Goal: Transaction & Acquisition: Subscribe to service/newsletter

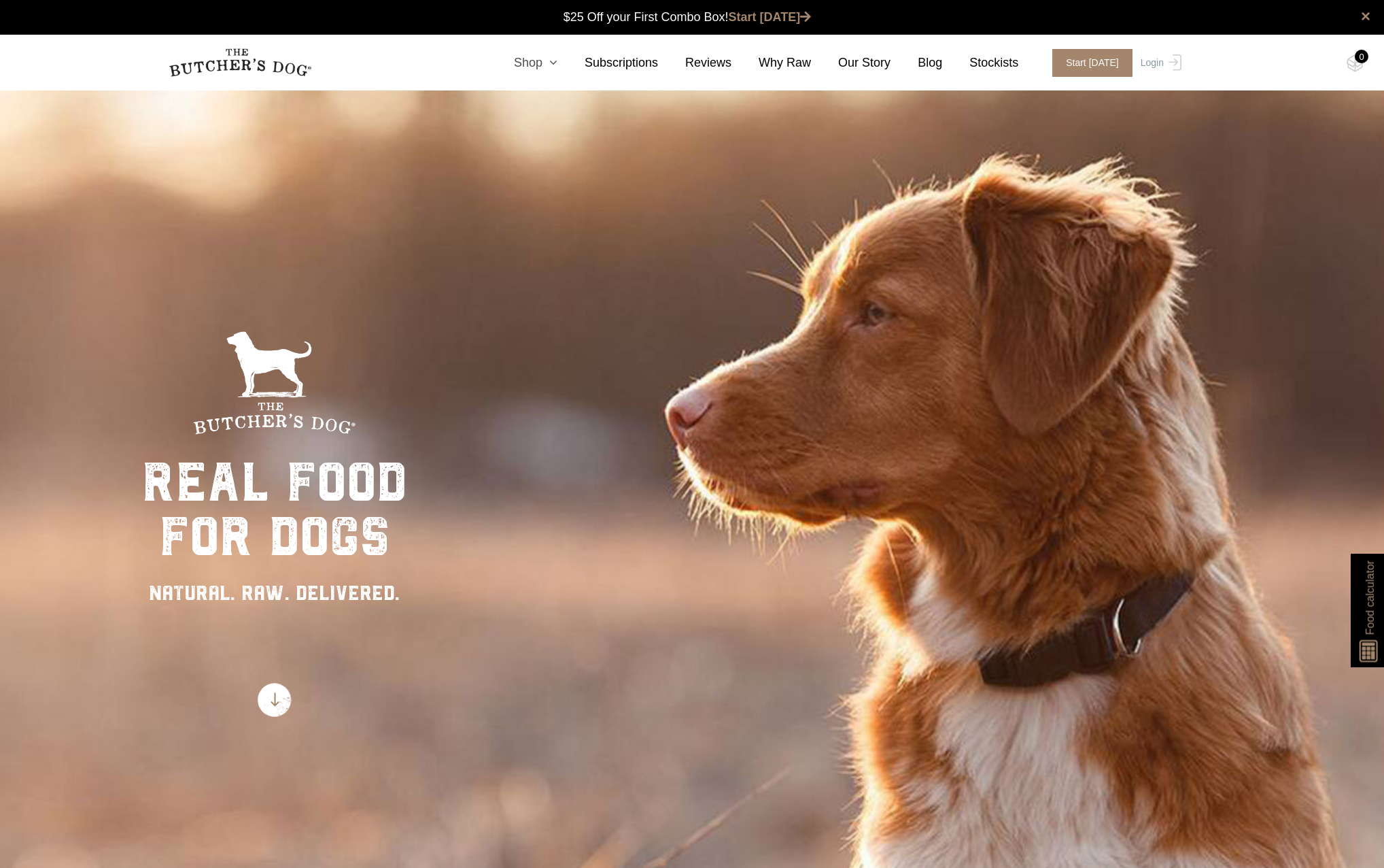
click at [557, 65] on link "Shop" at bounding box center [522, 63] width 71 height 18
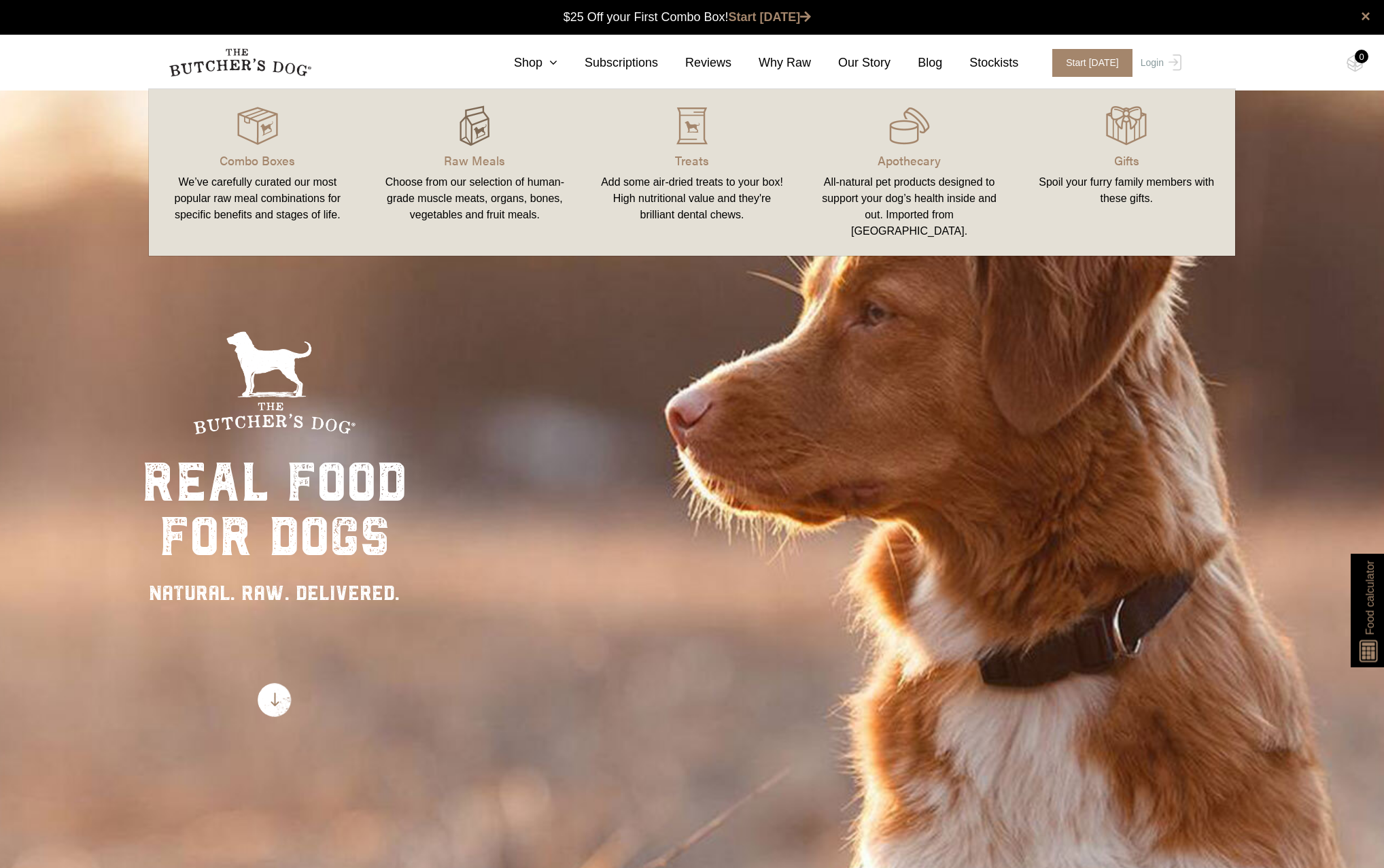
click at [492, 136] on img at bounding box center [474, 125] width 41 height 41
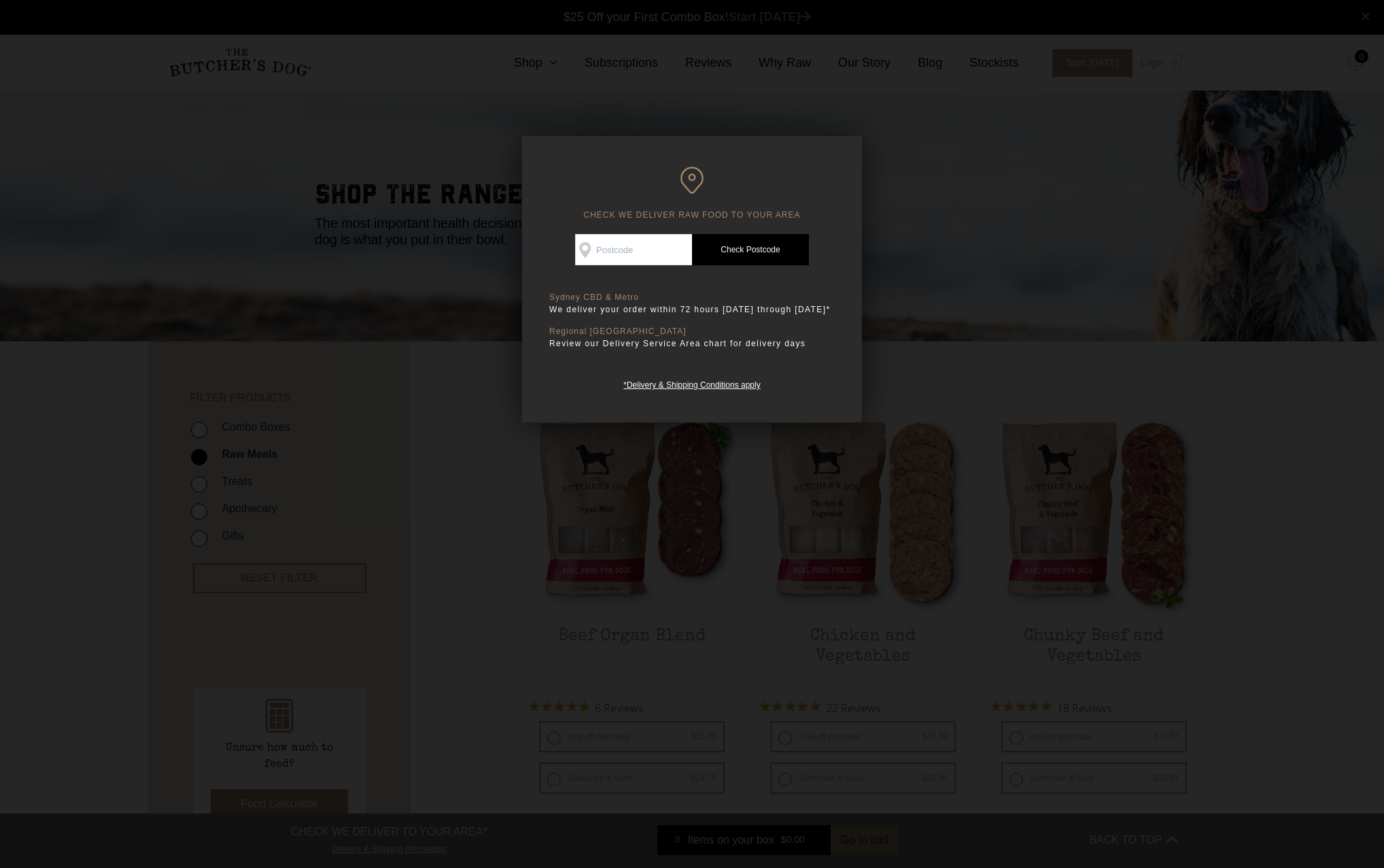
click at [632, 239] on input "Check Availability At" at bounding box center [634, 249] width 117 height 32
type input "2208"
click at [762, 247] on link "Check Postcode" at bounding box center [751, 249] width 117 height 32
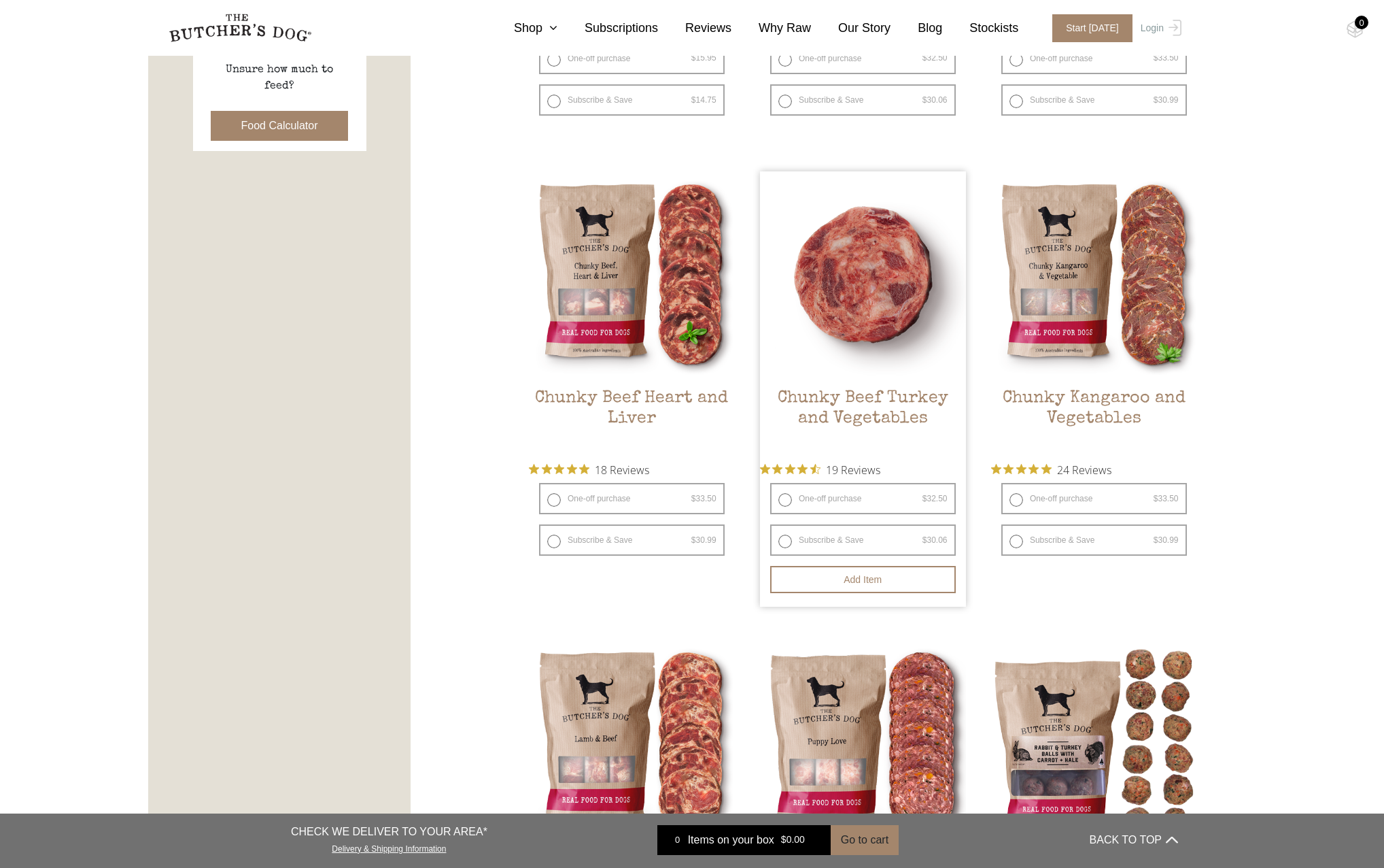
scroll to position [680, 0]
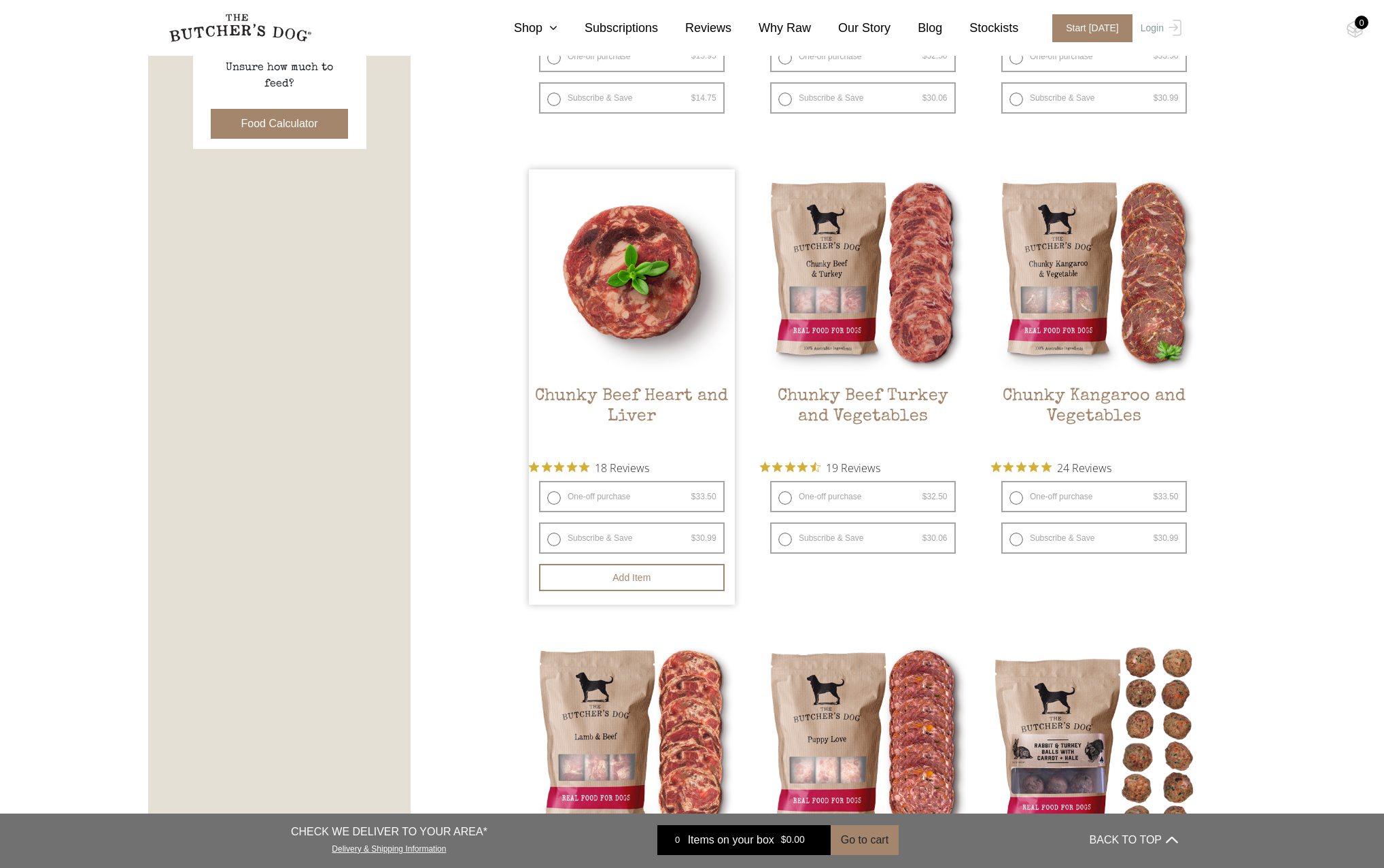
click at [636, 309] on img at bounding box center [631, 272] width 206 height 206
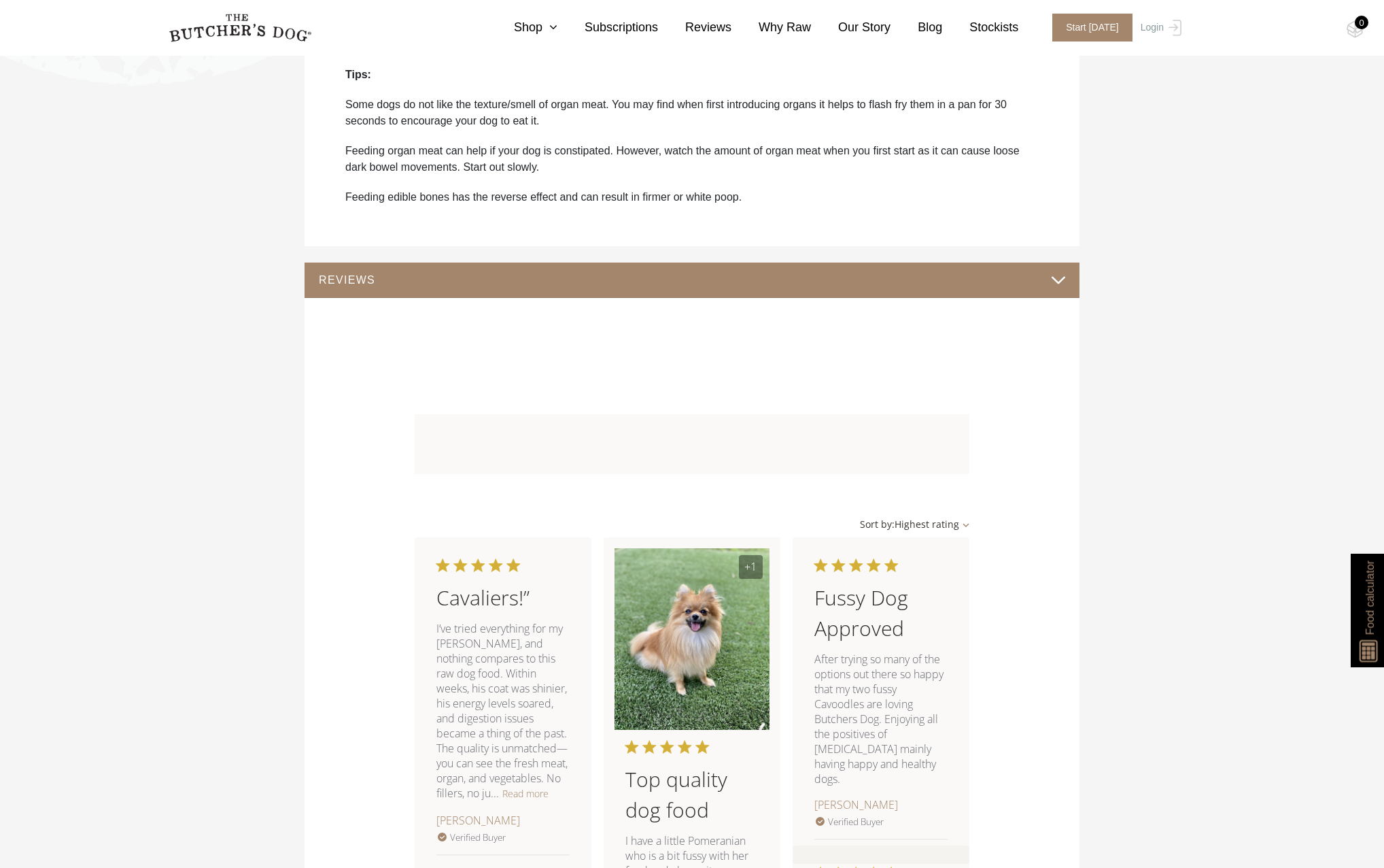
scroll to position [1224, 0]
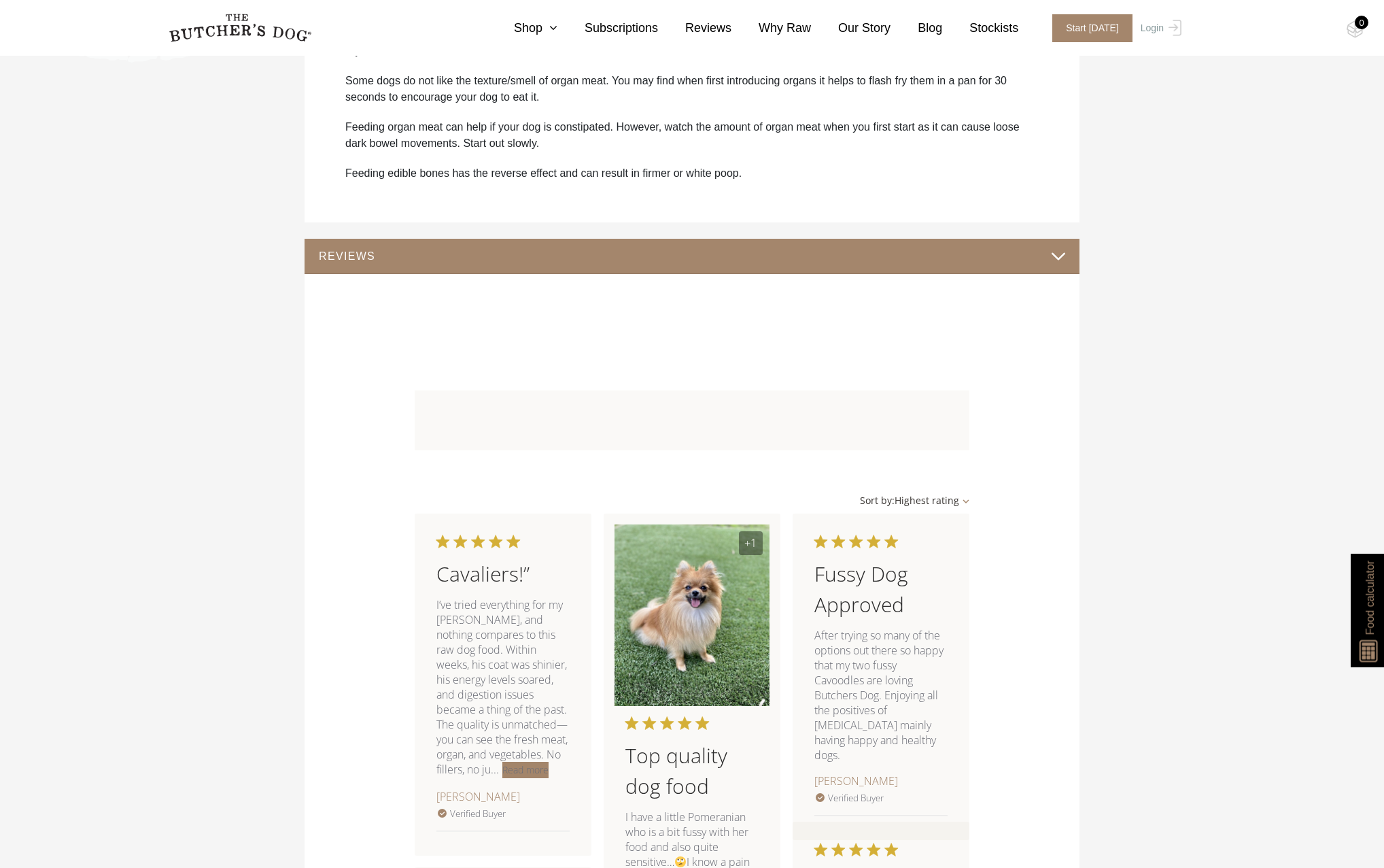
click at [502, 778] on button "Read more" at bounding box center [525, 770] width 46 height 16
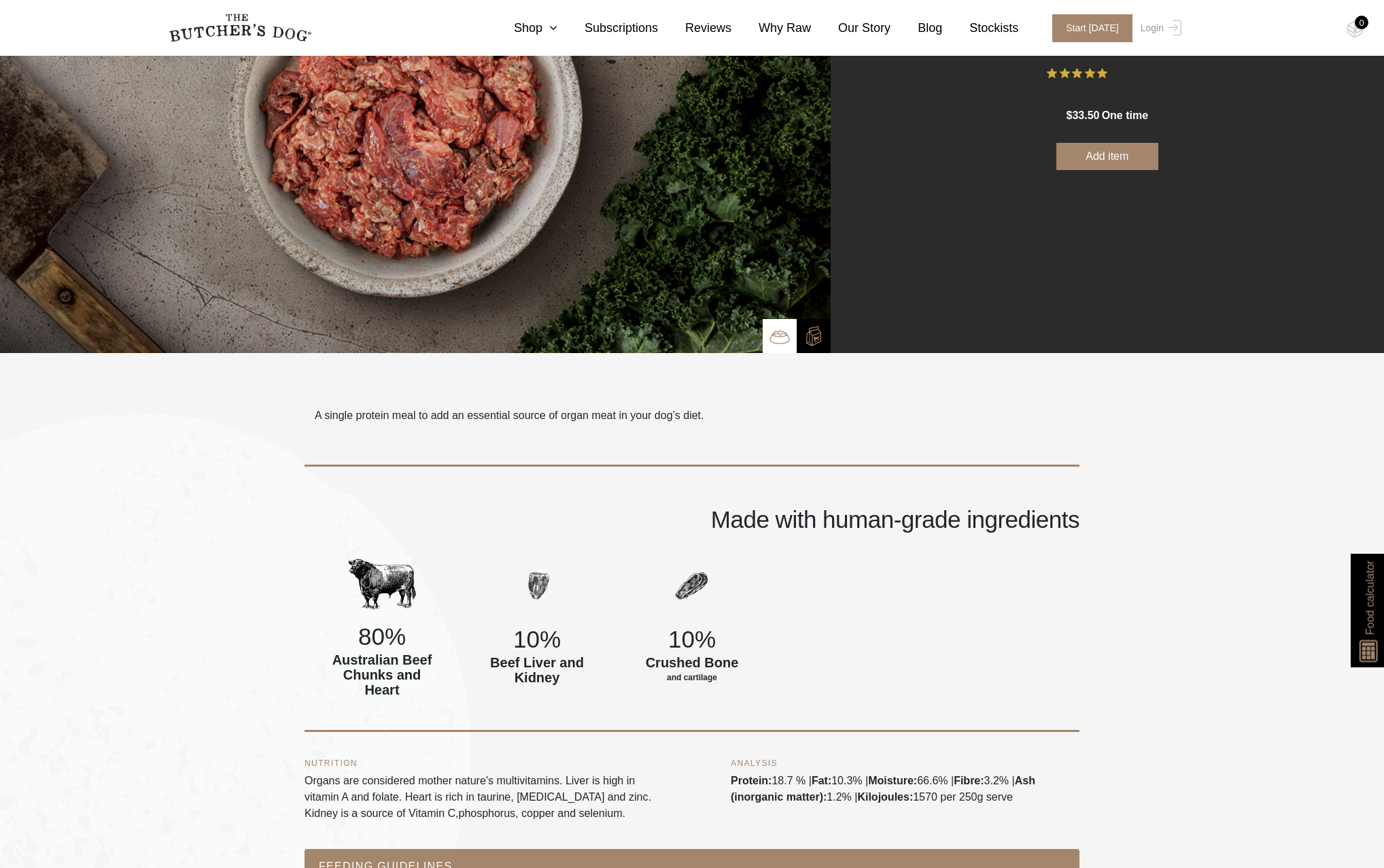
scroll to position [0, 0]
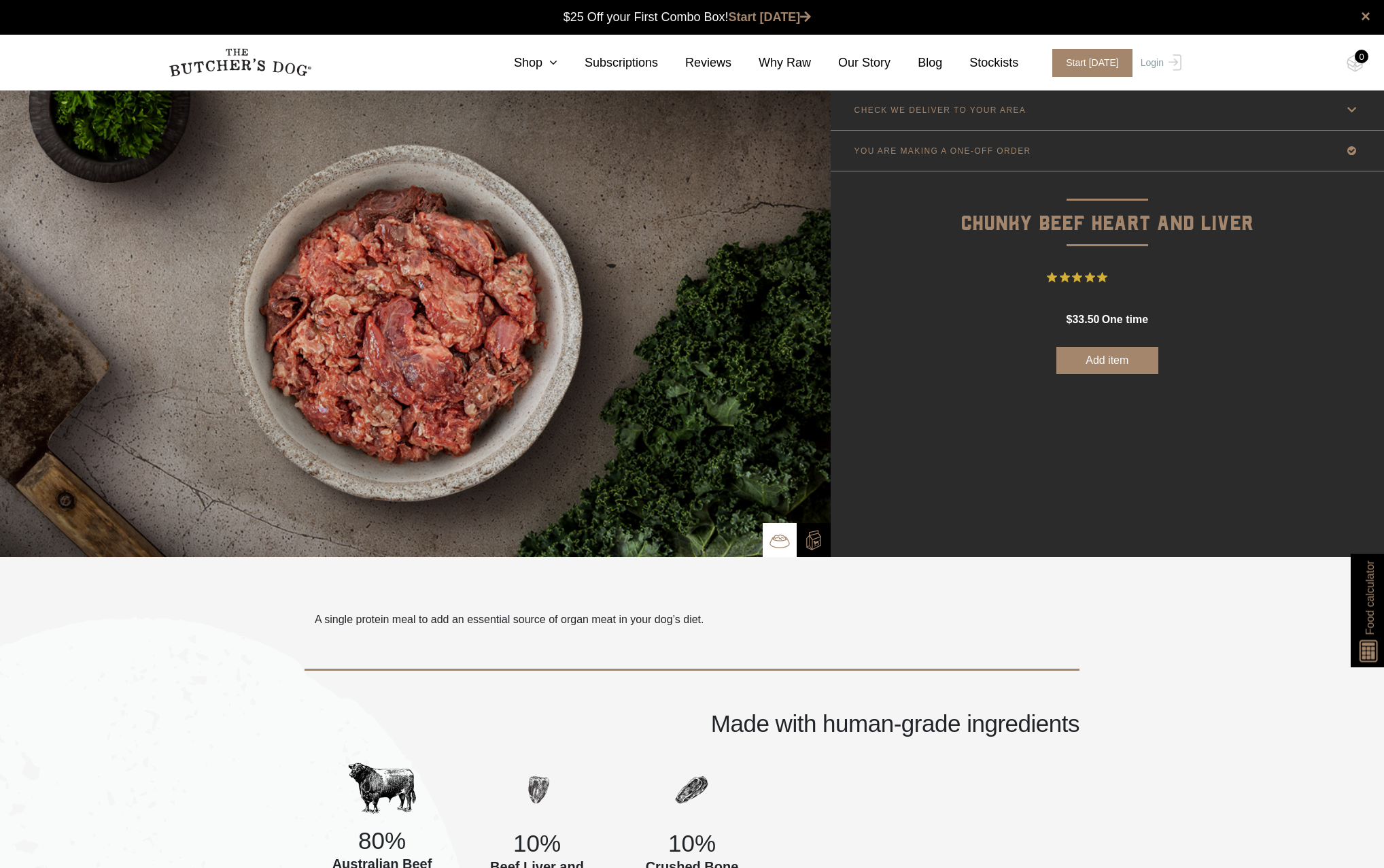
click at [1358, 109] on icon at bounding box center [1352, 110] width 17 height 17
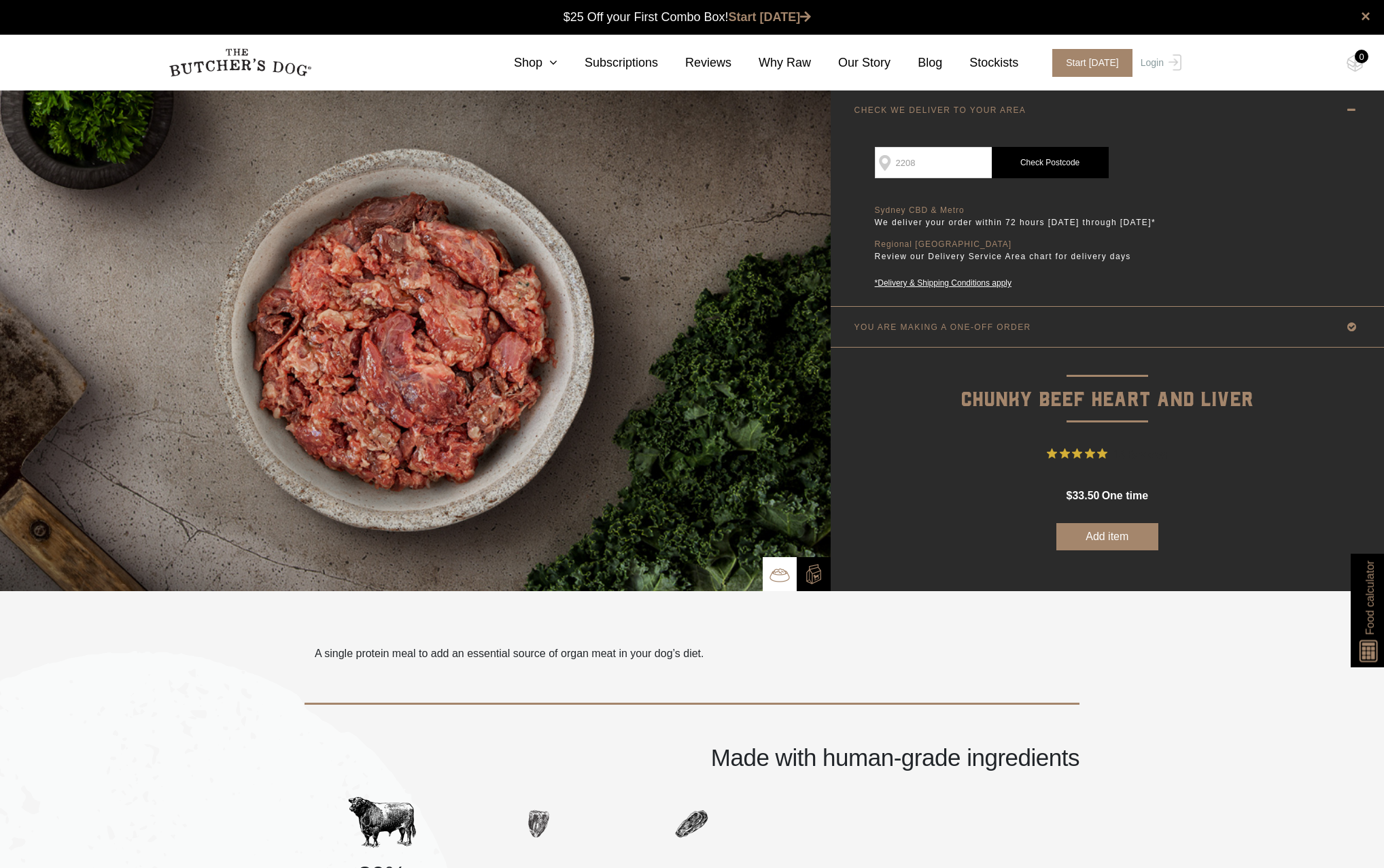
click at [926, 168] on input "2208" at bounding box center [934, 162] width 117 height 32
click at [1338, 329] on link "YOU ARE MAKING A ONE-OFF ORDER" at bounding box center [1108, 327] width 554 height 41
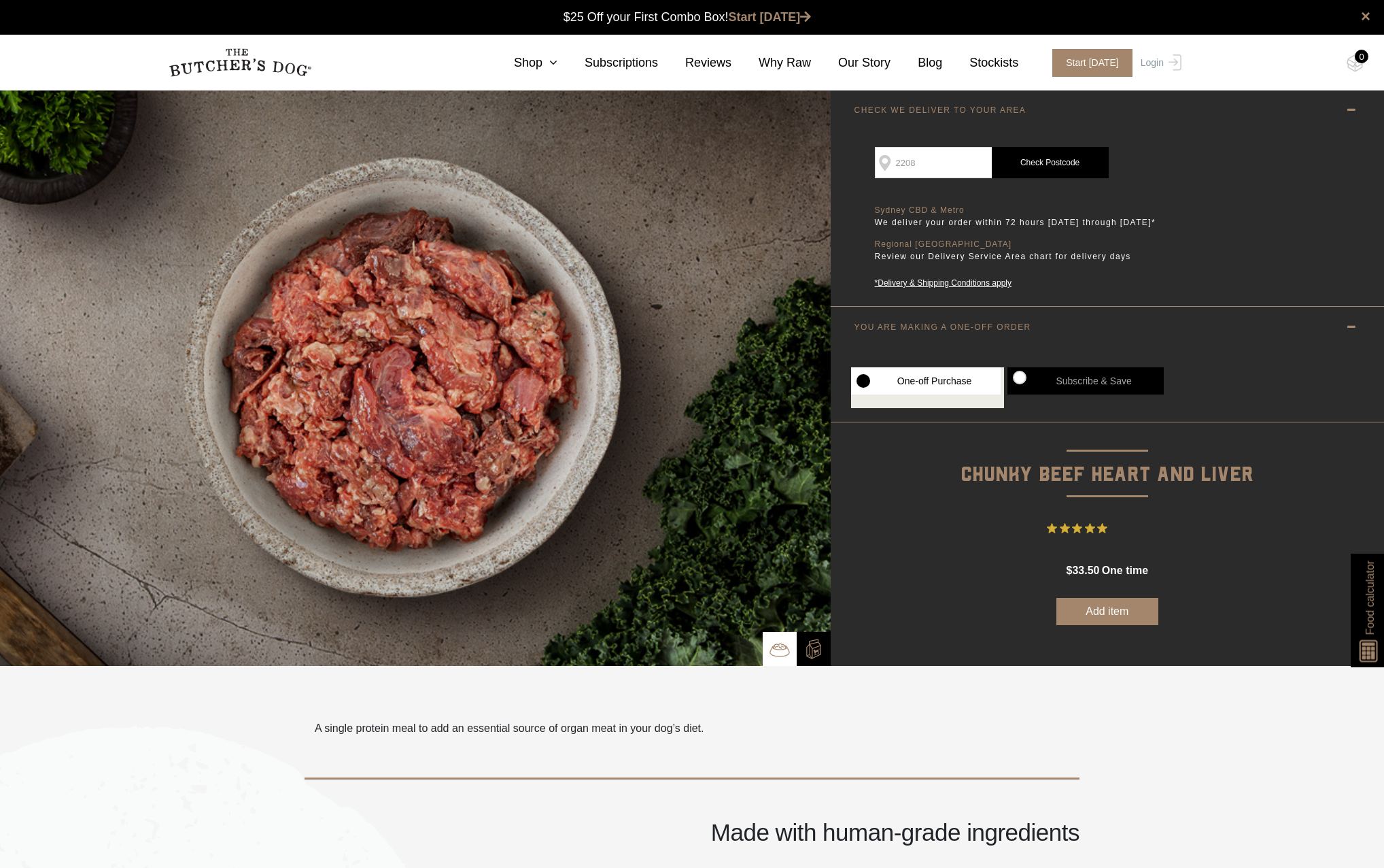
click at [1117, 387] on label "Subscribe & Save" at bounding box center [1086, 381] width 157 height 27
radio input "true"
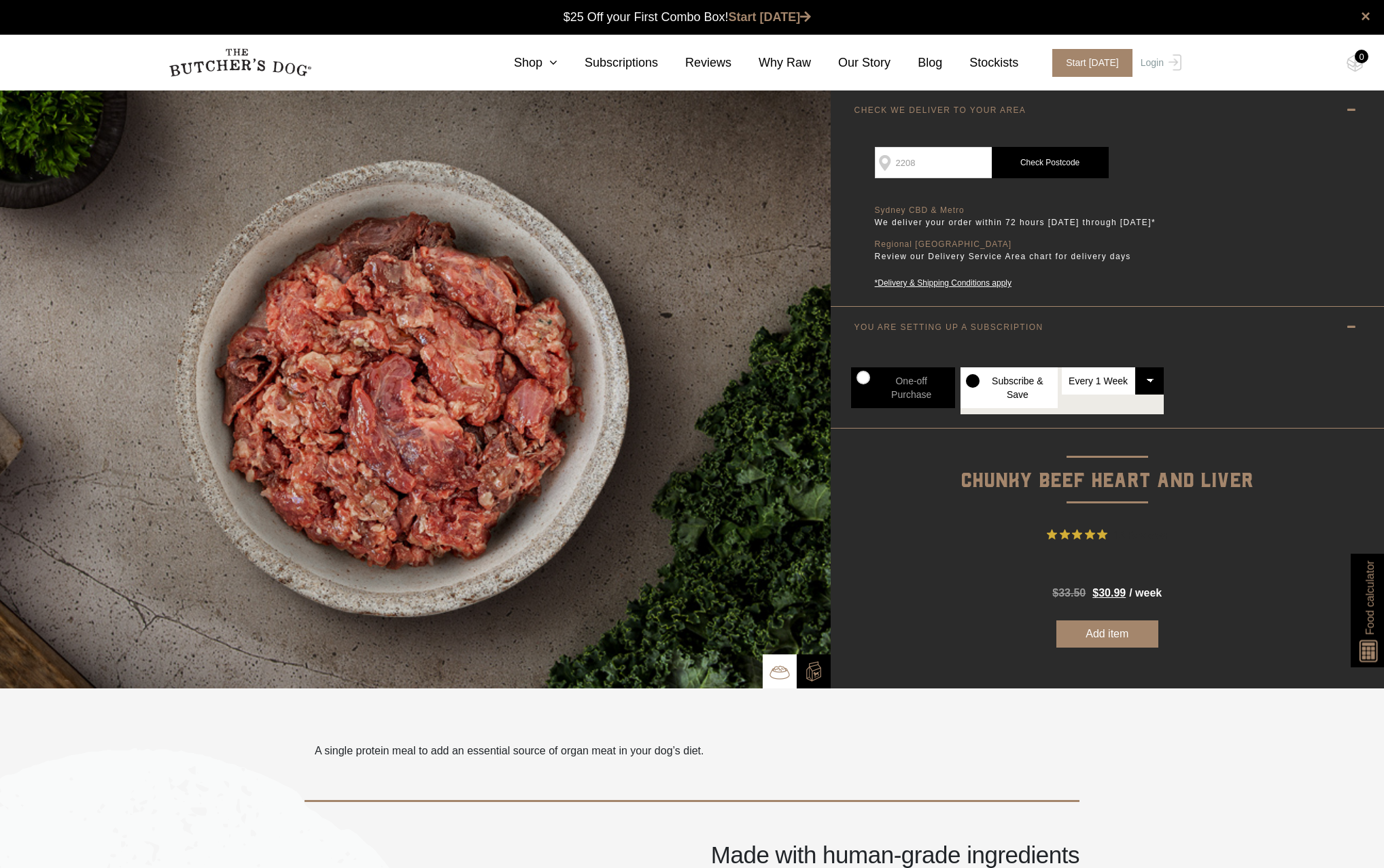
click at [865, 385] on label "One-off Purchase" at bounding box center [903, 387] width 104 height 41
radio input "true"
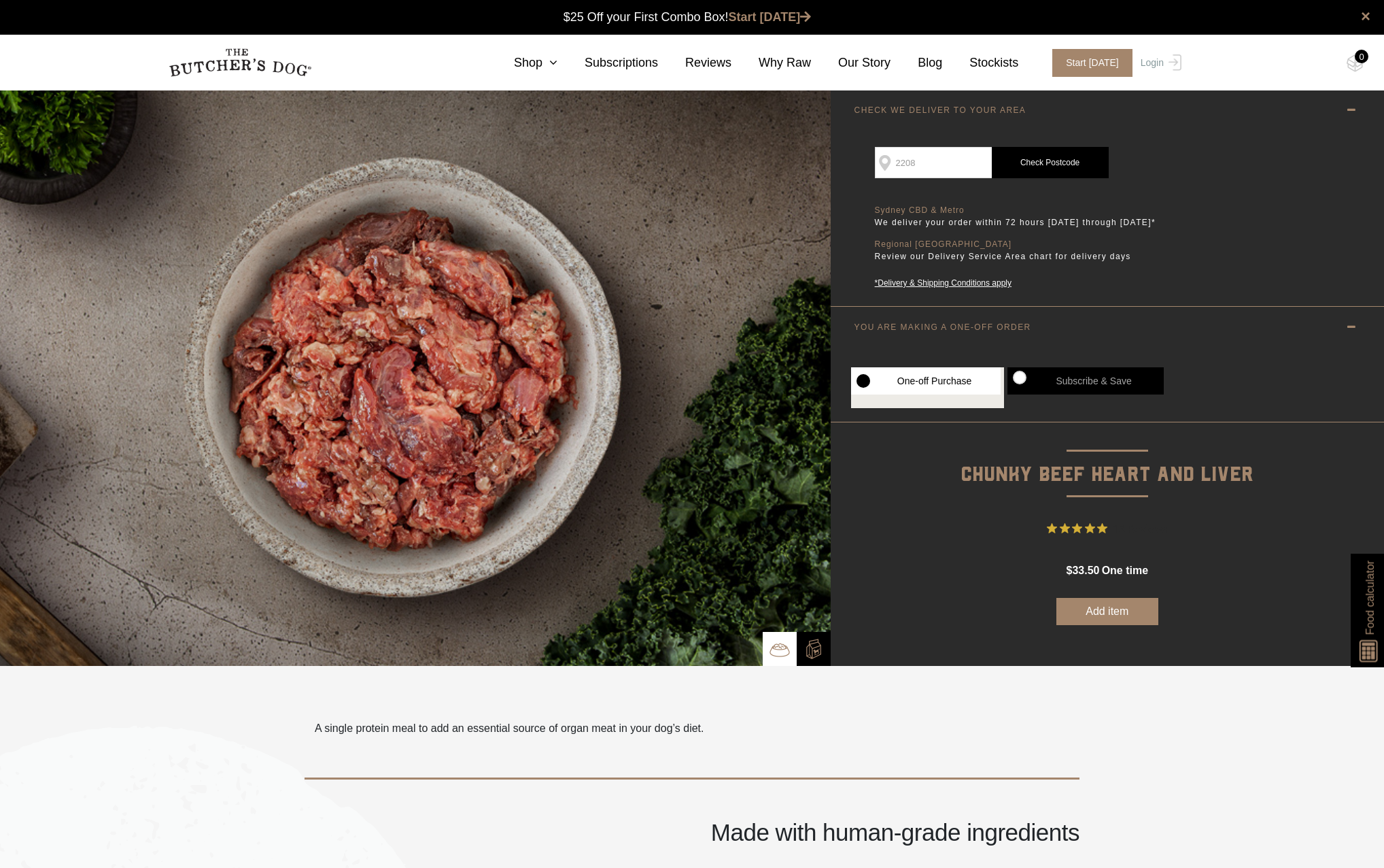
click at [1104, 376] on label "Subscribe & Save" at bounding box center [1086, 381] width 157 height 27
radio input "true"
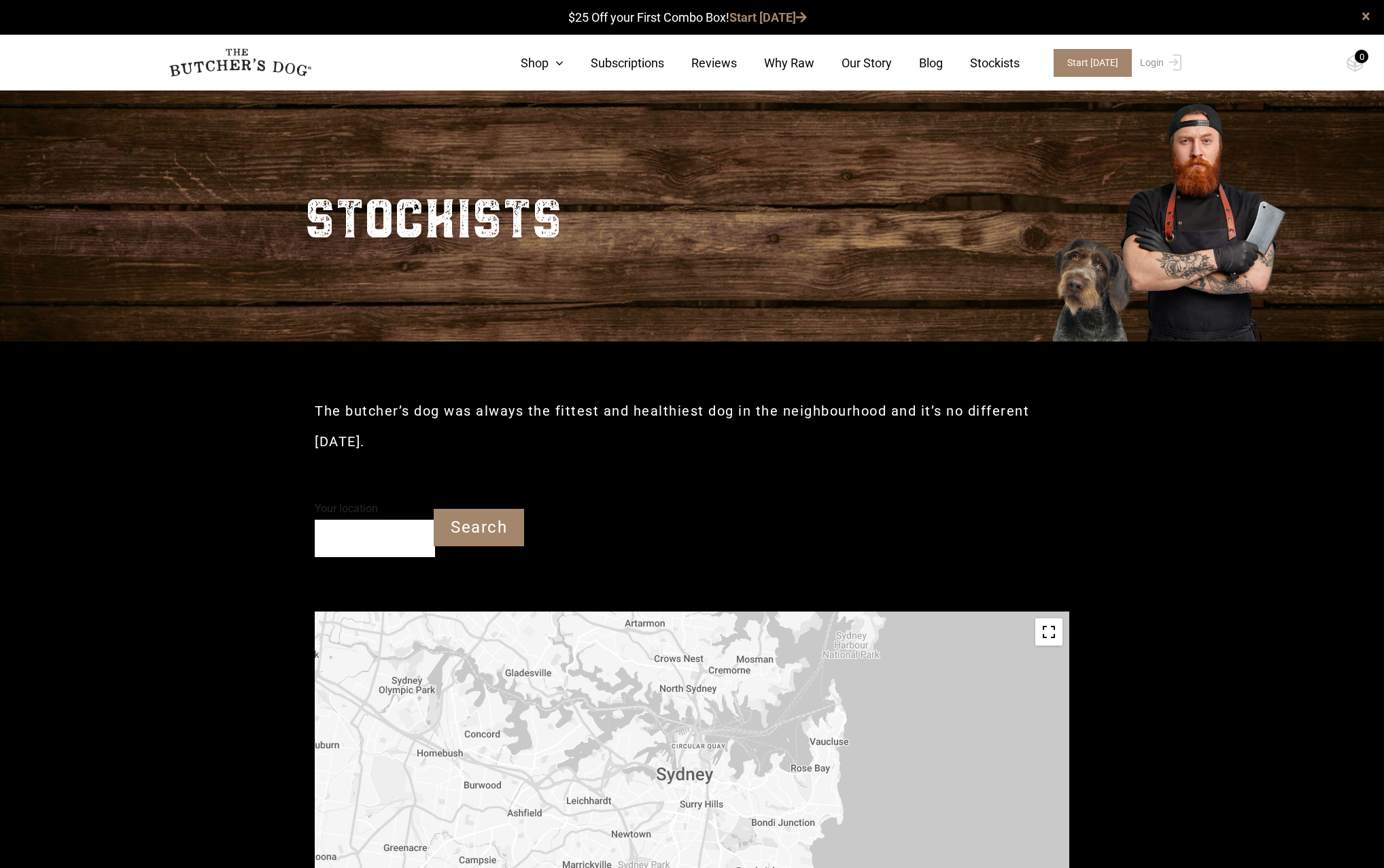
click at [392, 542] on input "Your location" at bounding box center [375, 538] width 121 height 38
click at [468, 527] on input "Search" at bounding box center [479, 528] width 90 height 38
click at [487, 526] on input "Search" at bounding box center [479, 528] width 90 height 38
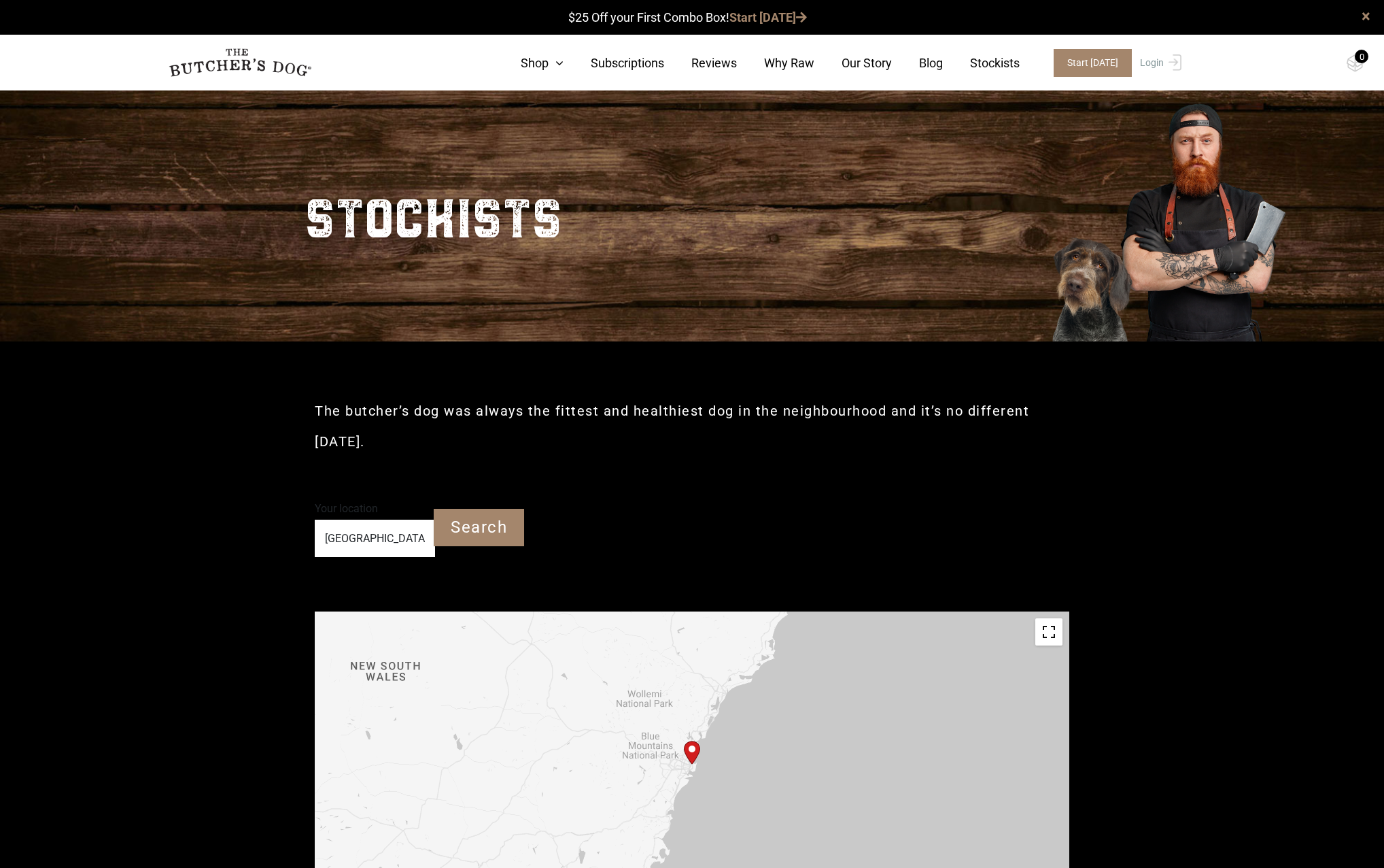
type input "2000"
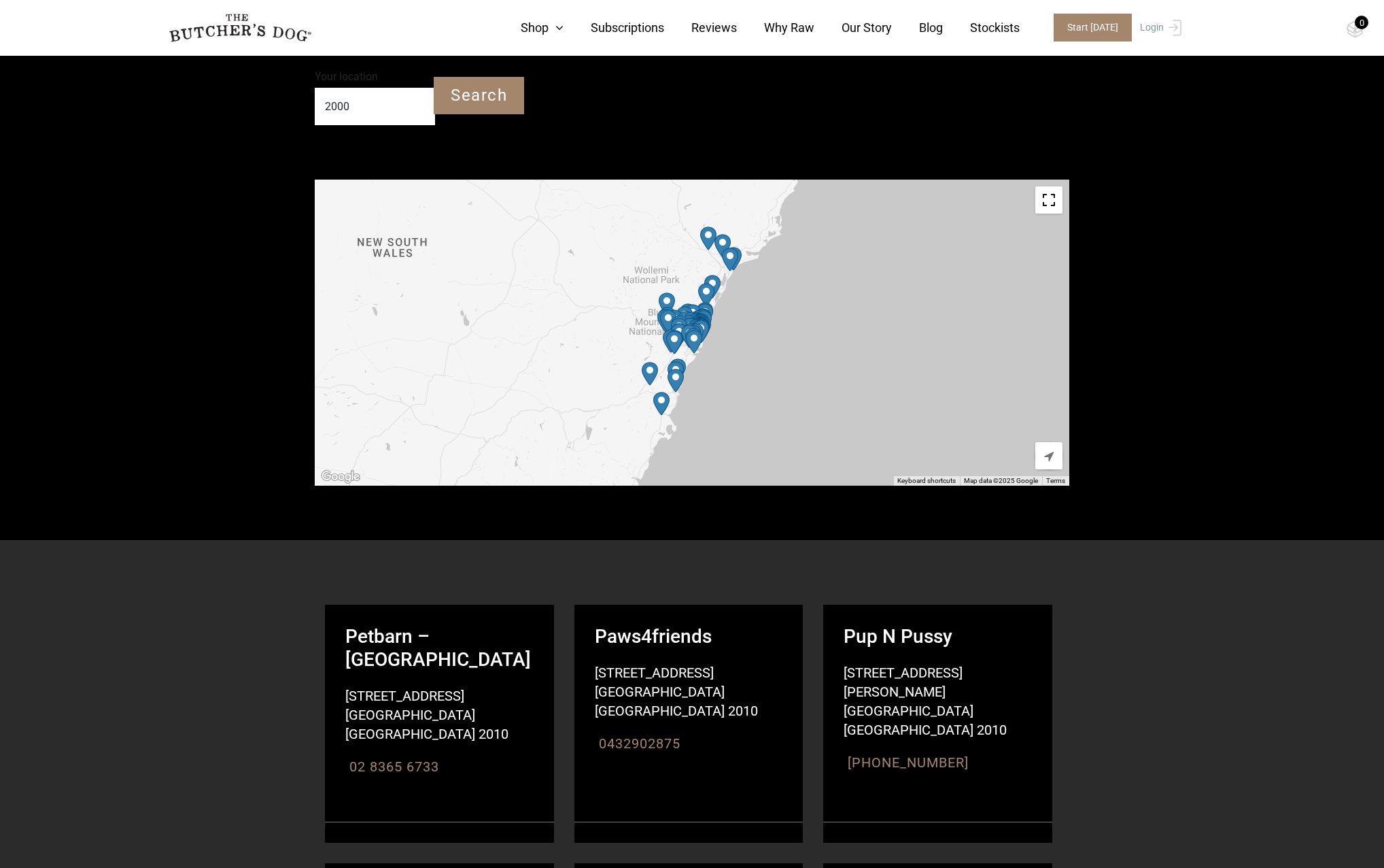
scroll to position [408, 0]
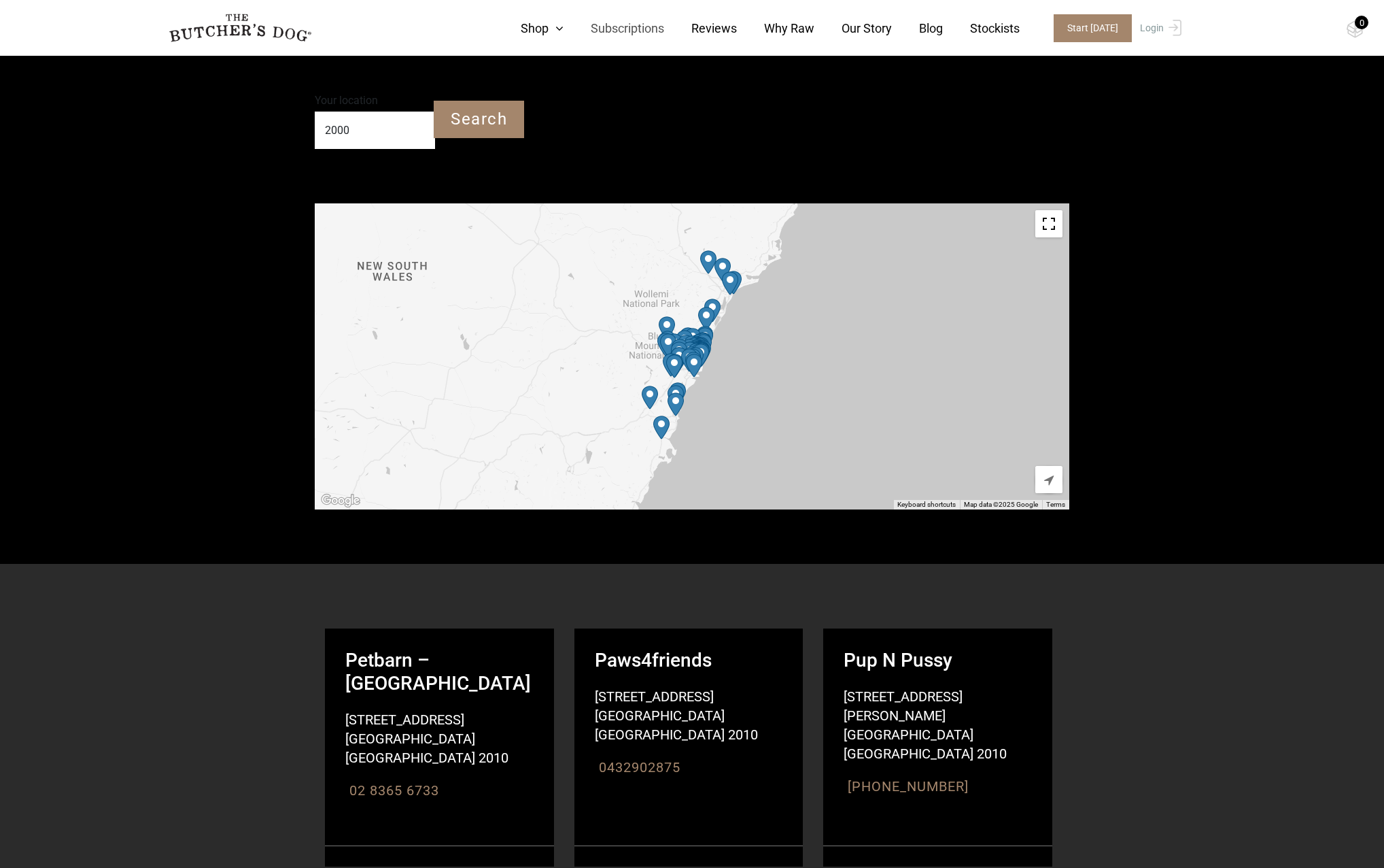
click at [639, 37] on link "Subscriptions" at bounding box center [614, 28] width 101 height 18
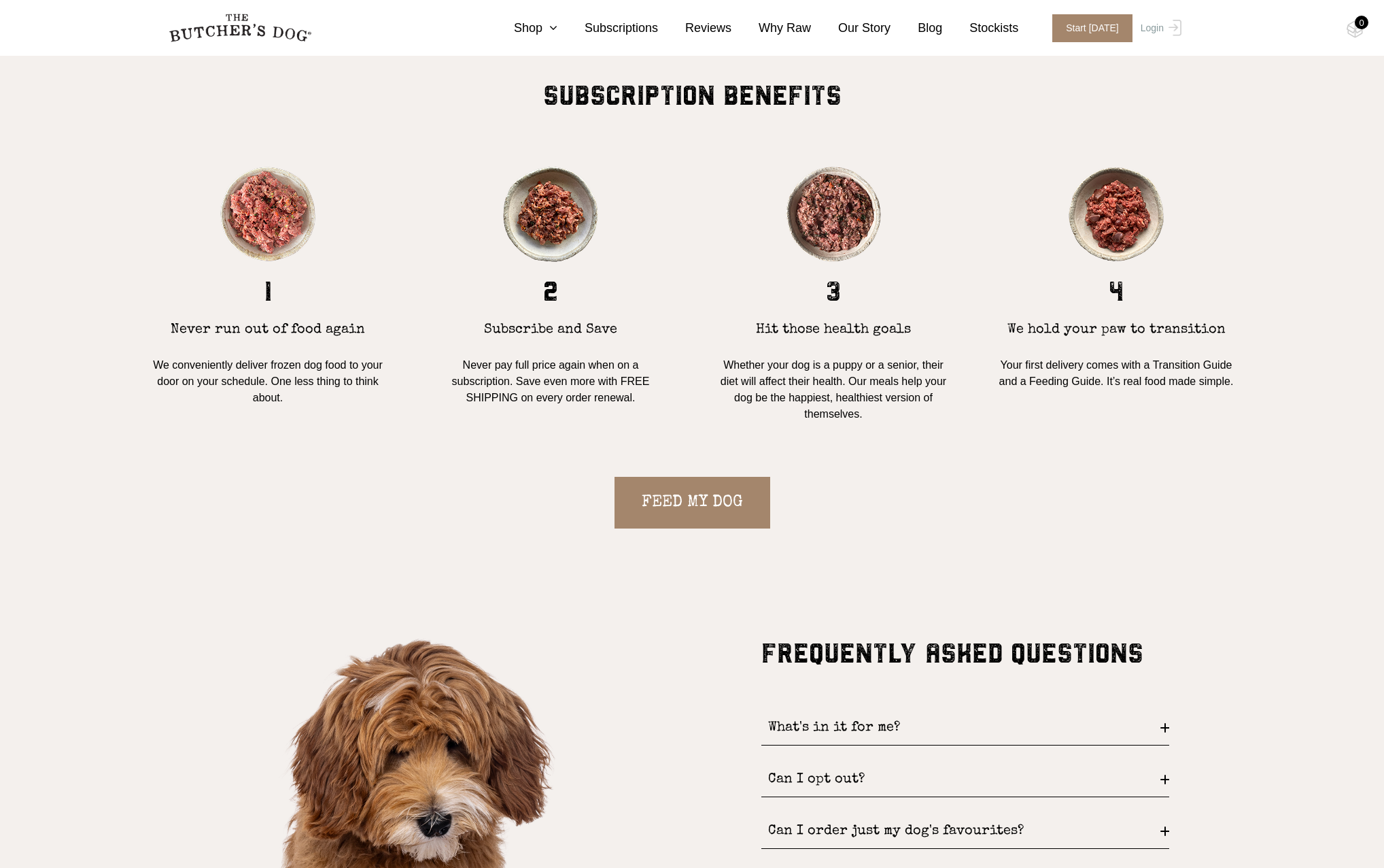
scroll to position [1700, 0]
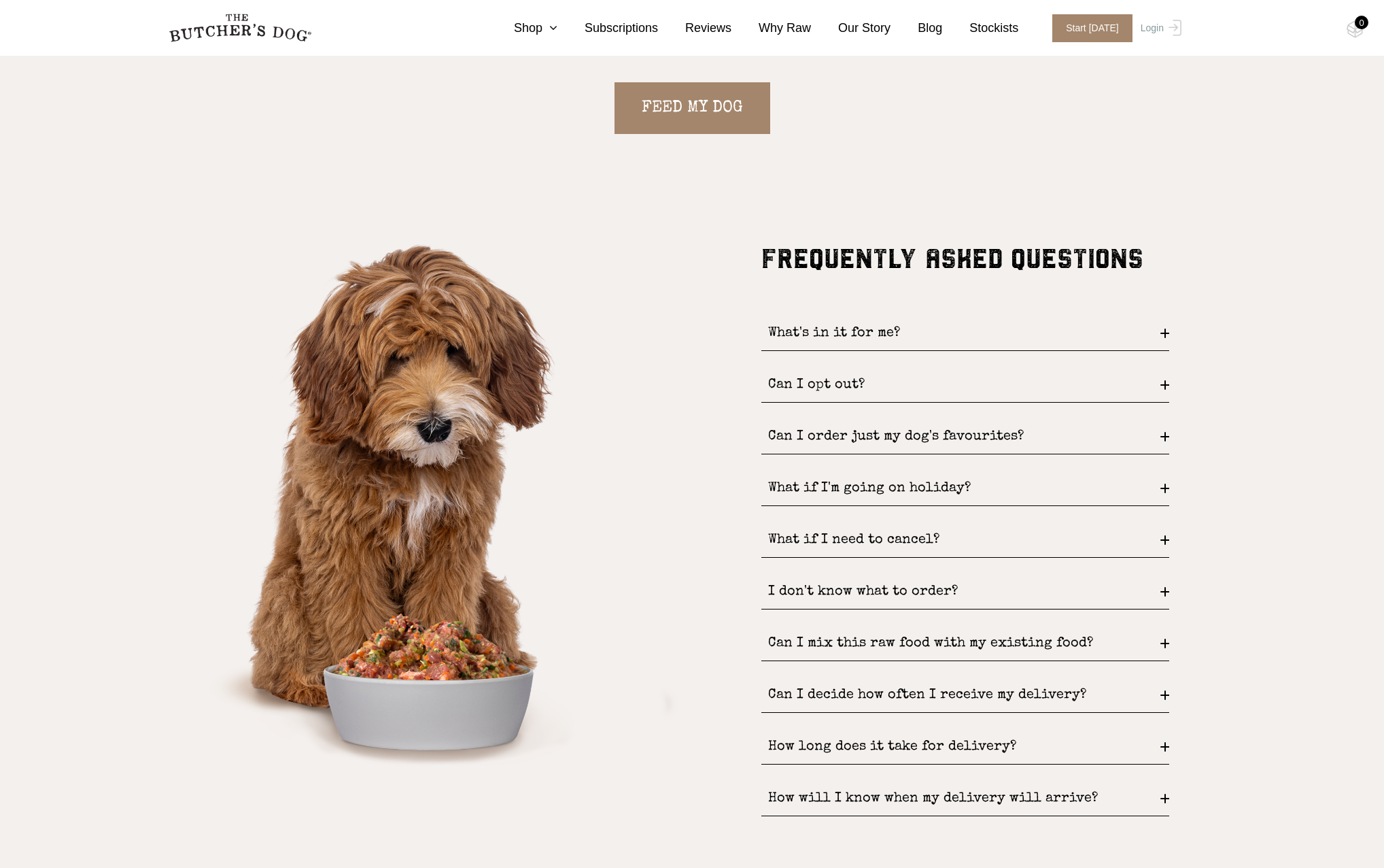
click at [987, 499] on div "What if I'm going on holiday?" at bounding box center [965, 488] width 408 height 35
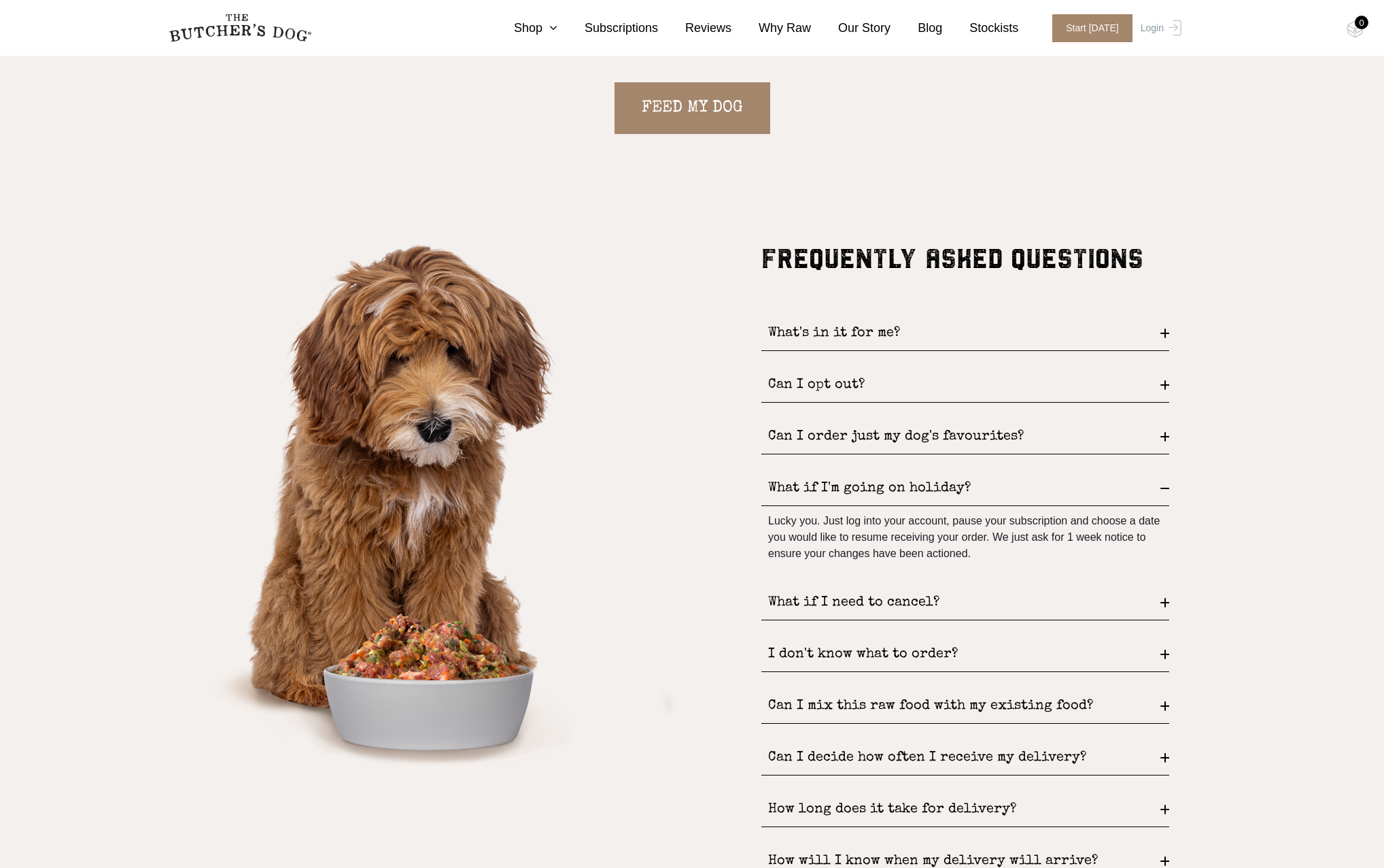
click at [1018, 604] on div "What if I need to cancel?" at bounding box center [965, 602] width 408 height 35
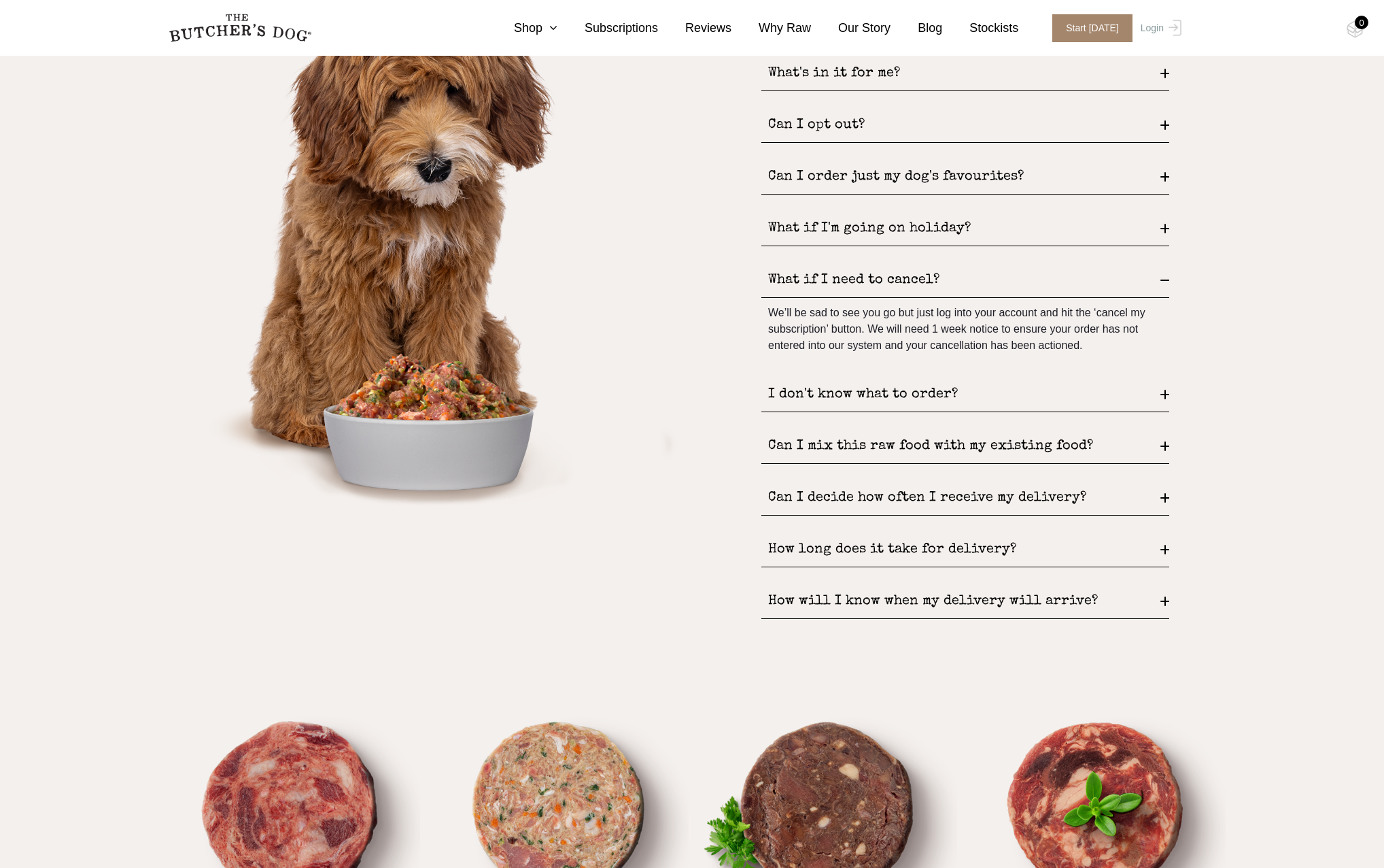
scroll to position [1484, 0]
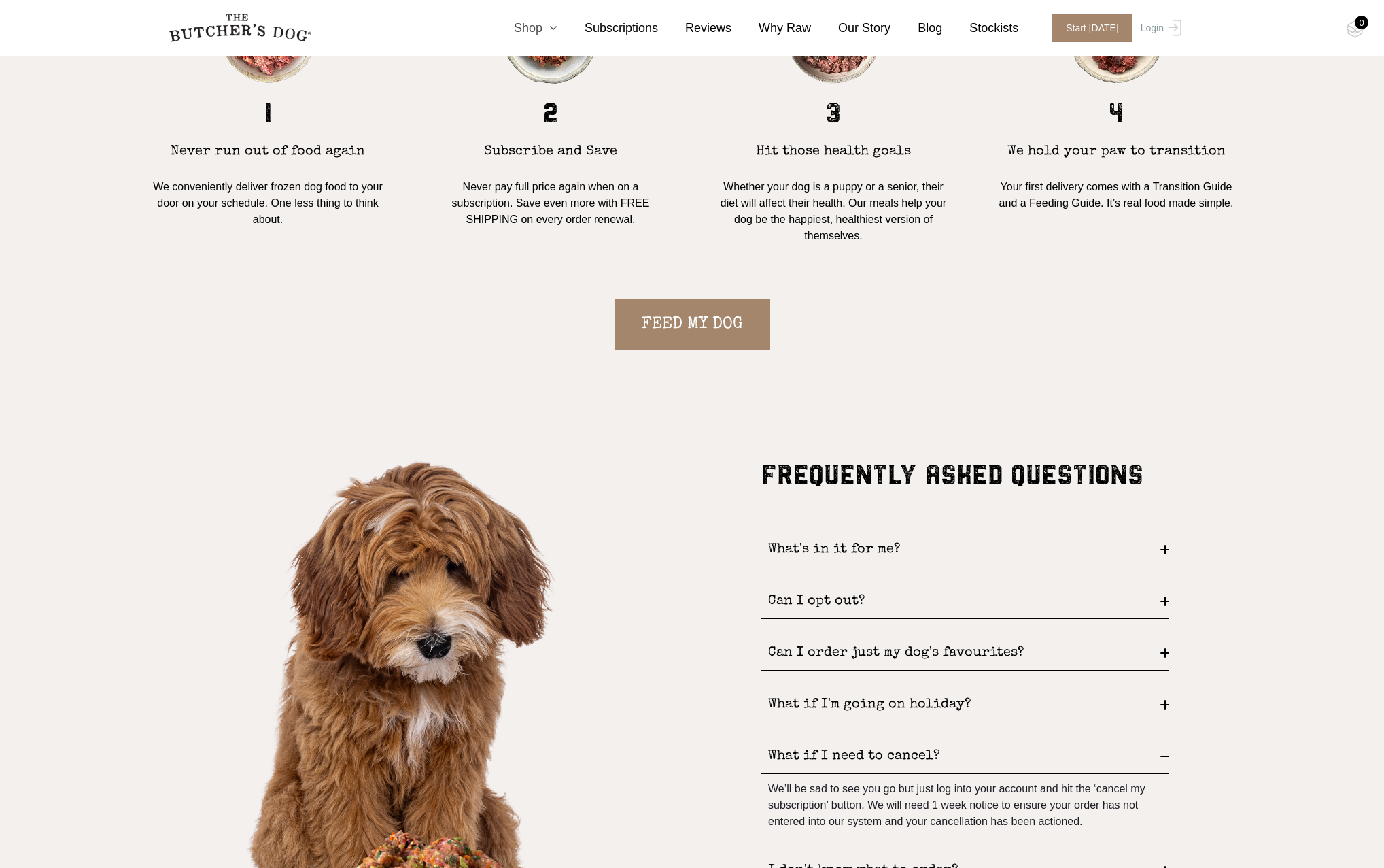
click at [556, 32] on link "Shop" at bounding box center [522, 28] width 71 height 18
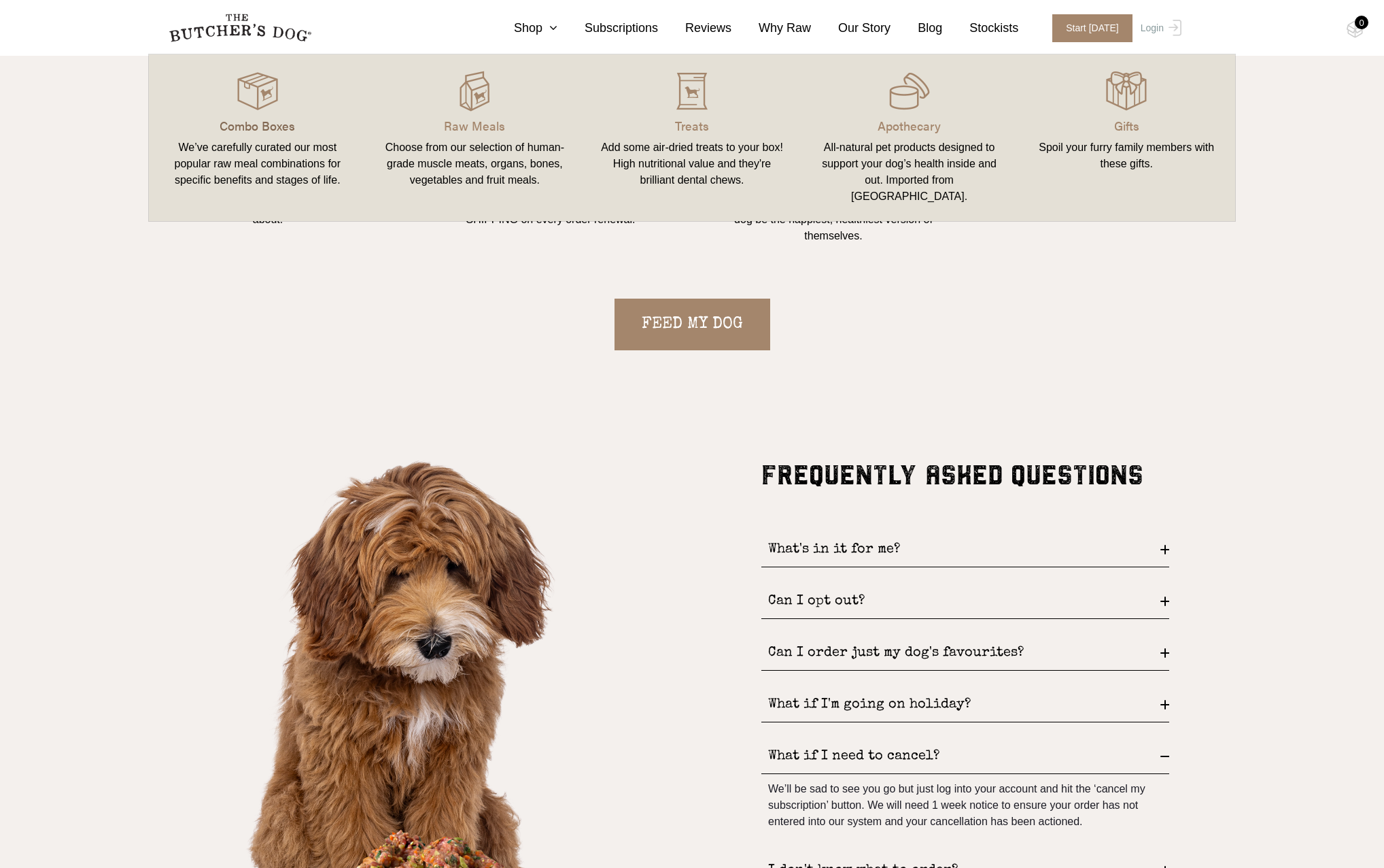
click at [275, 121] on p "Combo Boxes" at bounding box center [257, 125] width 185 height 18
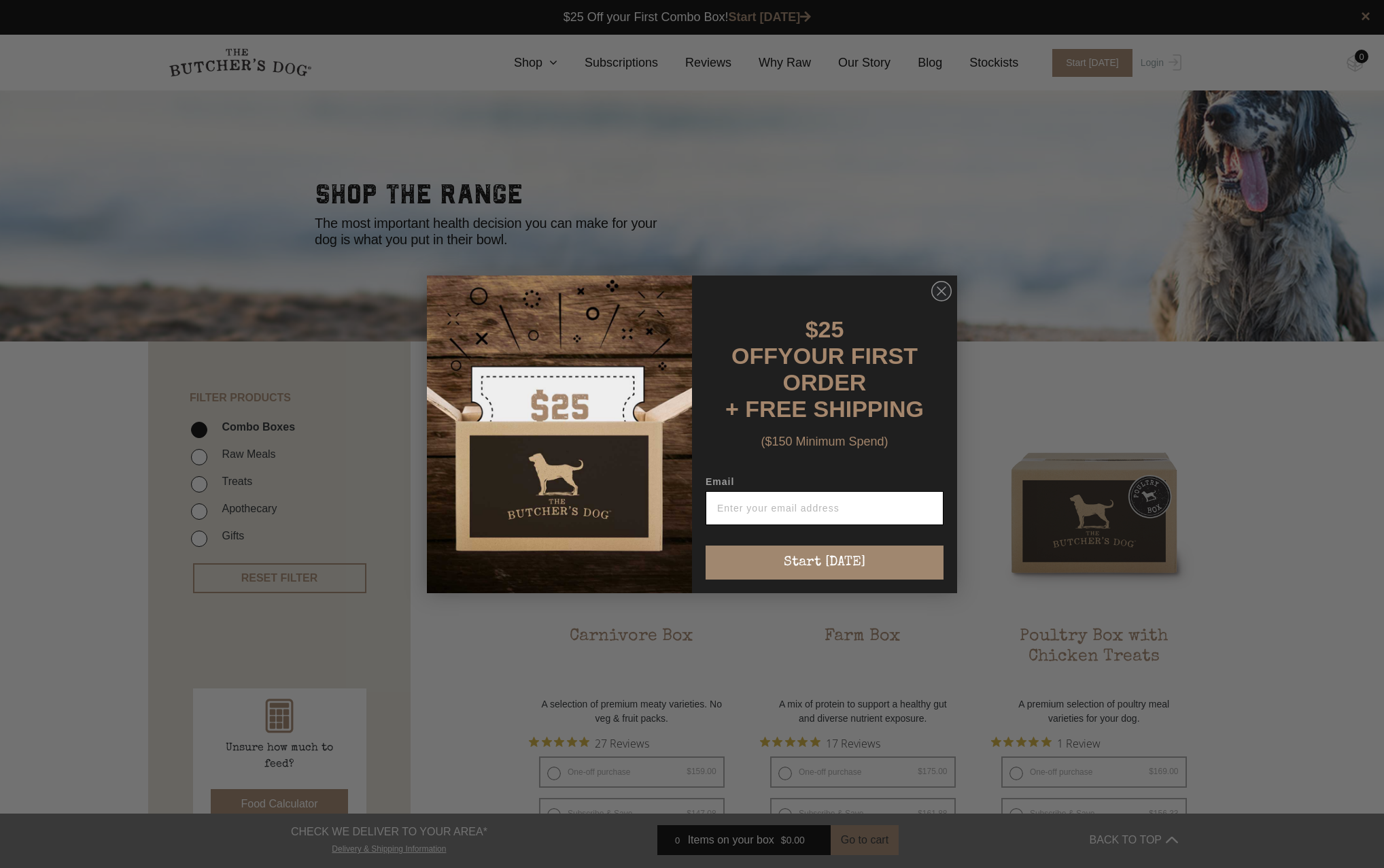
click at [817, 501] on input "Email" at bounding box center [825, 508] width 238 height 34
type input "[EMAIL_ADDRESS][DOMAIN_NAME]"
click at [826, 551] on button "Start [DATE]" at bounding box center [825, 563] width 238 height 34
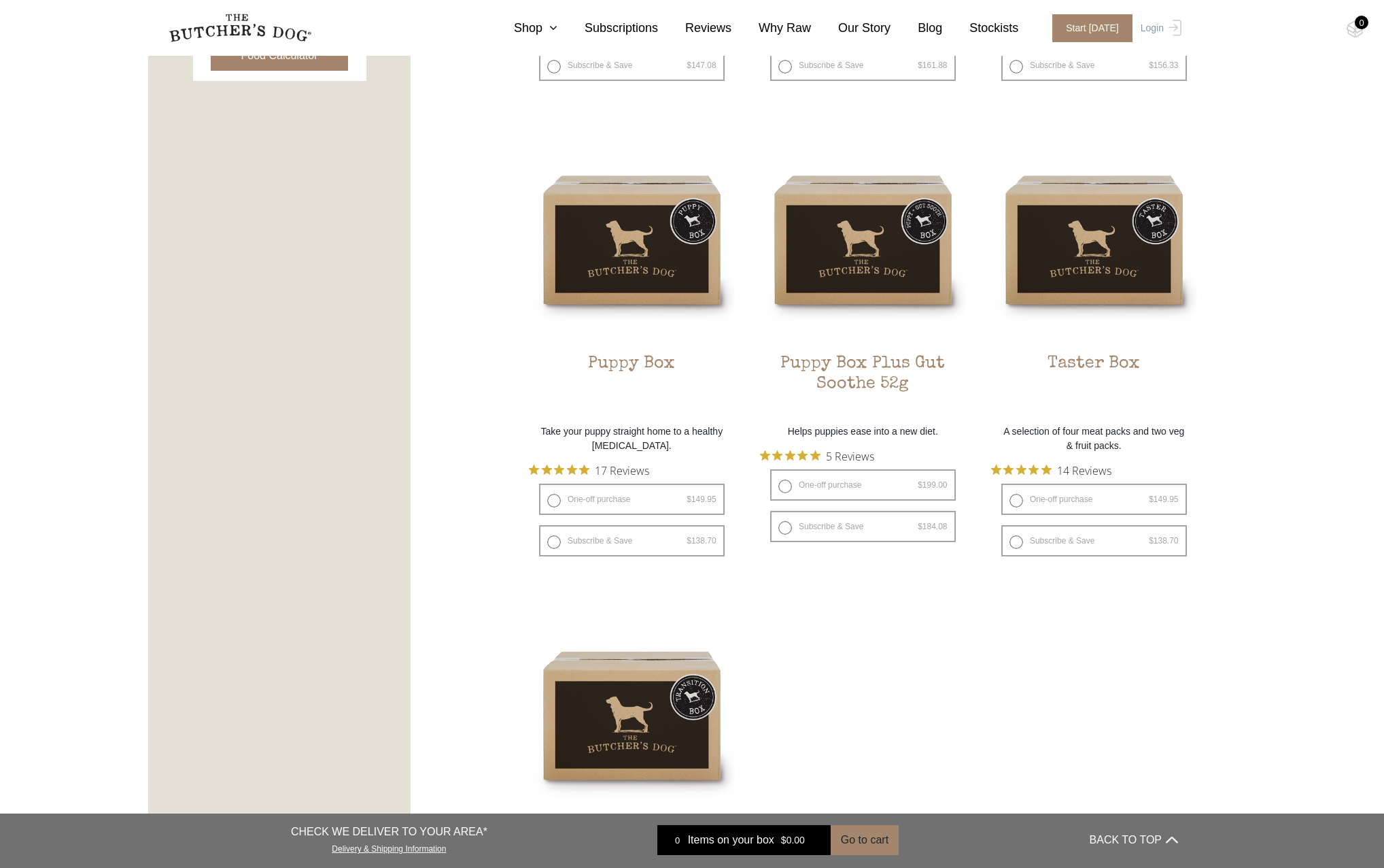
scroll to position [612, 0]
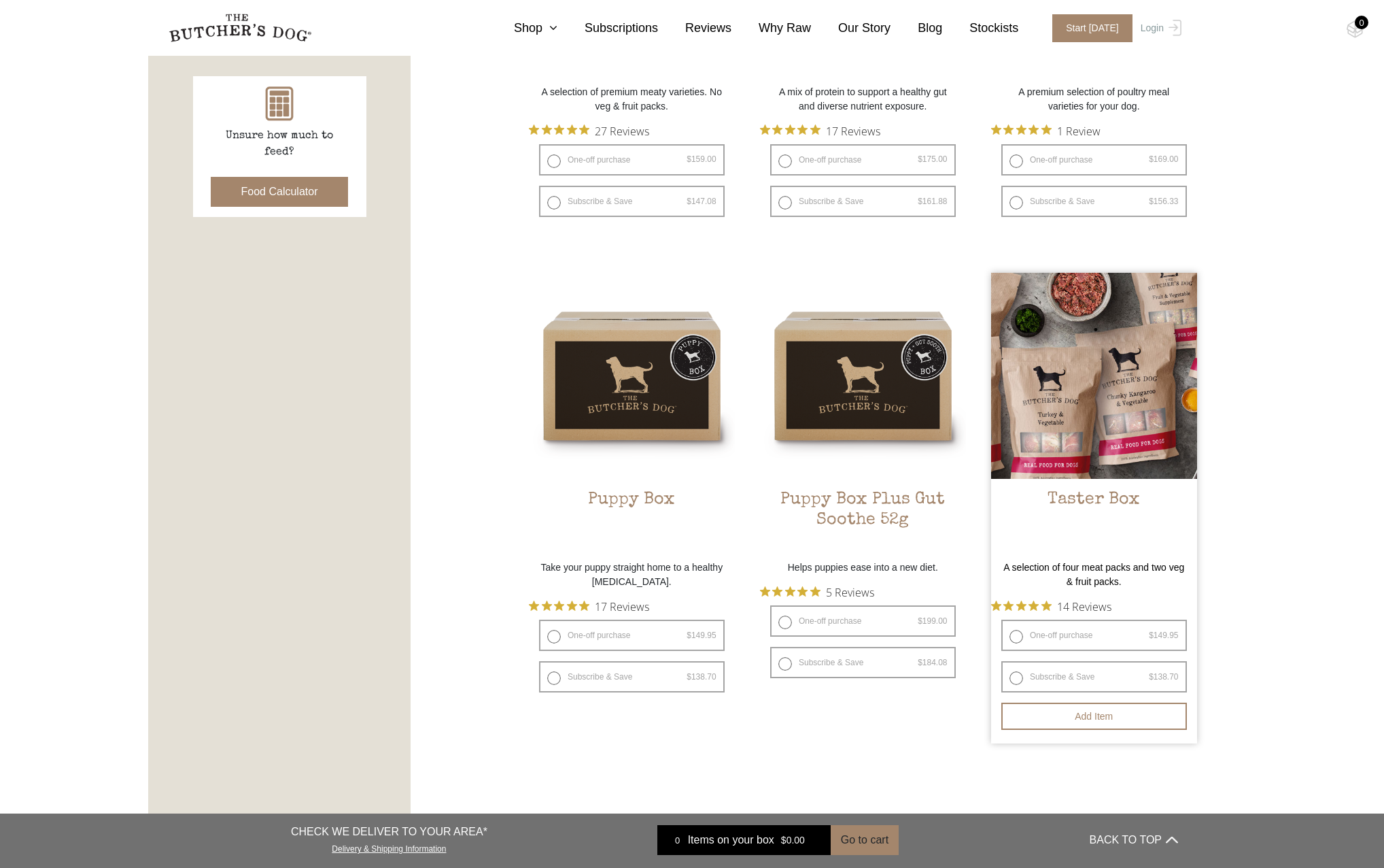
click at [1083, 417] on img at bounding box center [1094, 375] width 206 height 206
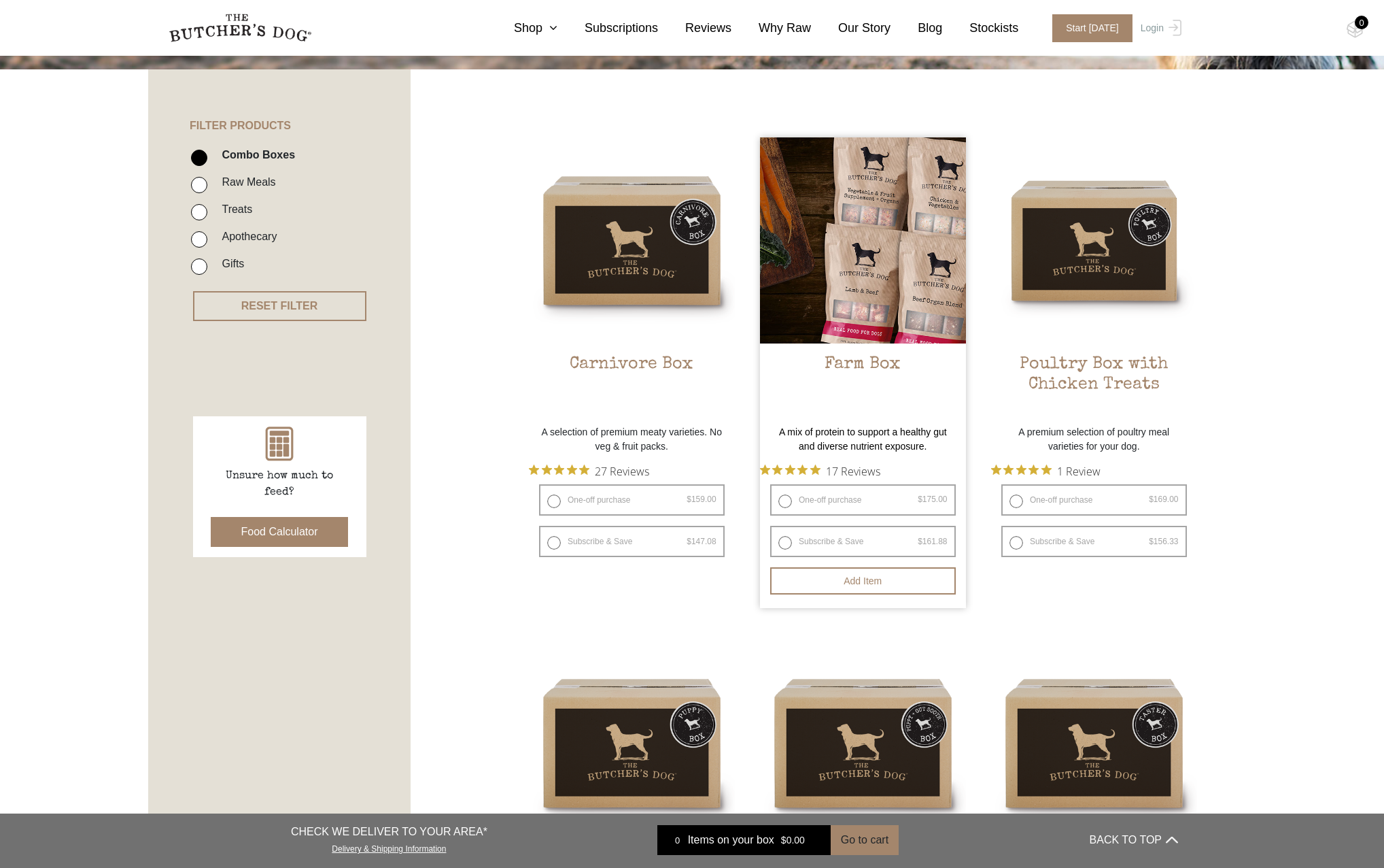
click at [887, 297] on img at bounding box center [863, 240] width 206 height 206
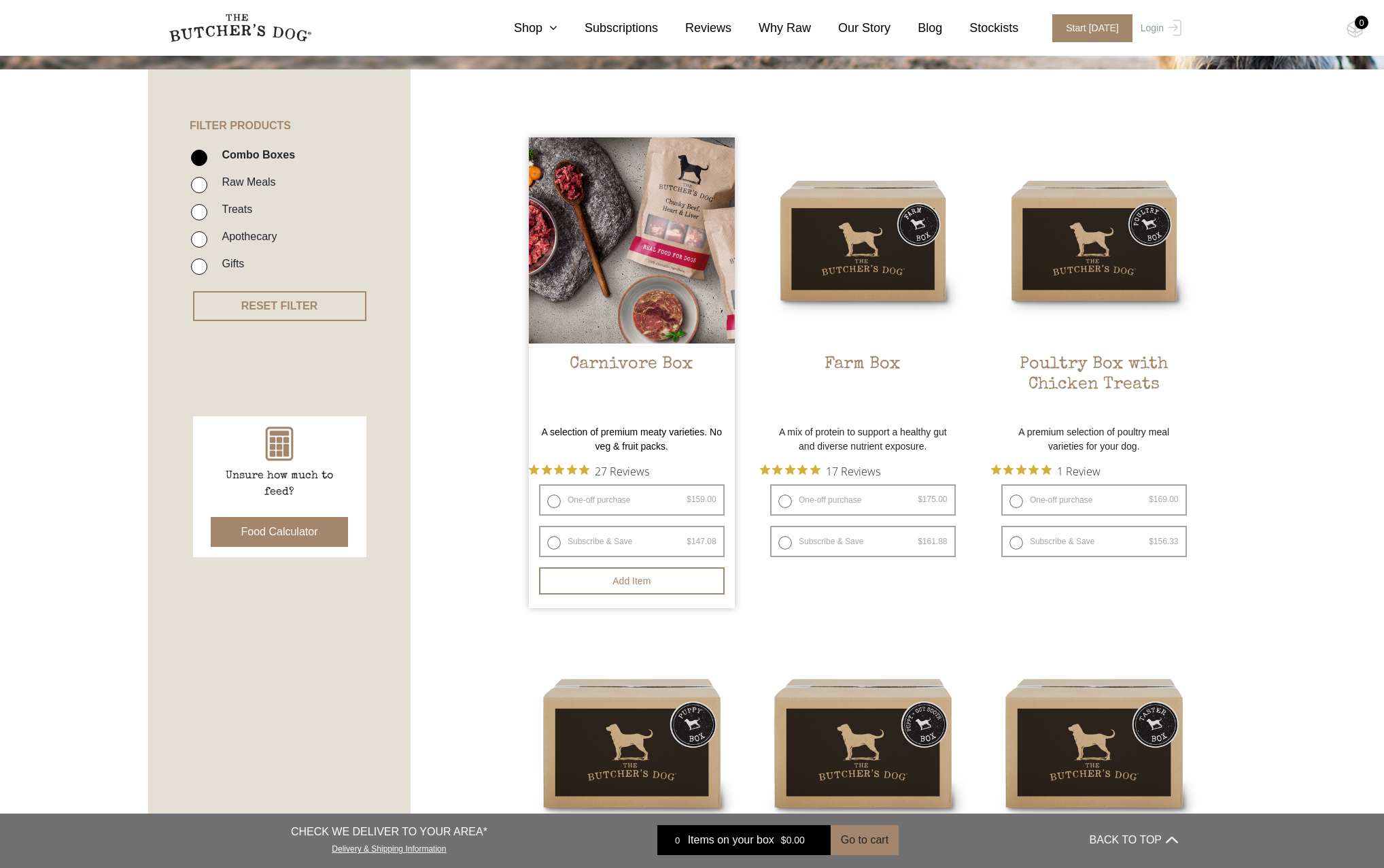
click at [648, 218] on img at bounding box center [631, 240] width 206 height 206
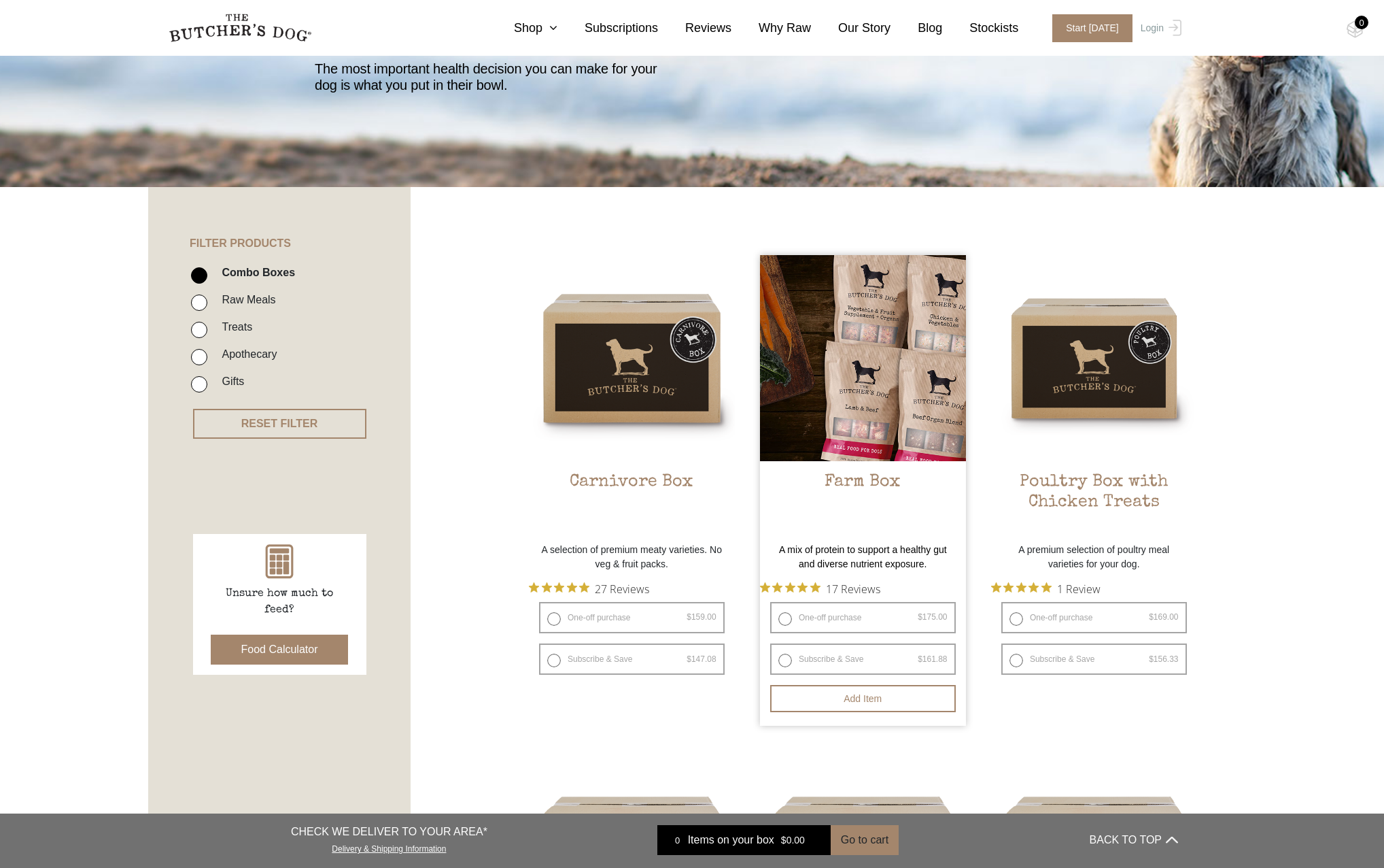
scroll to position [0, 0]
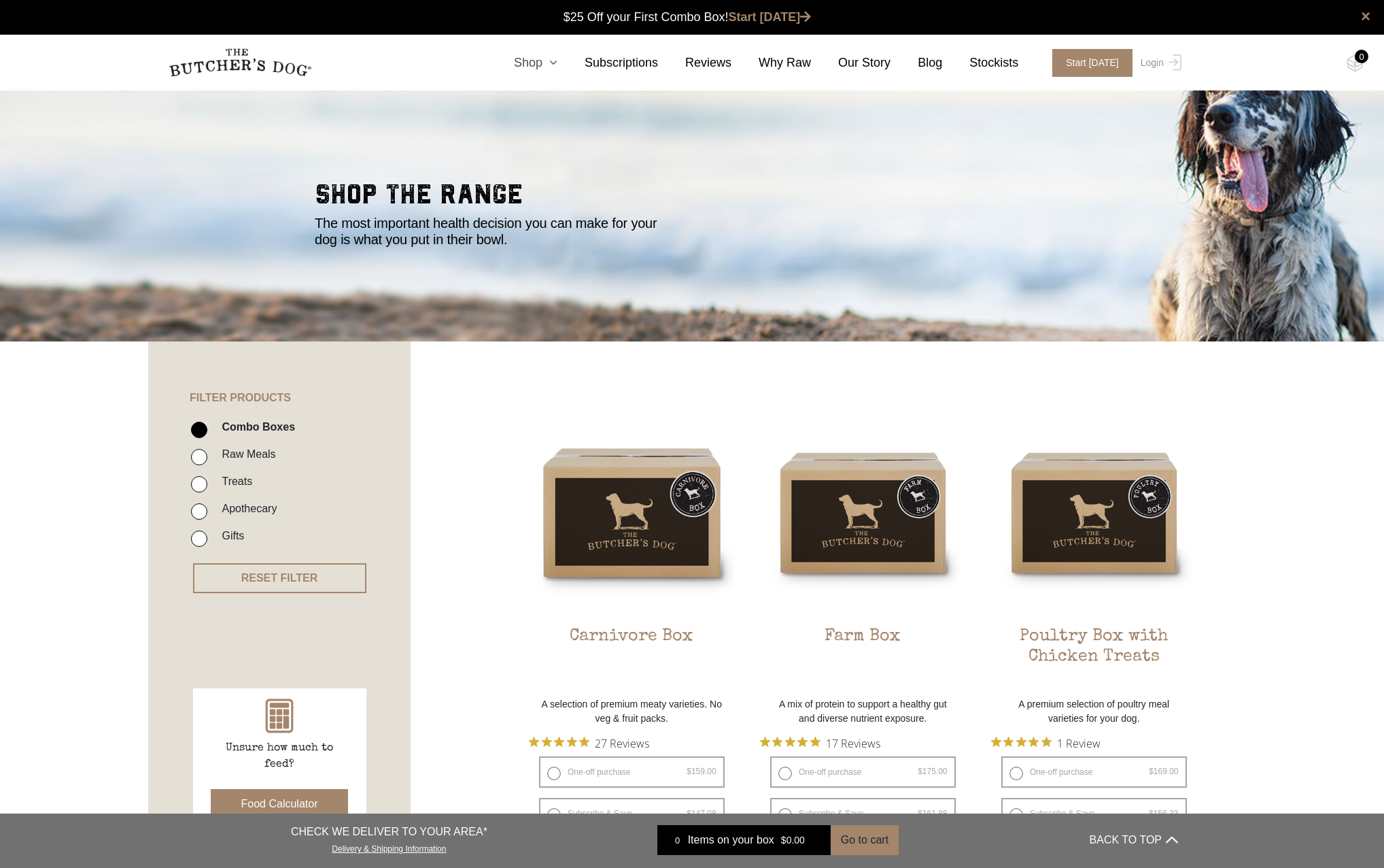
click at [553, 56] on link "Shop" at bounding box center [522, 63] width 71 height 18
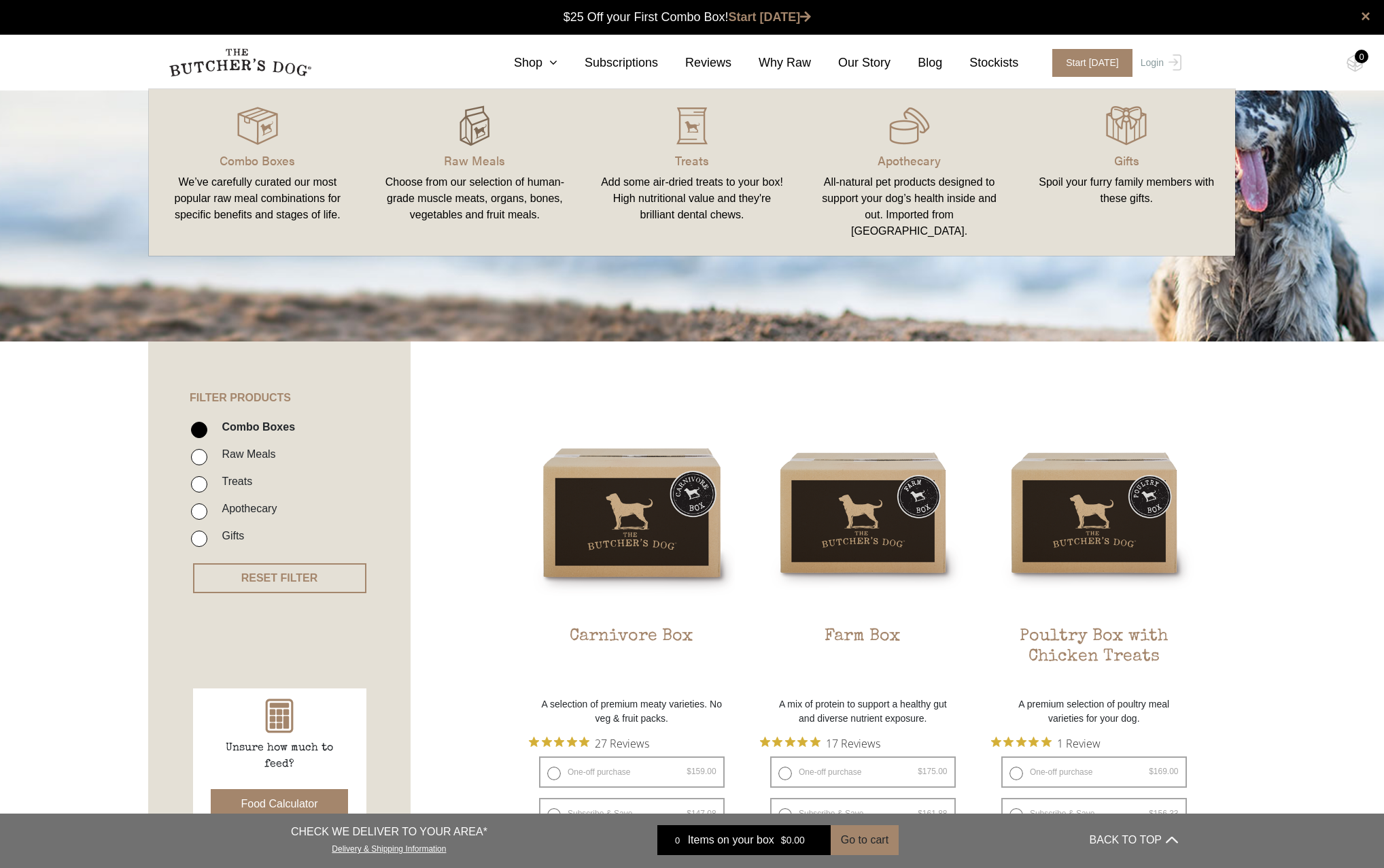
click at [488, 129] on img at bounding box center [474, 125] width 41 height 41
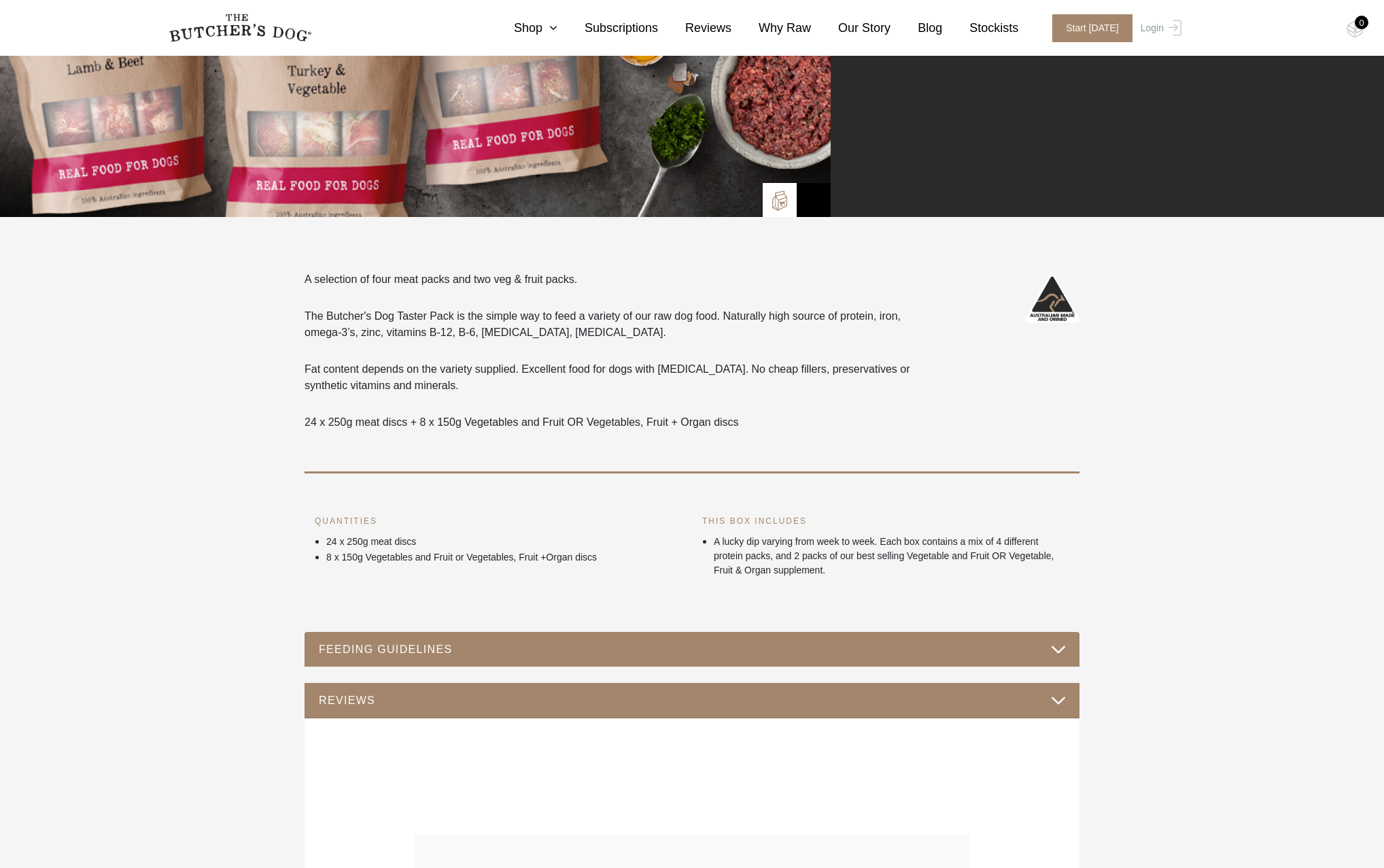
scroll to position [544, 0]
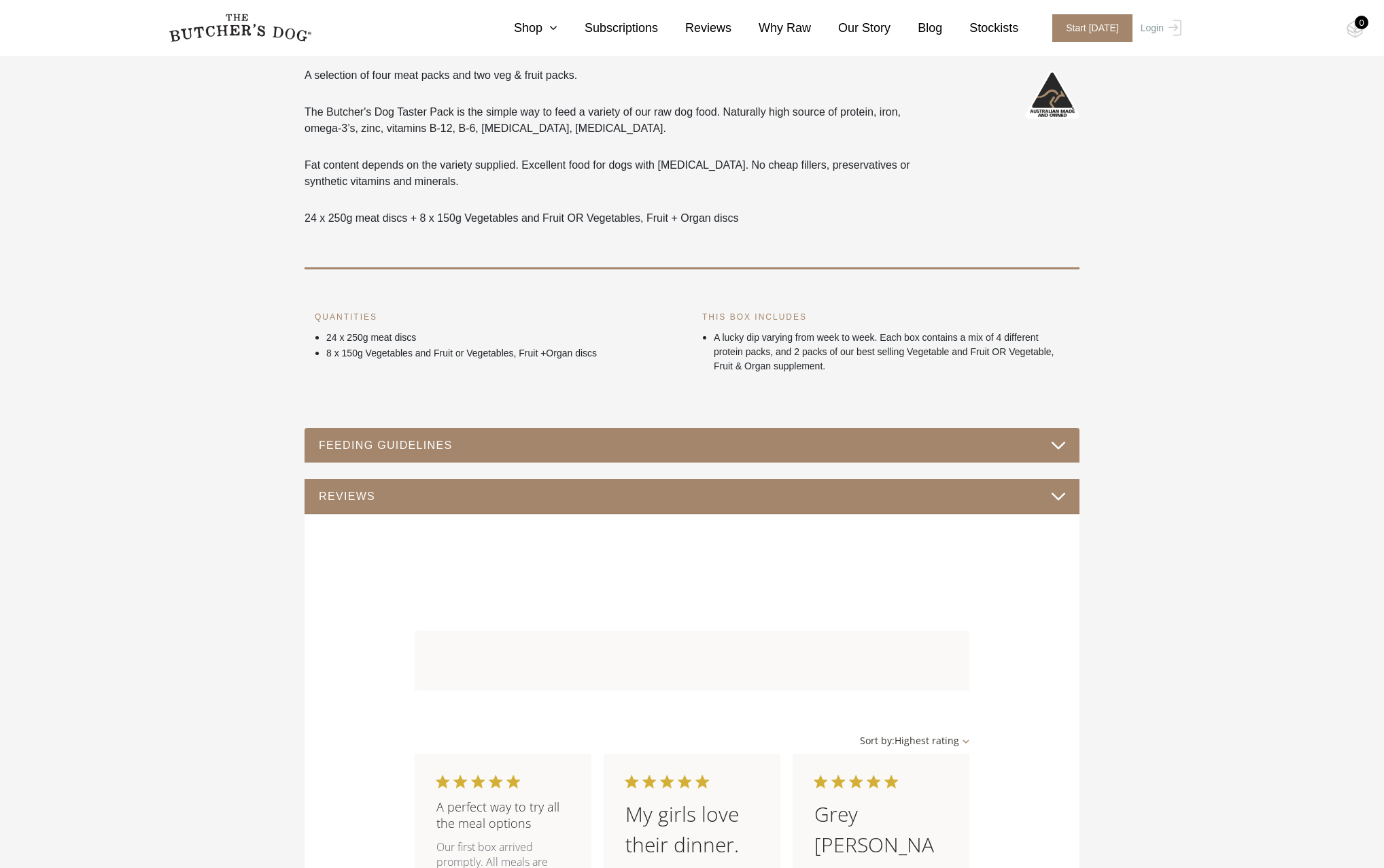
click at [868, 457] on div "FEEDING GUIDELINES" at bounding box center [692, 445] width 775 height 35
click at [883, 446] on button "FEEDING GUIDELINES" at bounding box center [692, 445] width 748 height 18
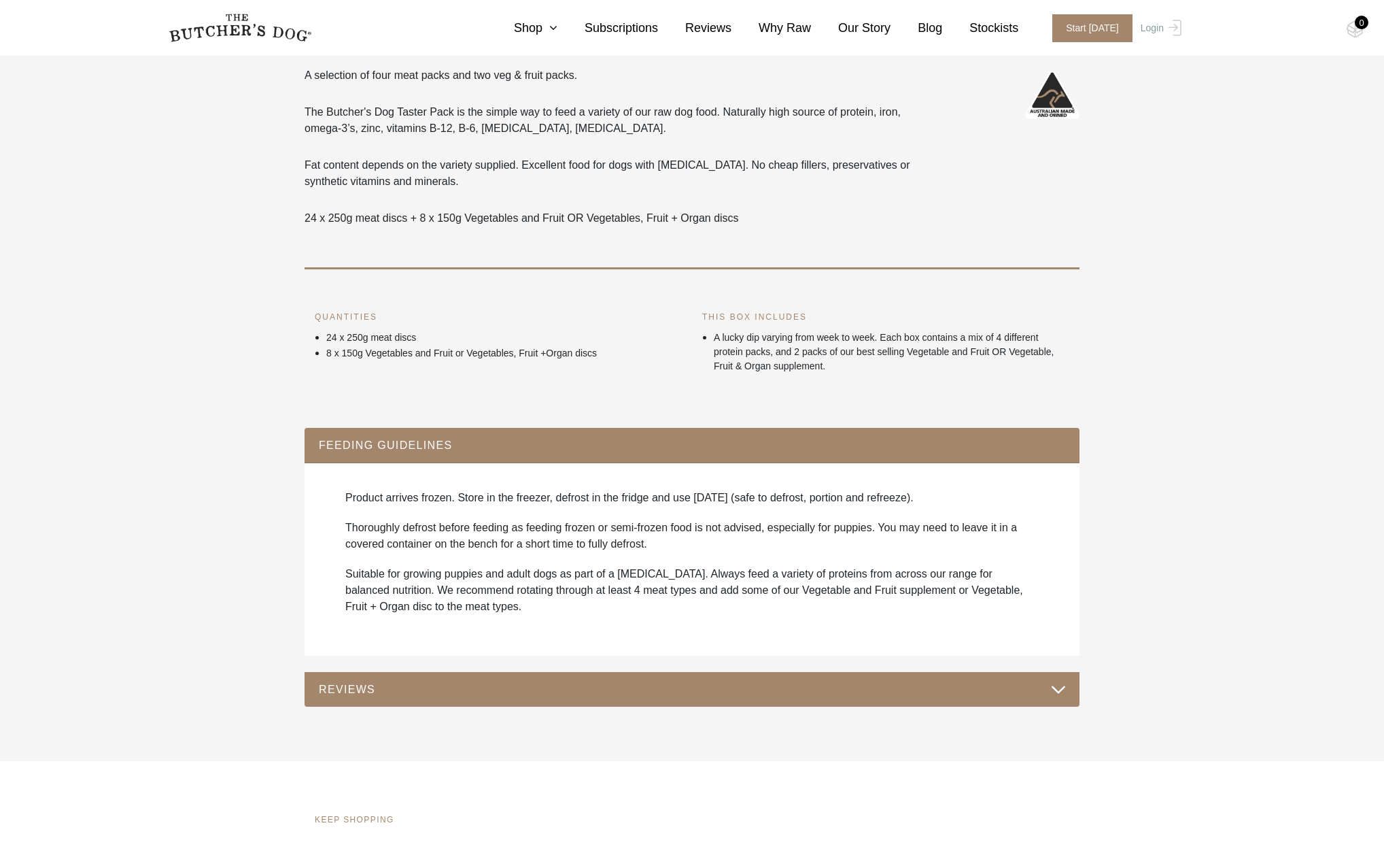
click at [883, 446] on button "FEEDING GUIDELINES" at bounding box center [692, 445] width 748 height 18
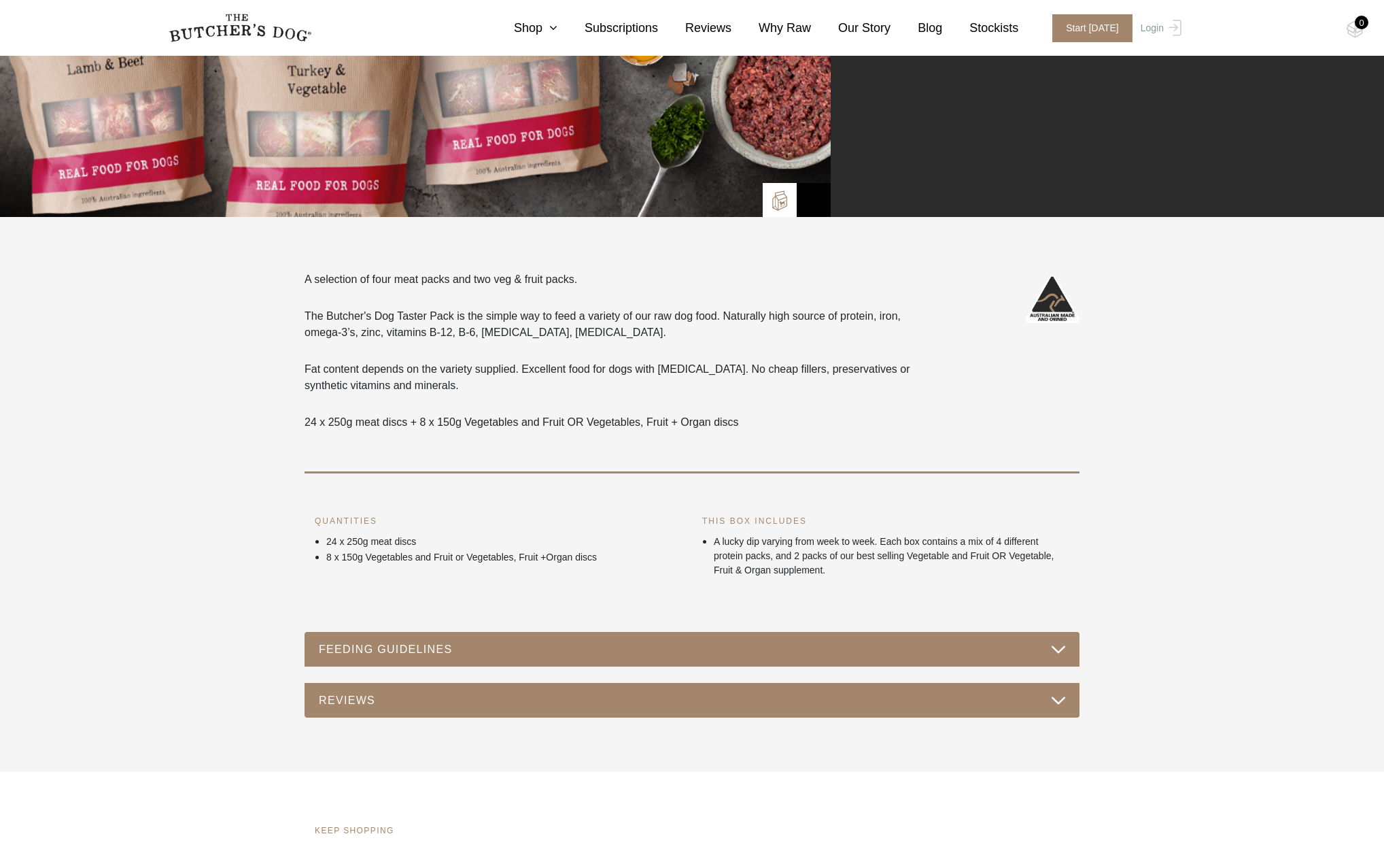
scroll to position [0, 0]
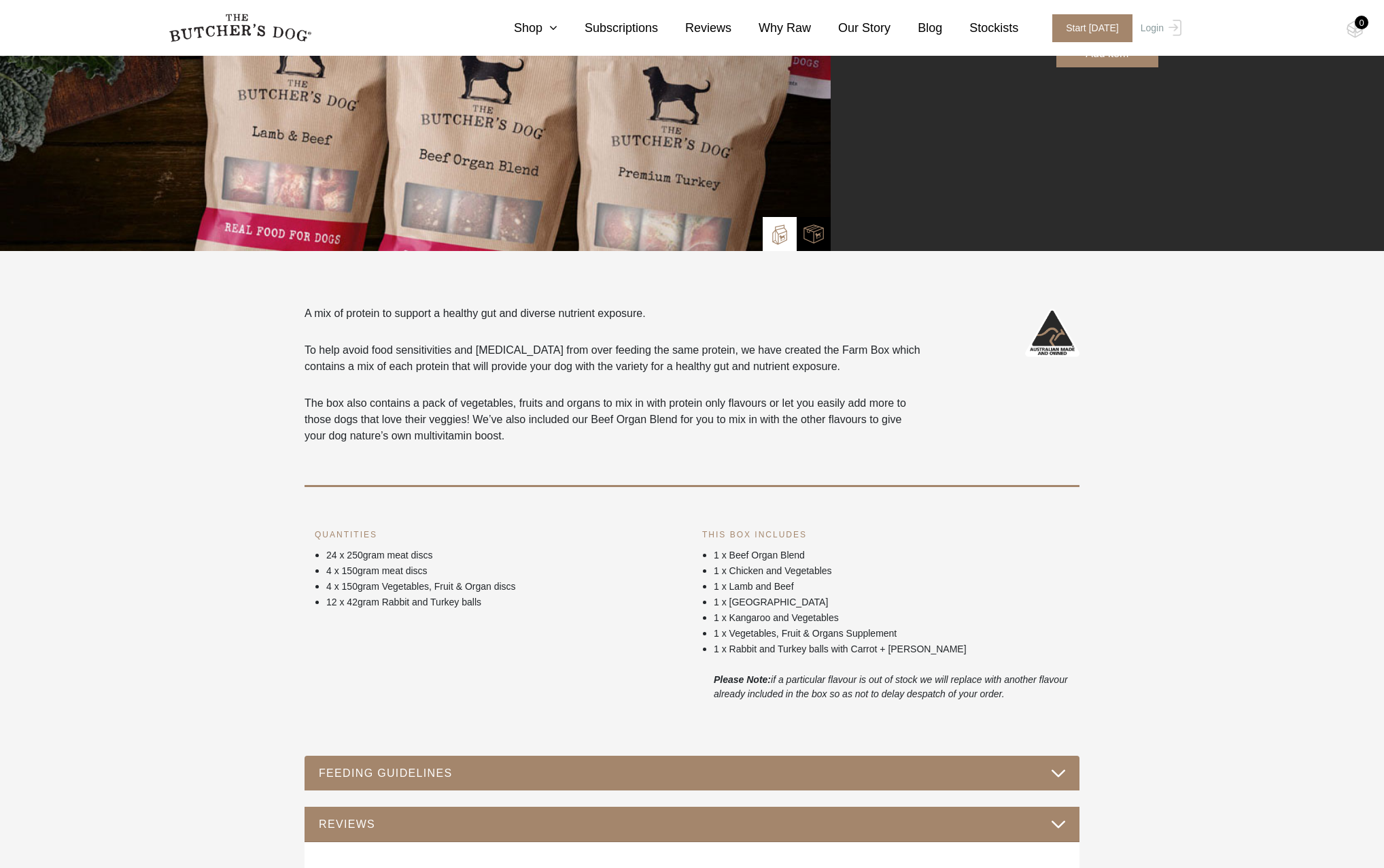
scroll to position [340, 0]
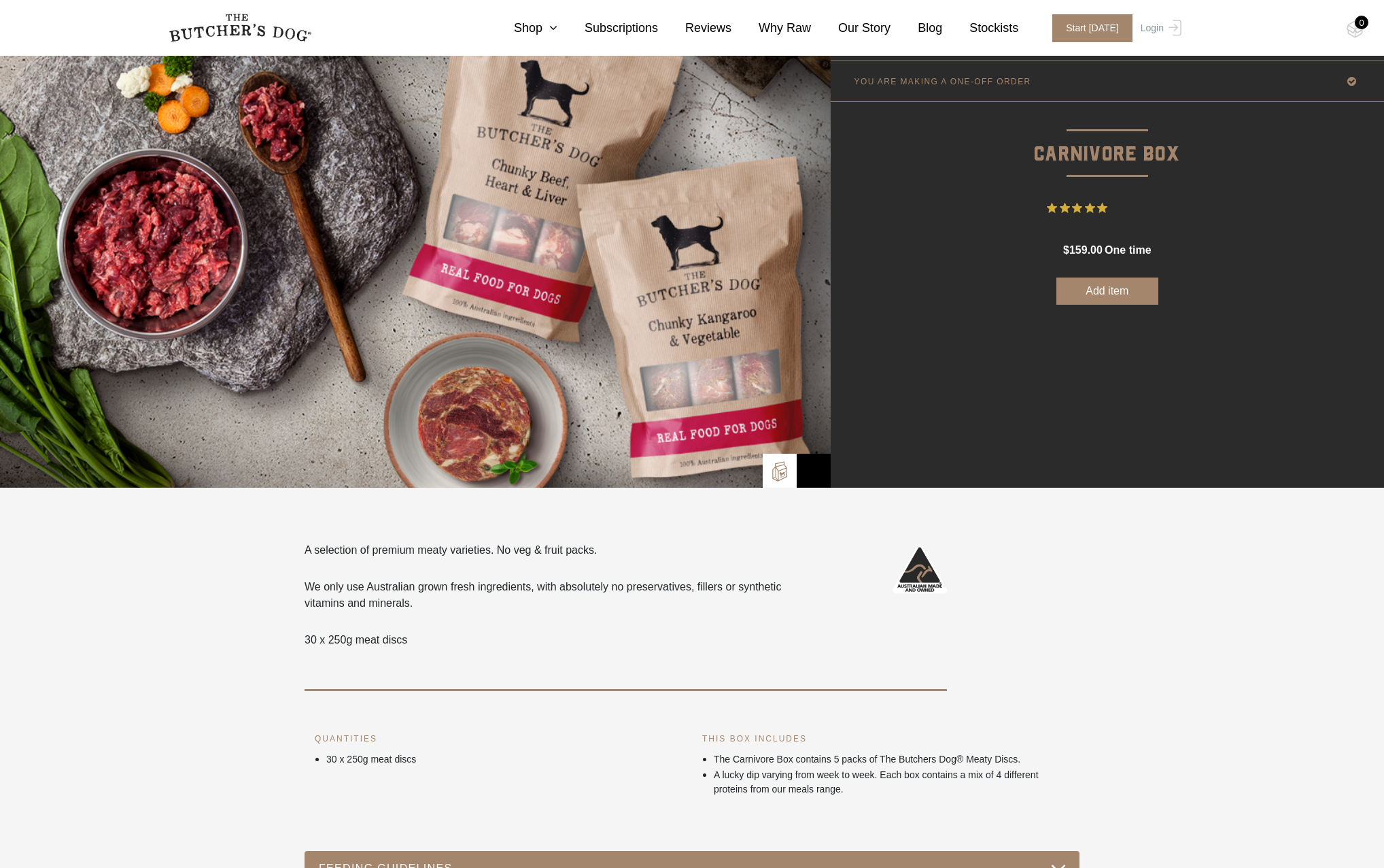
scroll to position [68, 0]
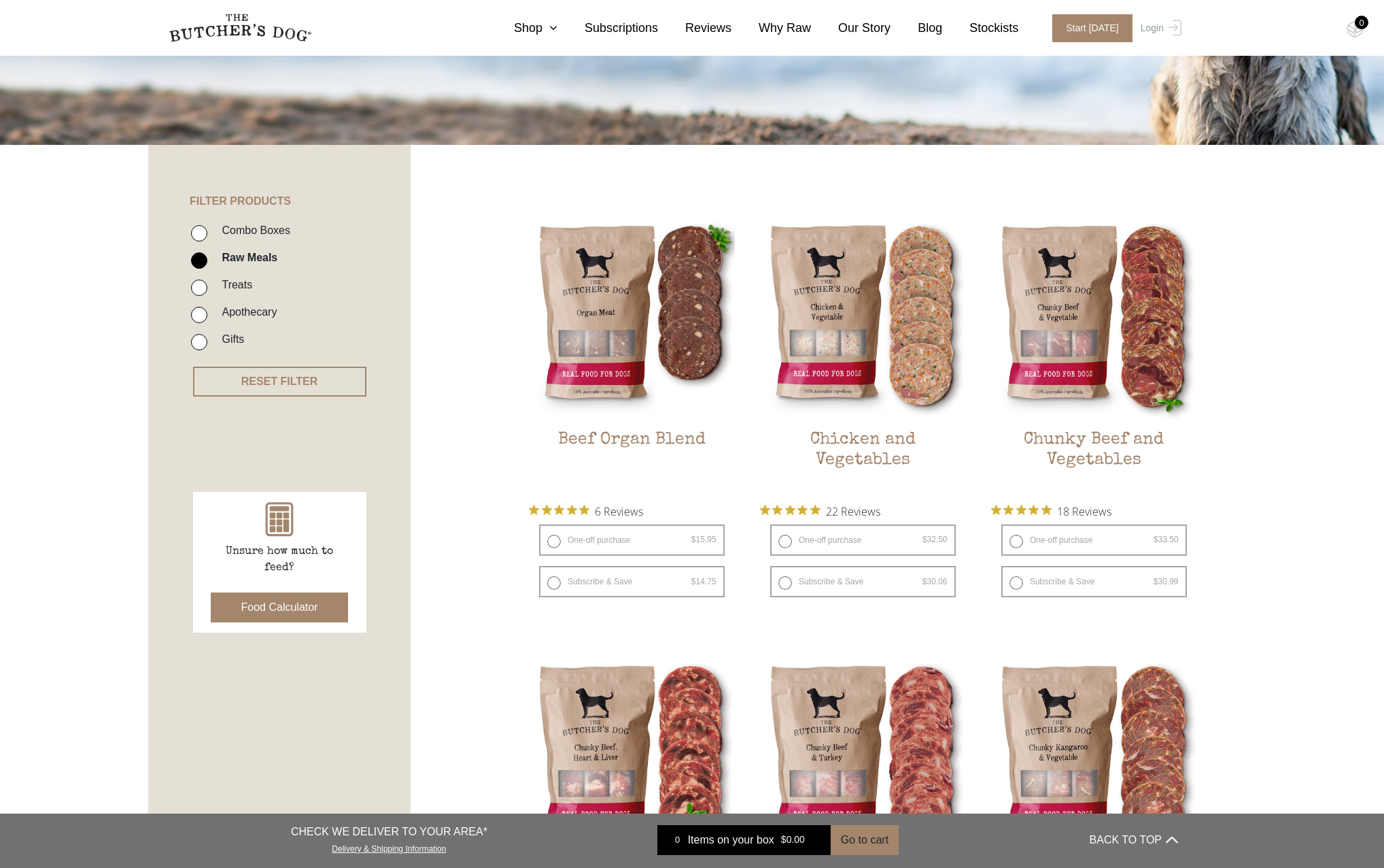
scroll to position [204, 0]
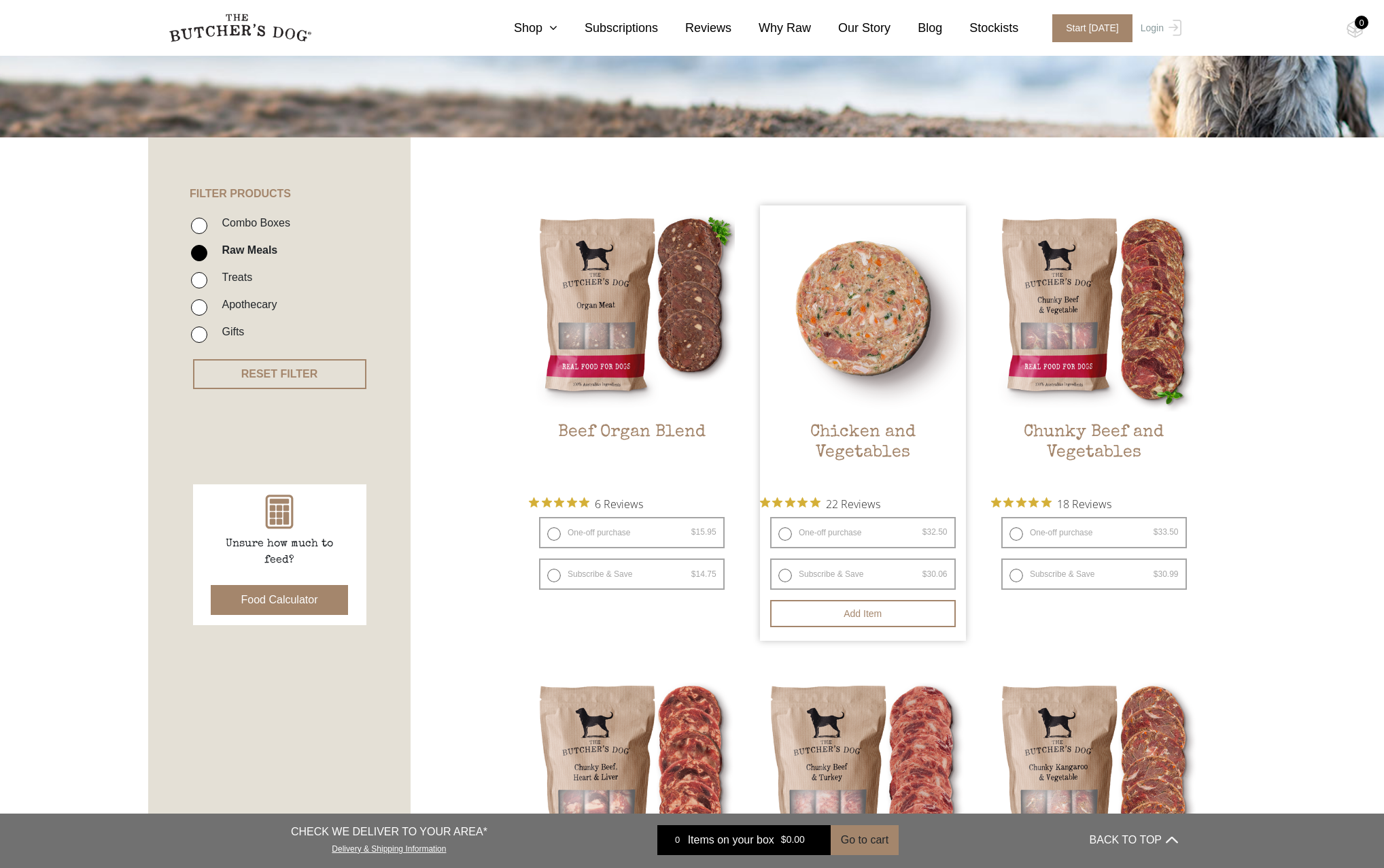
click at [829, 324] on img at bounding box center [863, 308] width 206 height 206
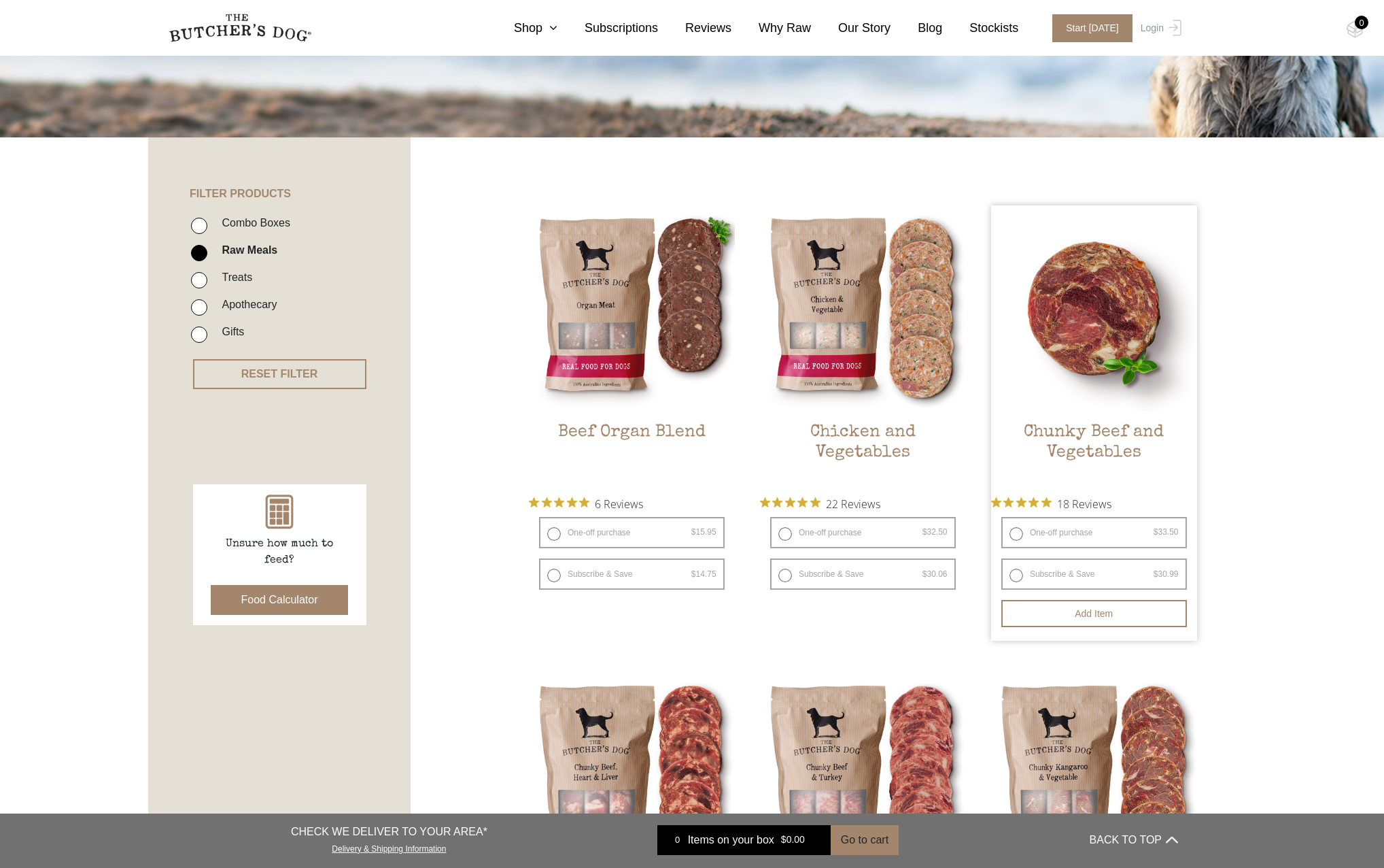
click at [1144, 351] on img at bounding box center [1094, 308] width 206 height 206
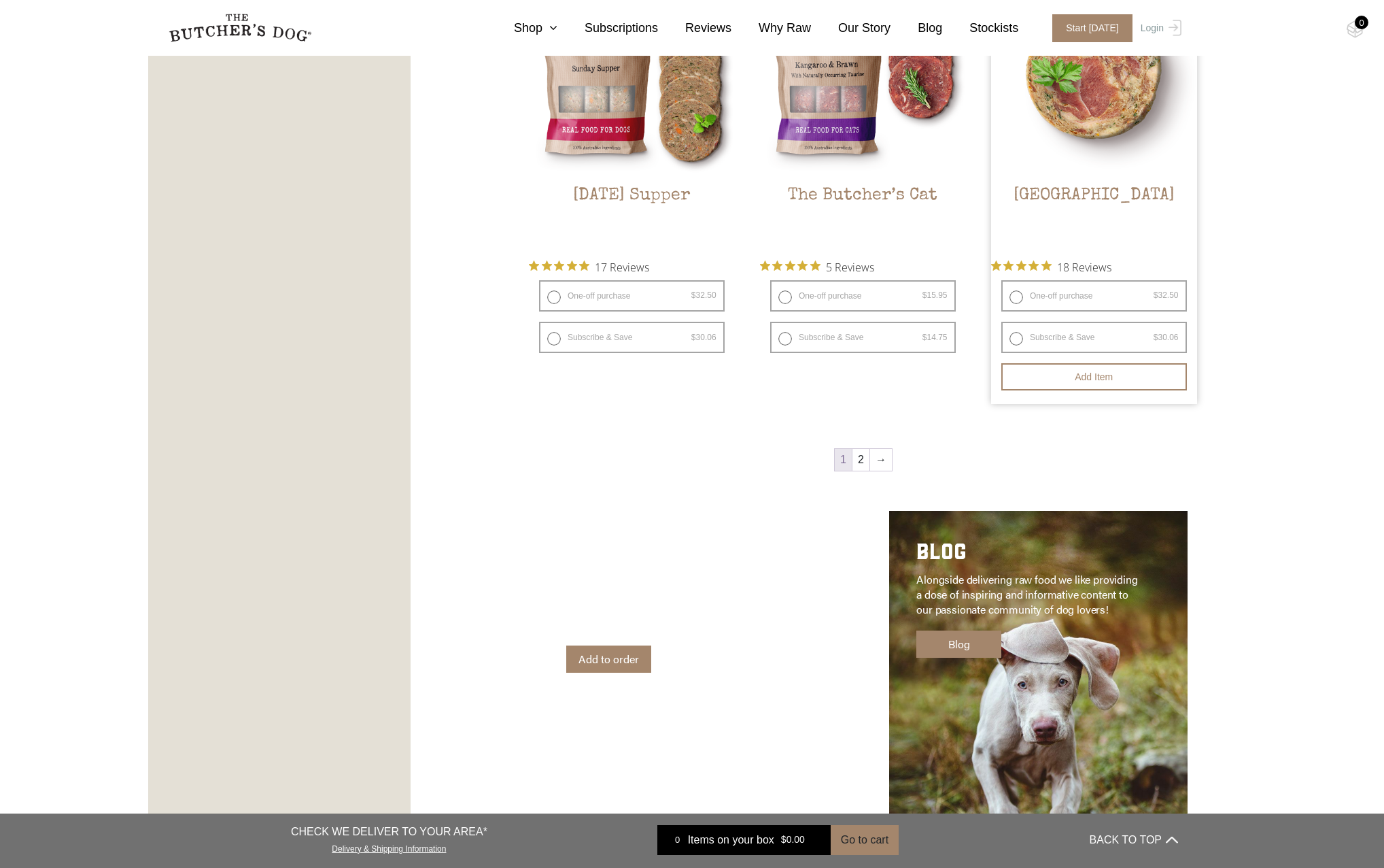
scroll to position [1632, 0]
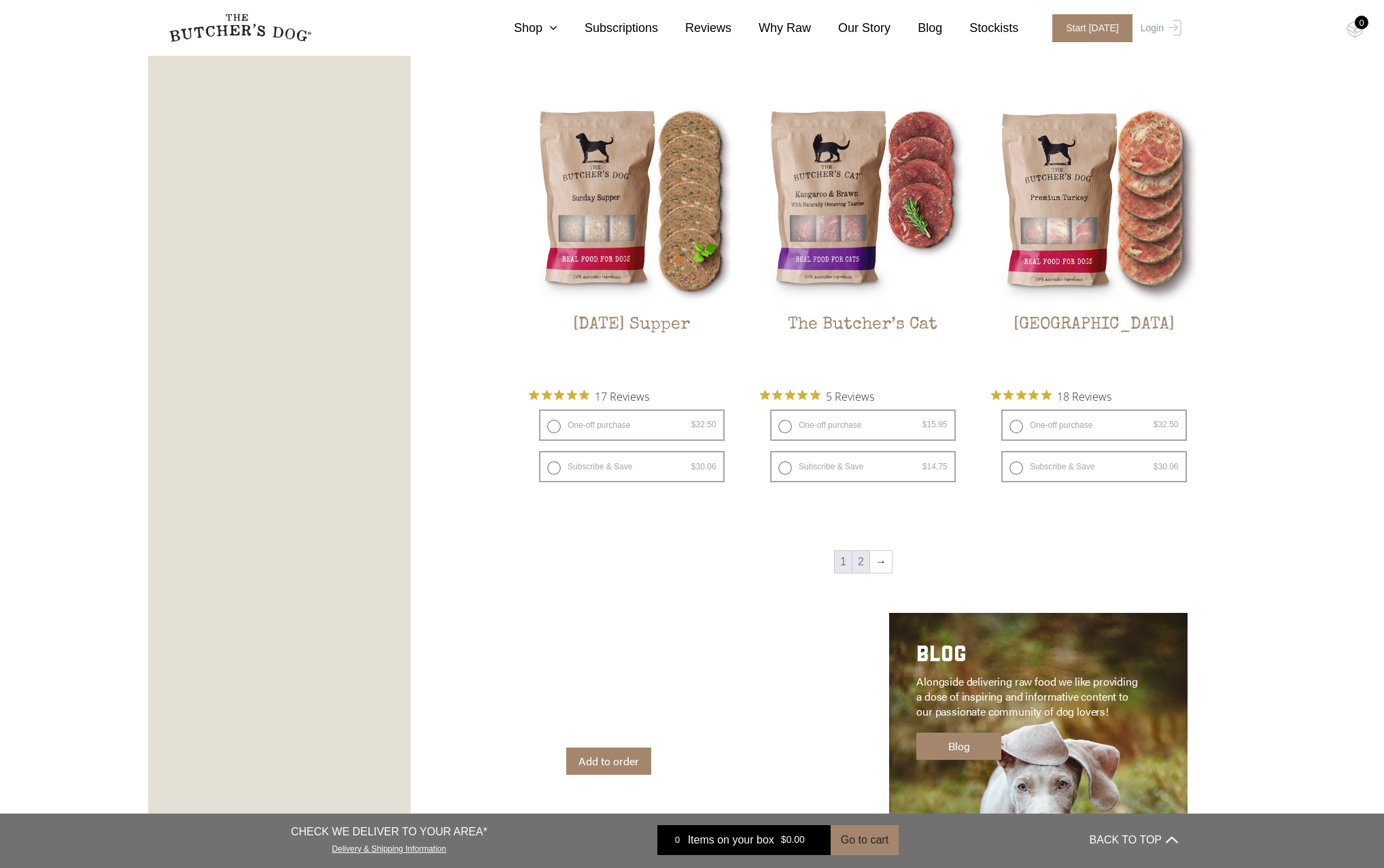
click at [860, 562] on link "2" at bounding box center [861, 562] width 17 height 22
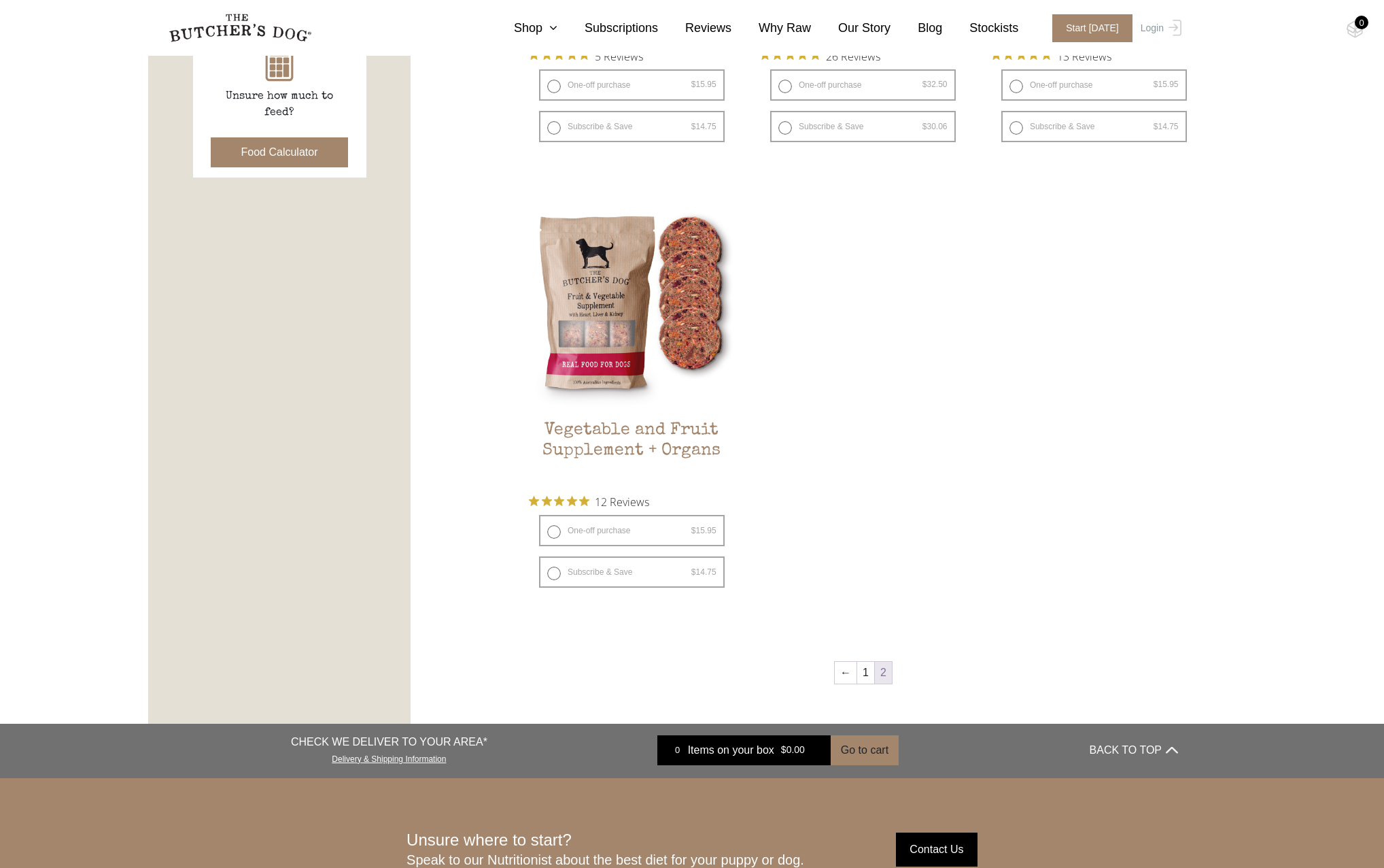
scroll to position [748, 0]
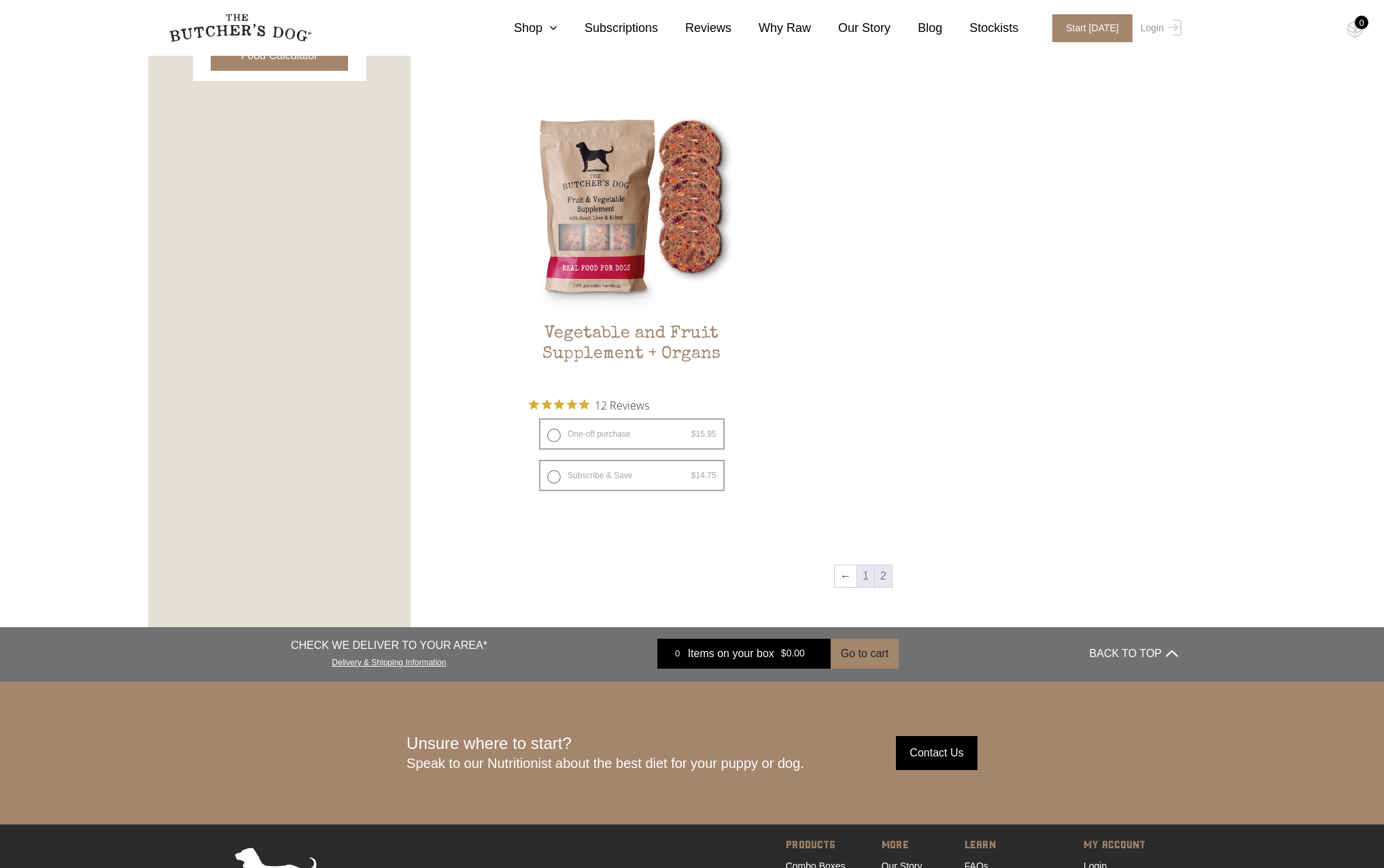
click at [868, 582] on link "1" at bounding box center [865, 576] width 17 height 22
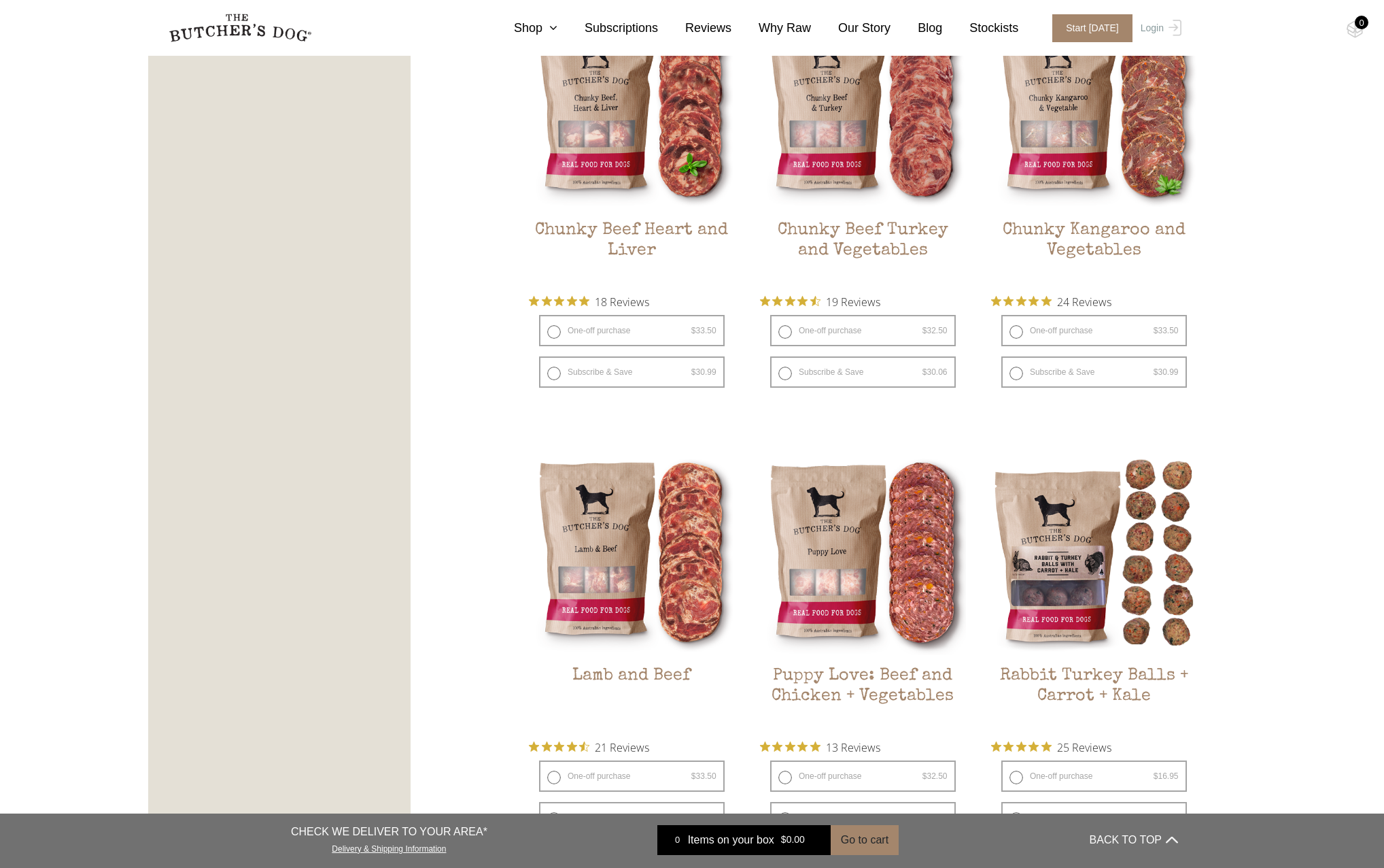
scroll to position [987, 0]
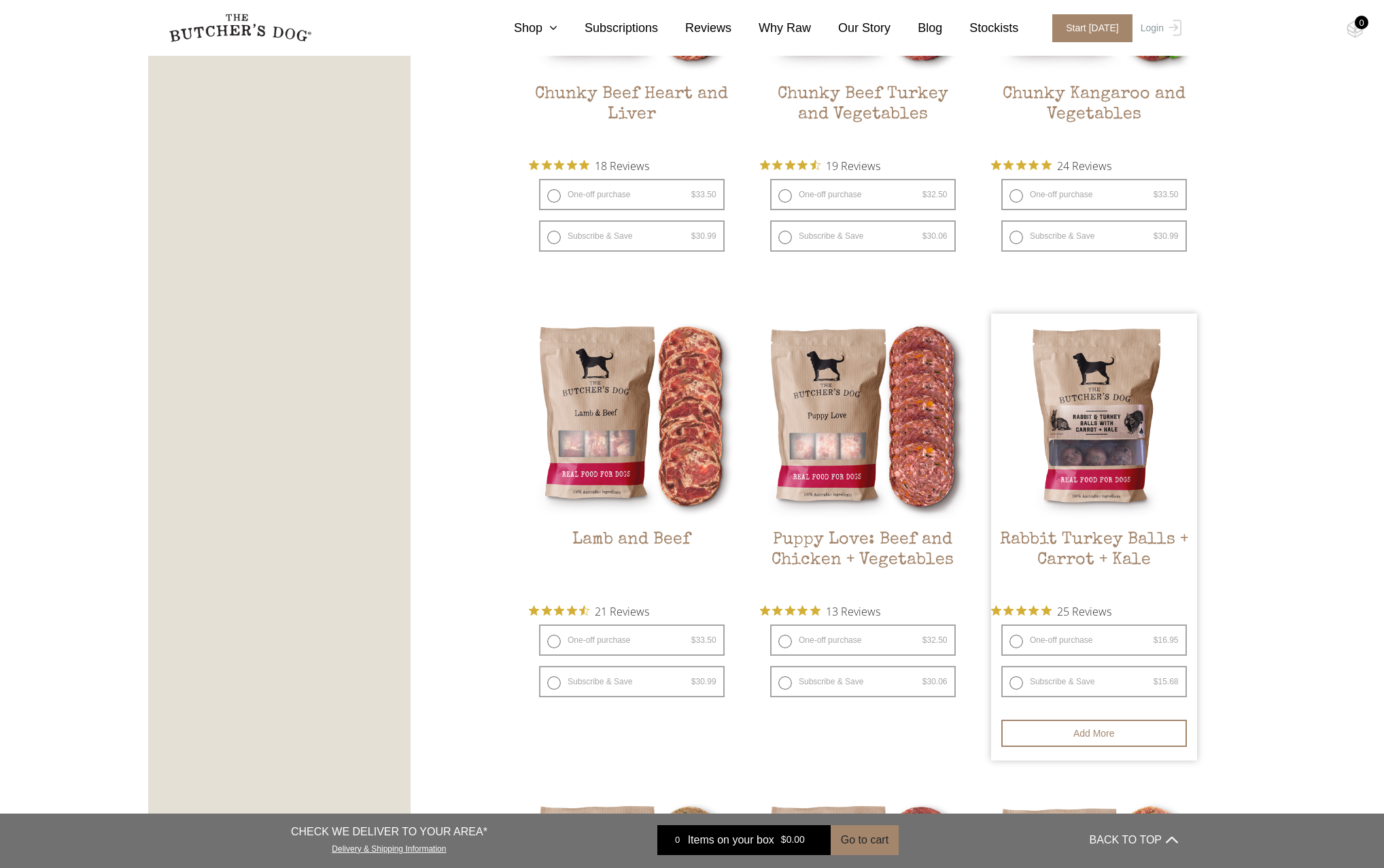
click at [1093, 409] on img at bounding box center [1094, 416] width 206 height 206
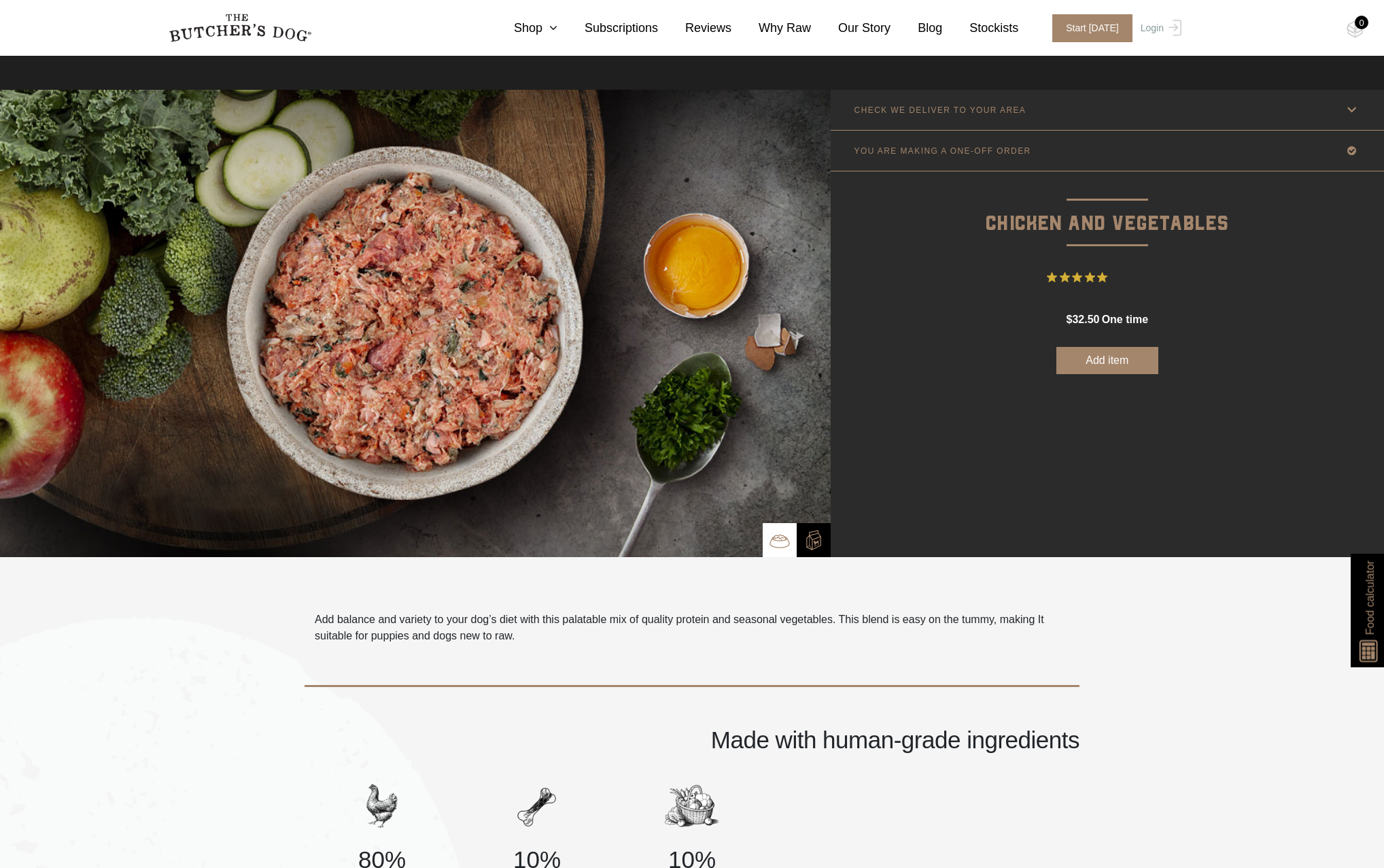
scroll to position [272, 0]
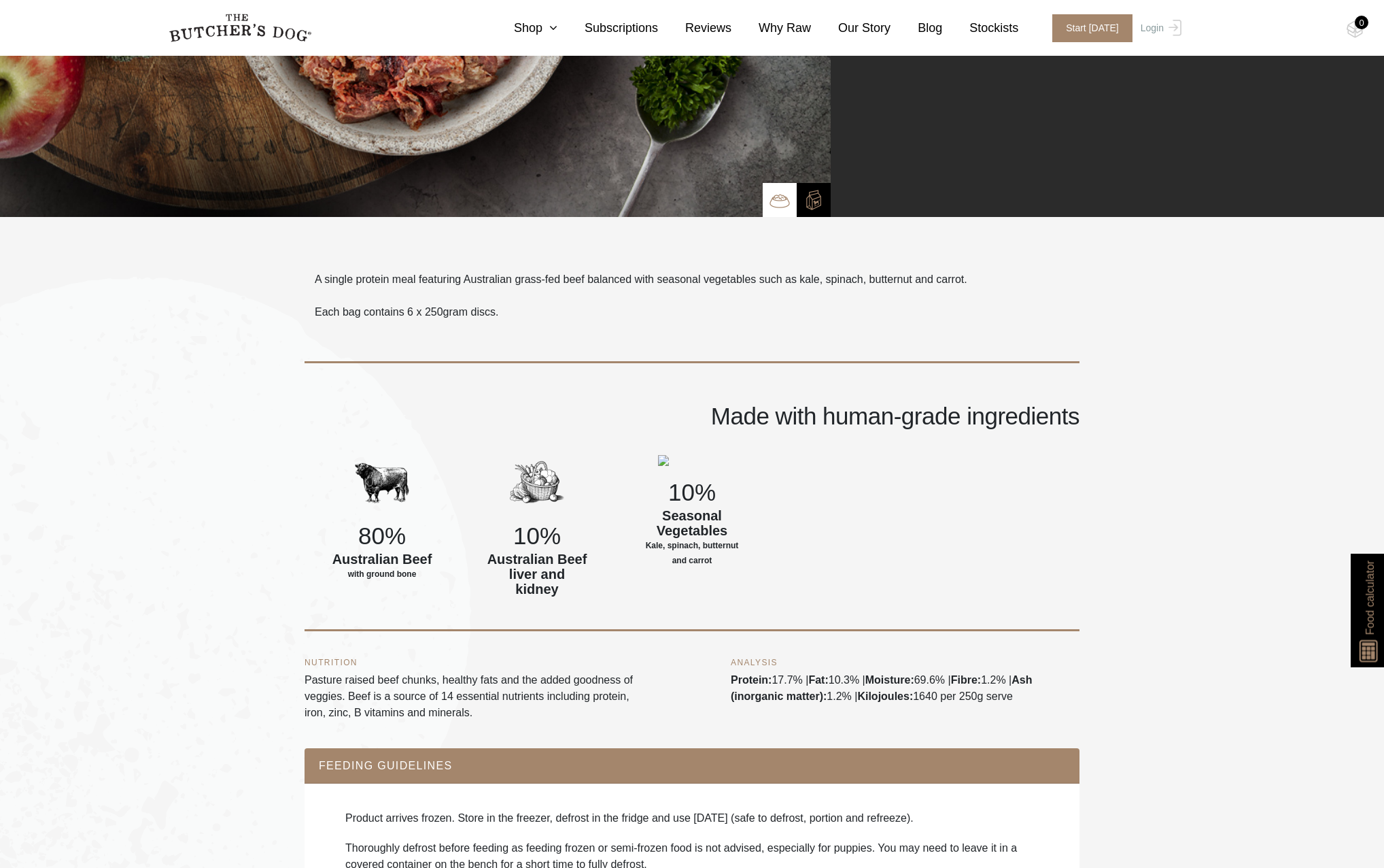
scroll to position [476, 0]
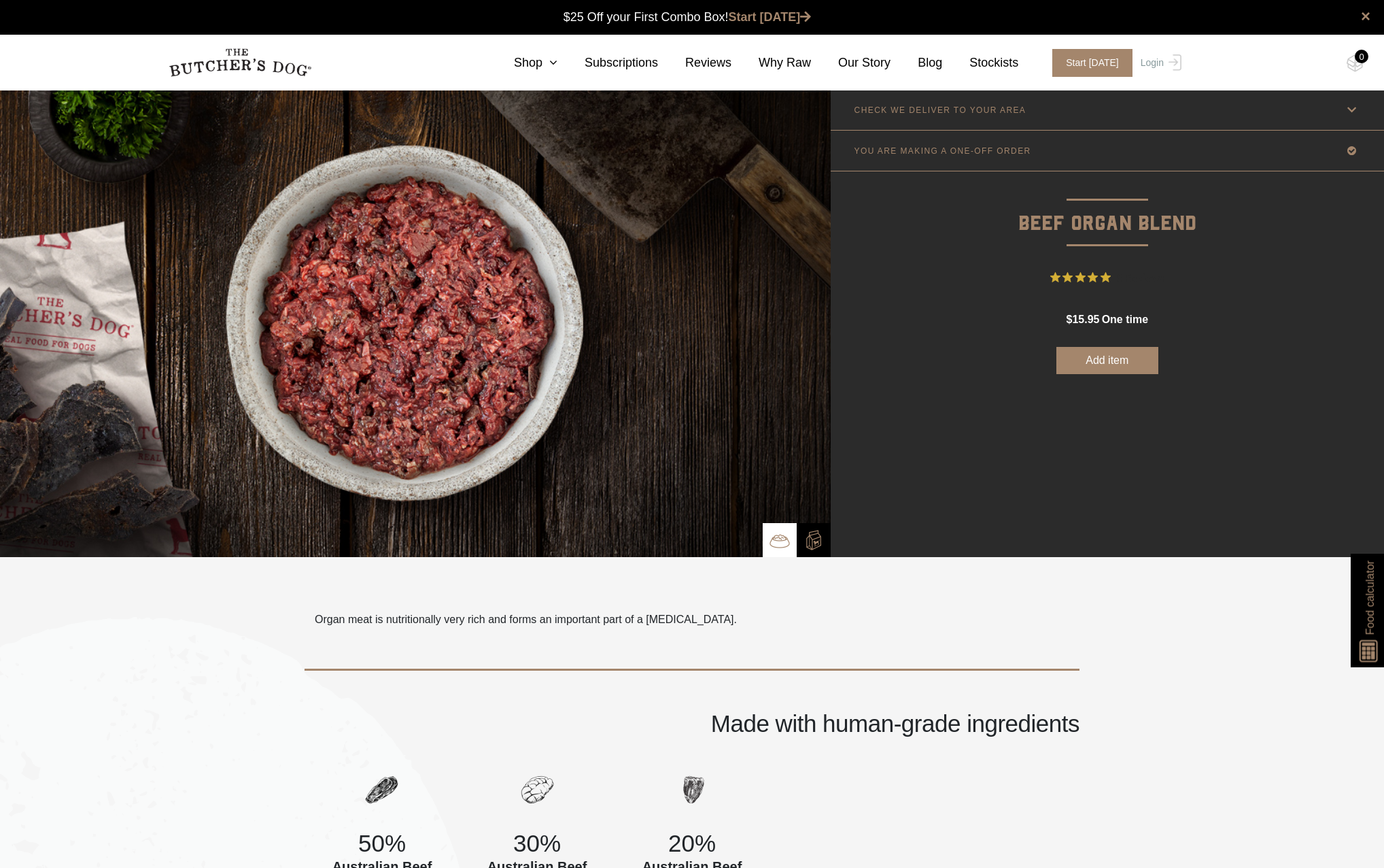
click at [1086, 159] on link "YOU ARE MAKING A ONE-OFF ORDER" at bounding box center [1108, 150] width 554 height 41
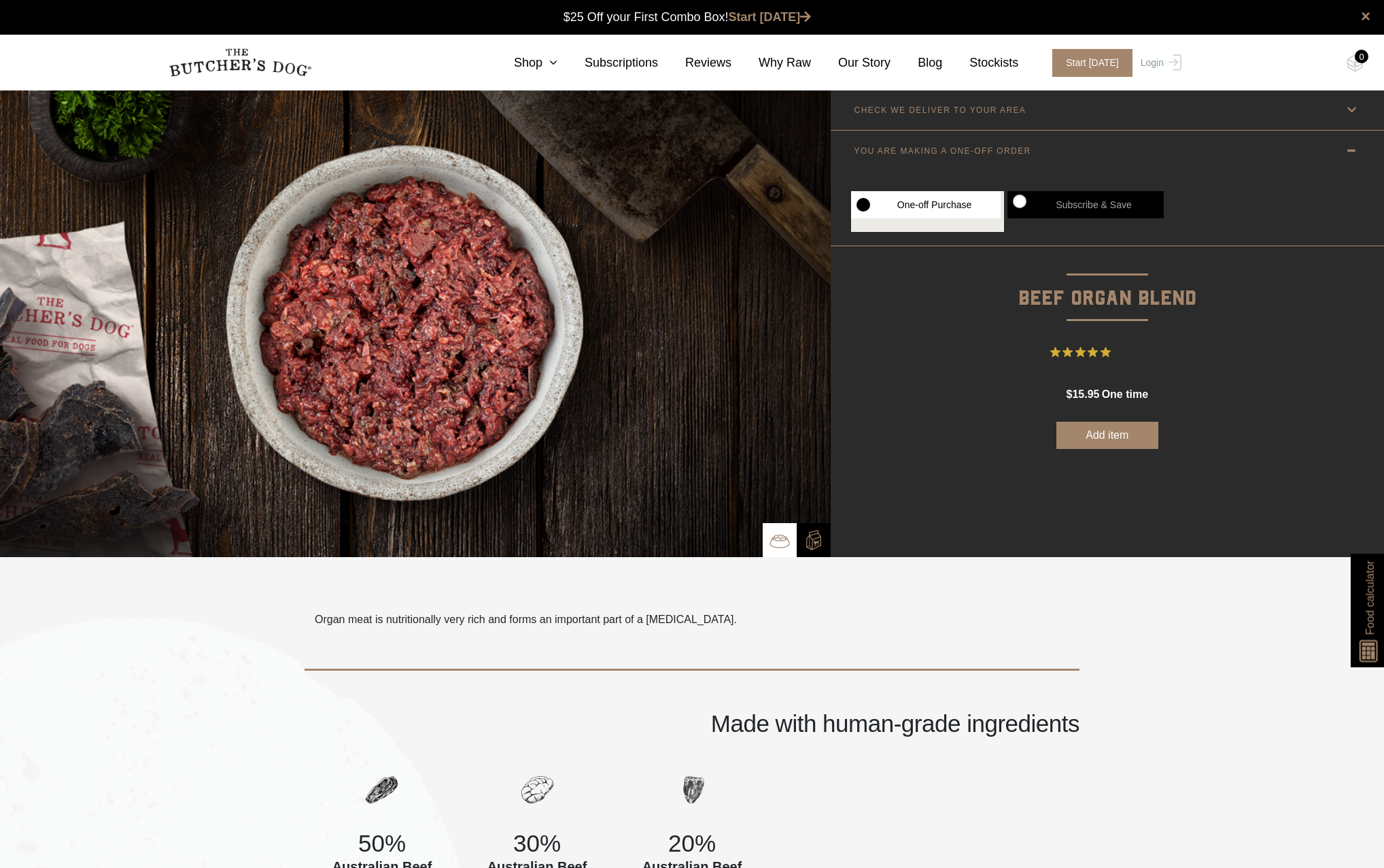
click at [1138, 200] on label "Subscribe & Save" at bounding box center [1086, 204] width 157 height 27
radio input "true"
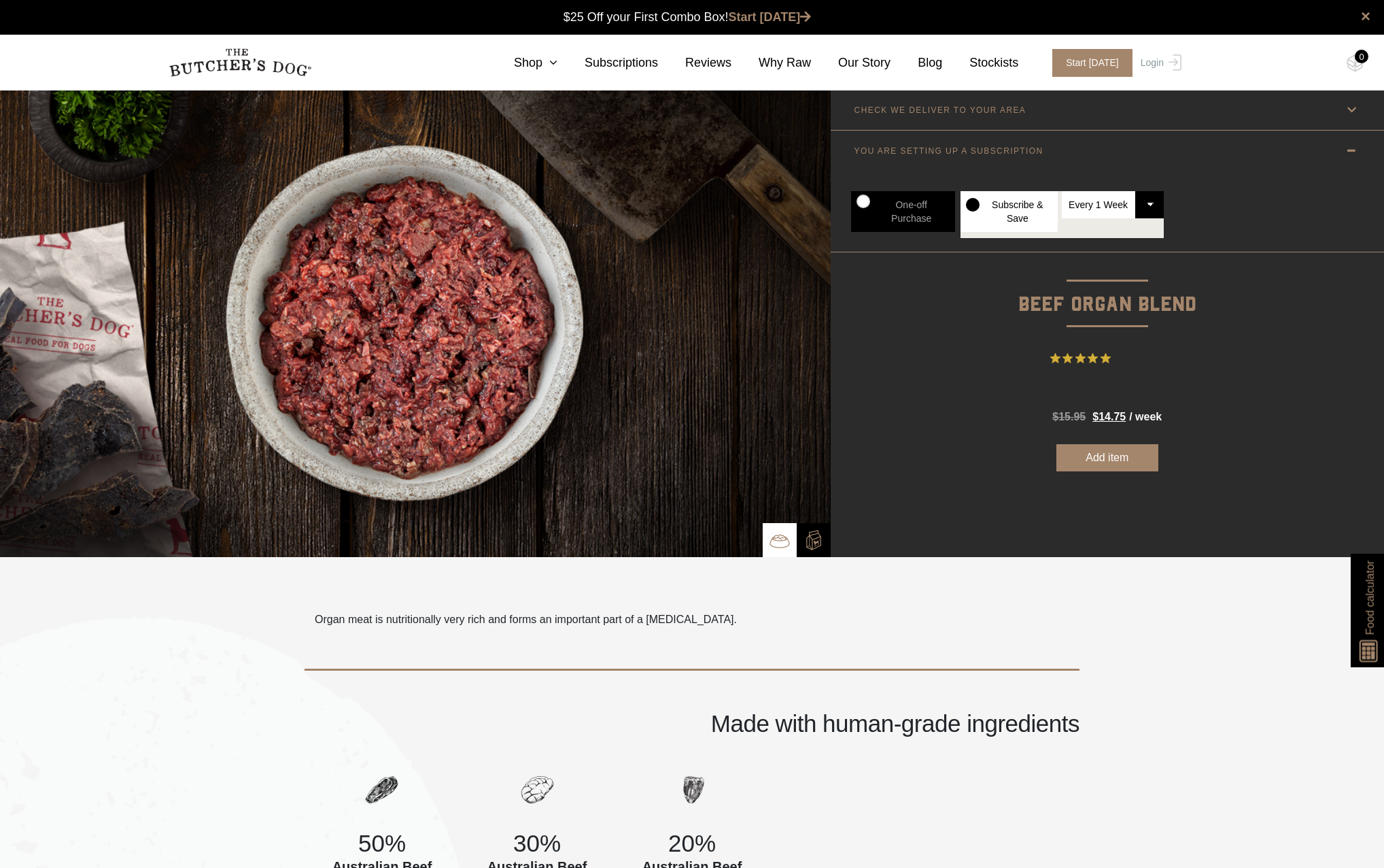
click at [1117, 204] on select "Every 1 Week Every 2 Weeks Every 3 Weeks Every 4 Weeks Every 5 Weeks Every 6 We…" at bounding box center [1113, 204] width 102 height 27
select select "6_week"
click at [1063, 191] on select "Every 1 Week Every 2 Weeks Every 3 Weeks Every 4 Weeks Every 5 Weeks Every 6 We…" at bounding box center [1113, 204] width 102 height 27
radio input "true"
click at [818, 536] on img at bounding box center [814, 539] width 21 height 21
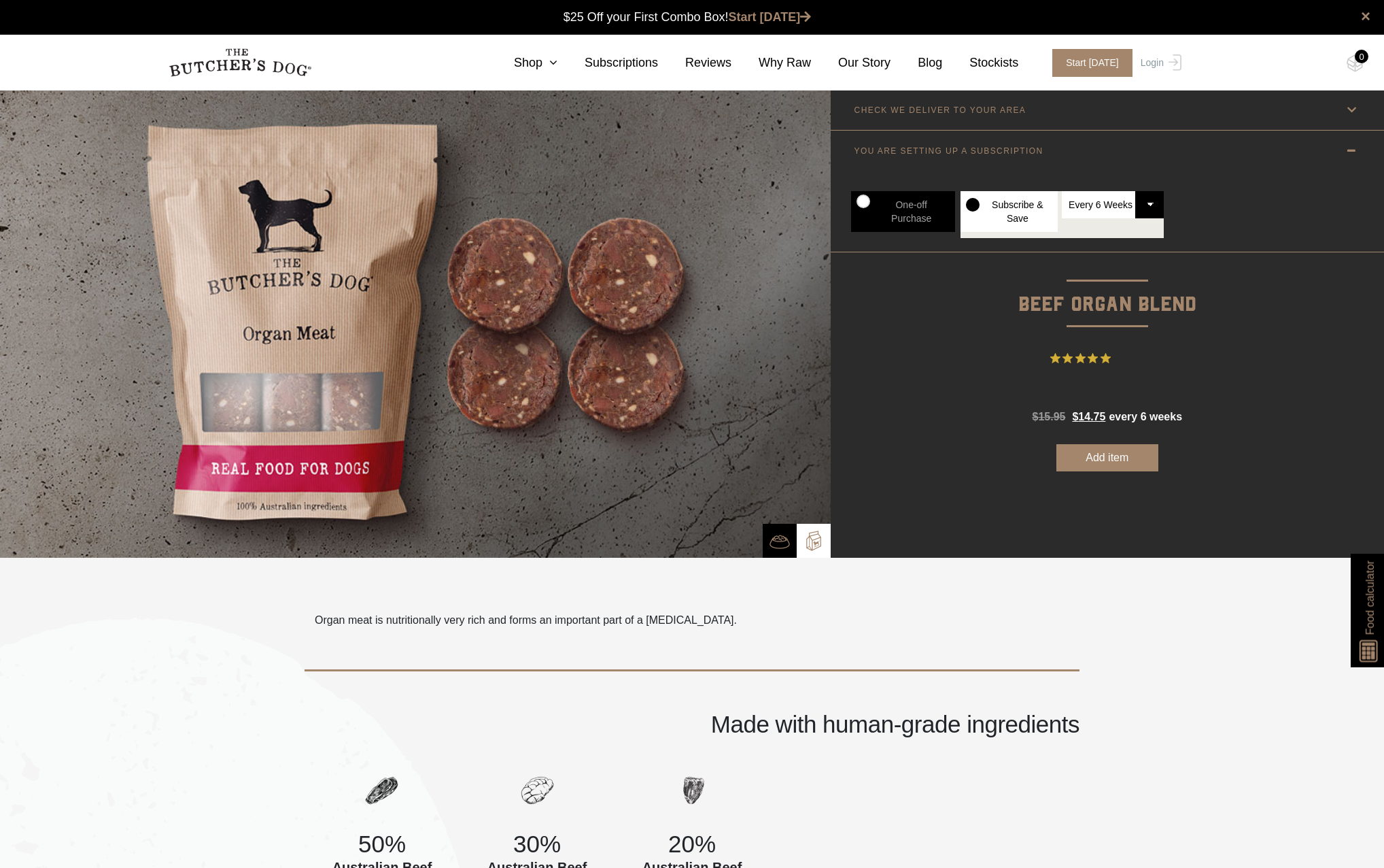
click at [1100, 455] on button "Add item" at bounding box center [1107, 457] width 102 height 27
click at [1356, 69] on img at bounding box center [1355, 63] width 17 height 18
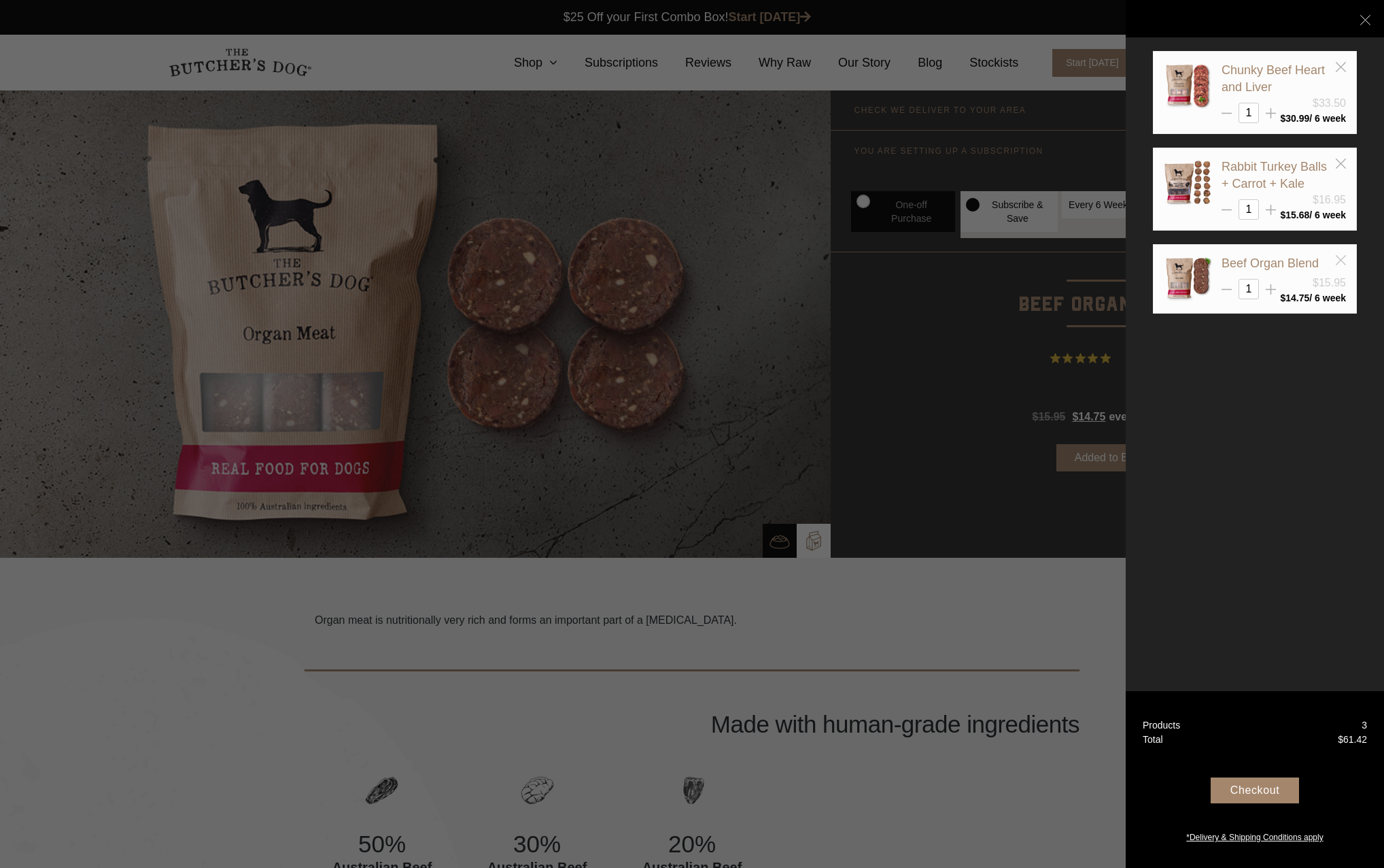
click at [1343, 263] on icon at bounding box center [1341, 259] width 10 height 10
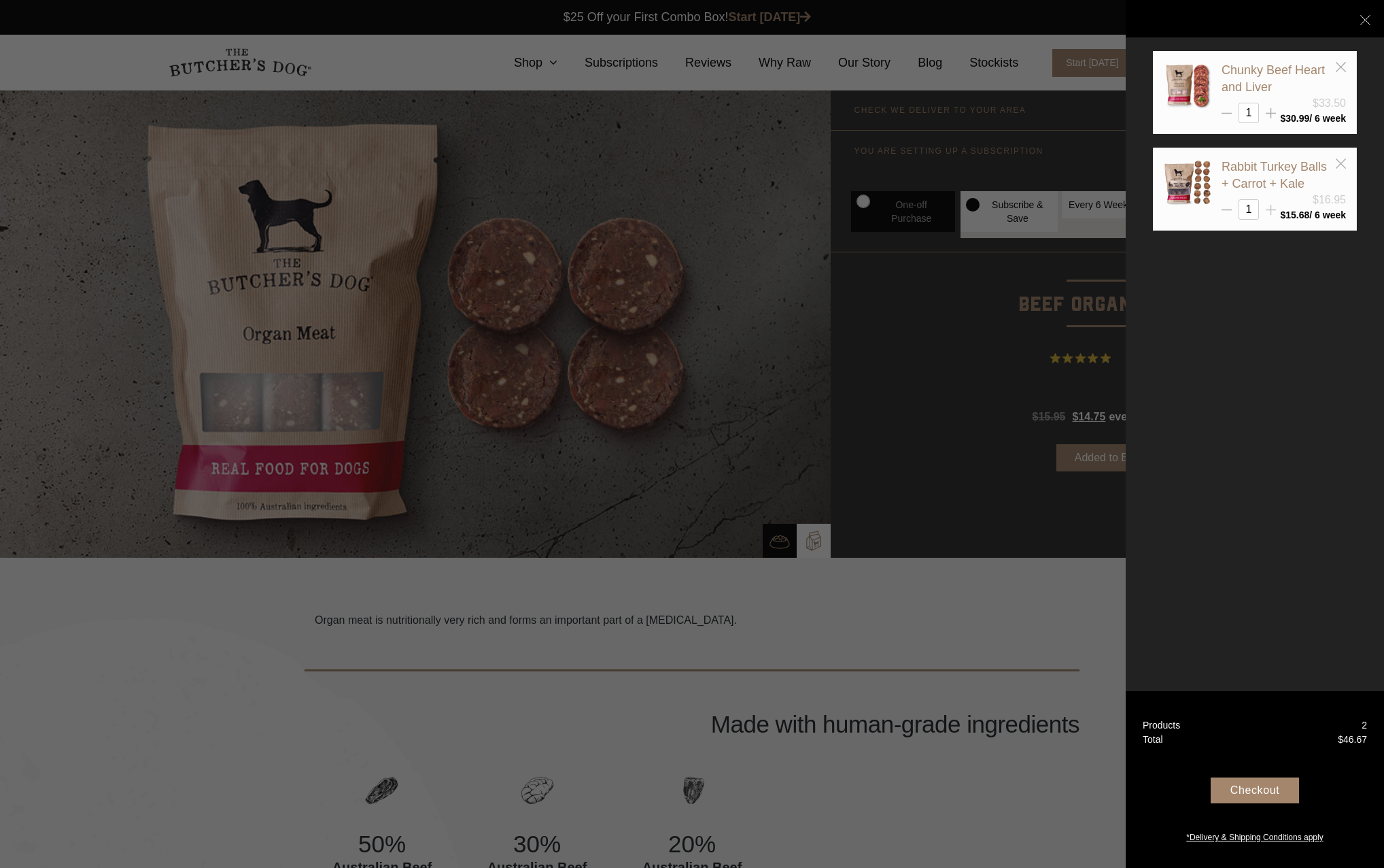
click at [1271, 118] on line at bounding box center [1271, 113] width 0 height 10
type input "2"
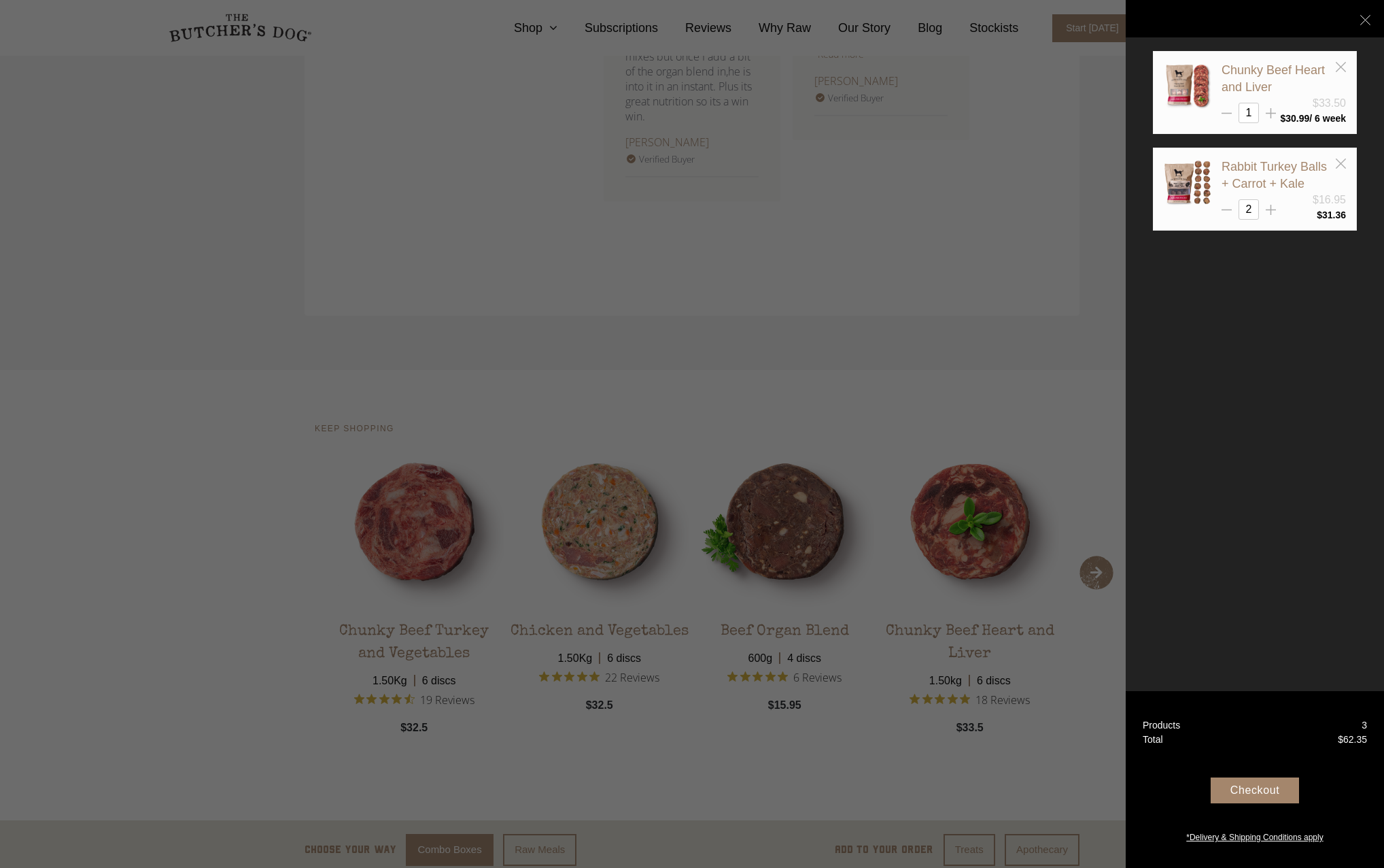
scroll to position [2175, 0]
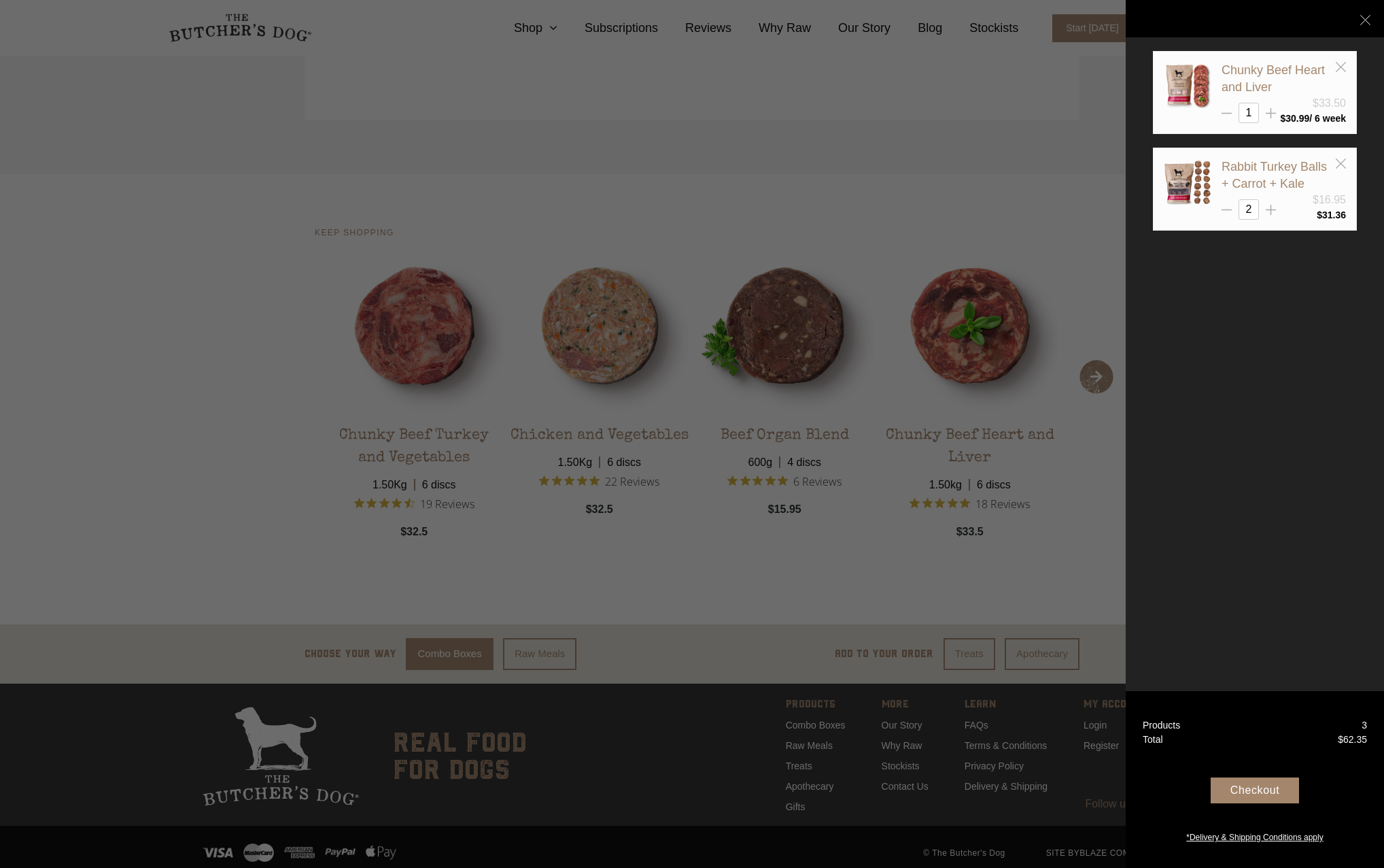
click at [1059, 547] on div at bounding box center [692, 434] width 1384 height 868
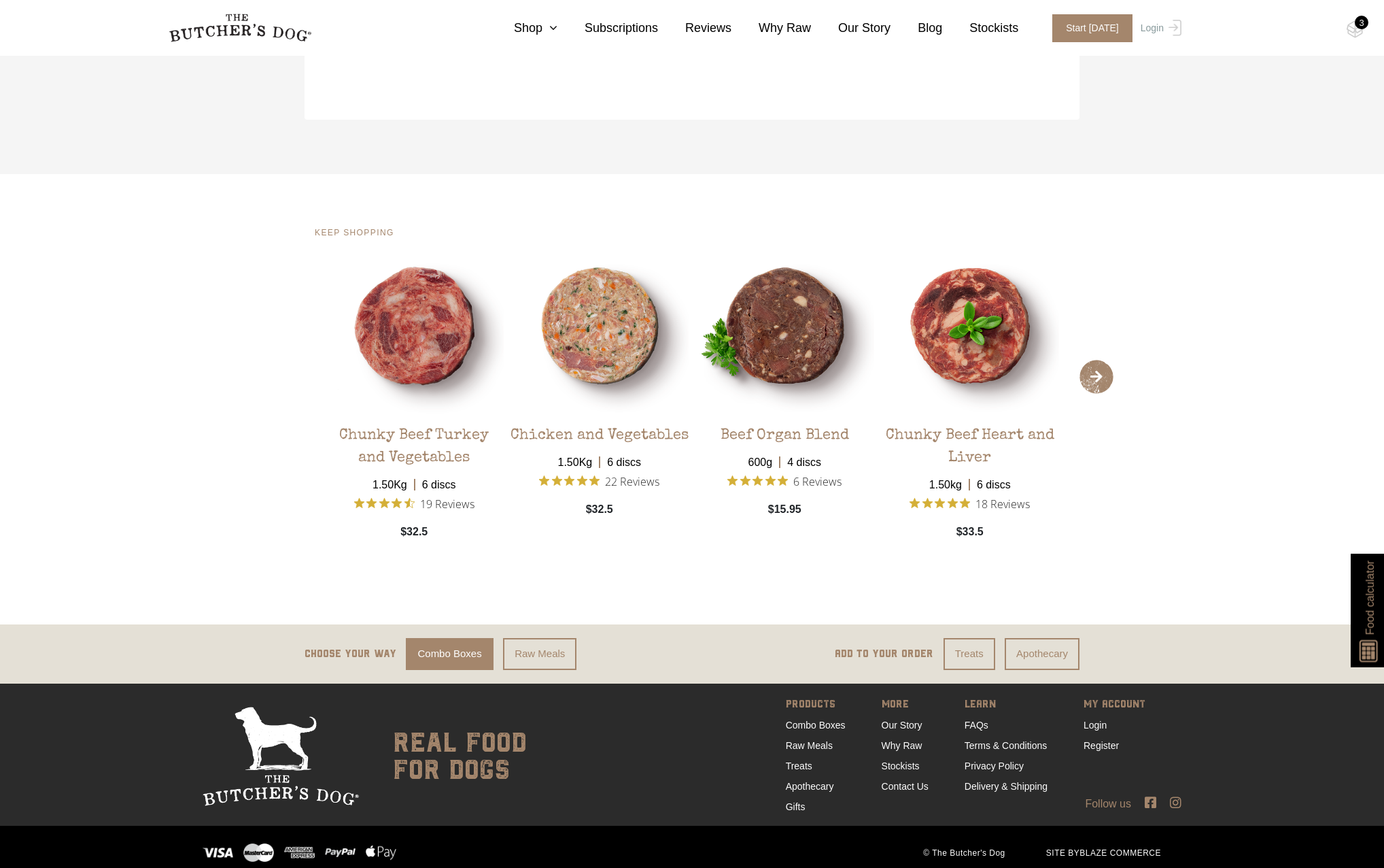
click at [1101, 375] on span "›" at bounding box center [1097, 376] width 34 height 34
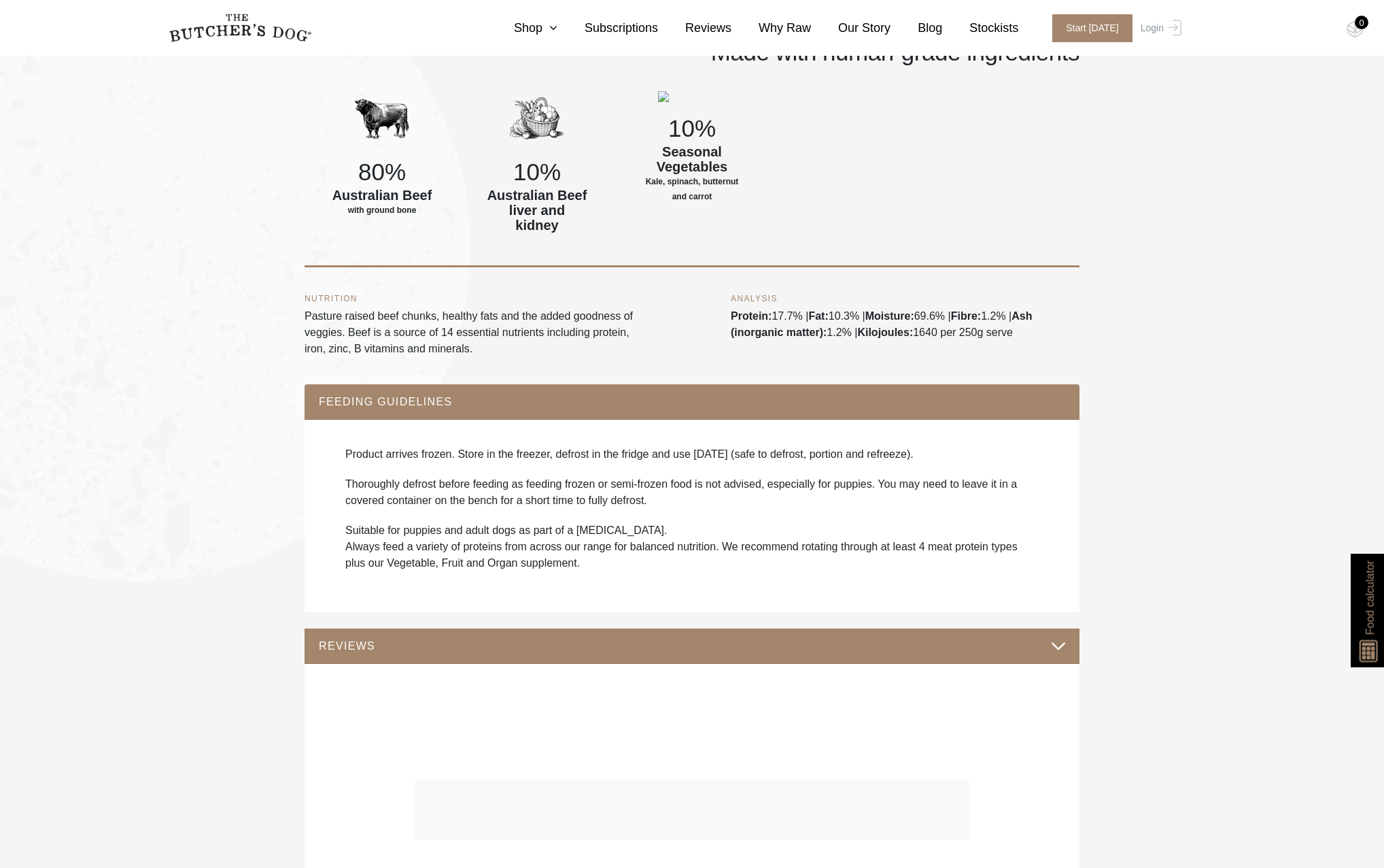
scroll to position [680, 0]
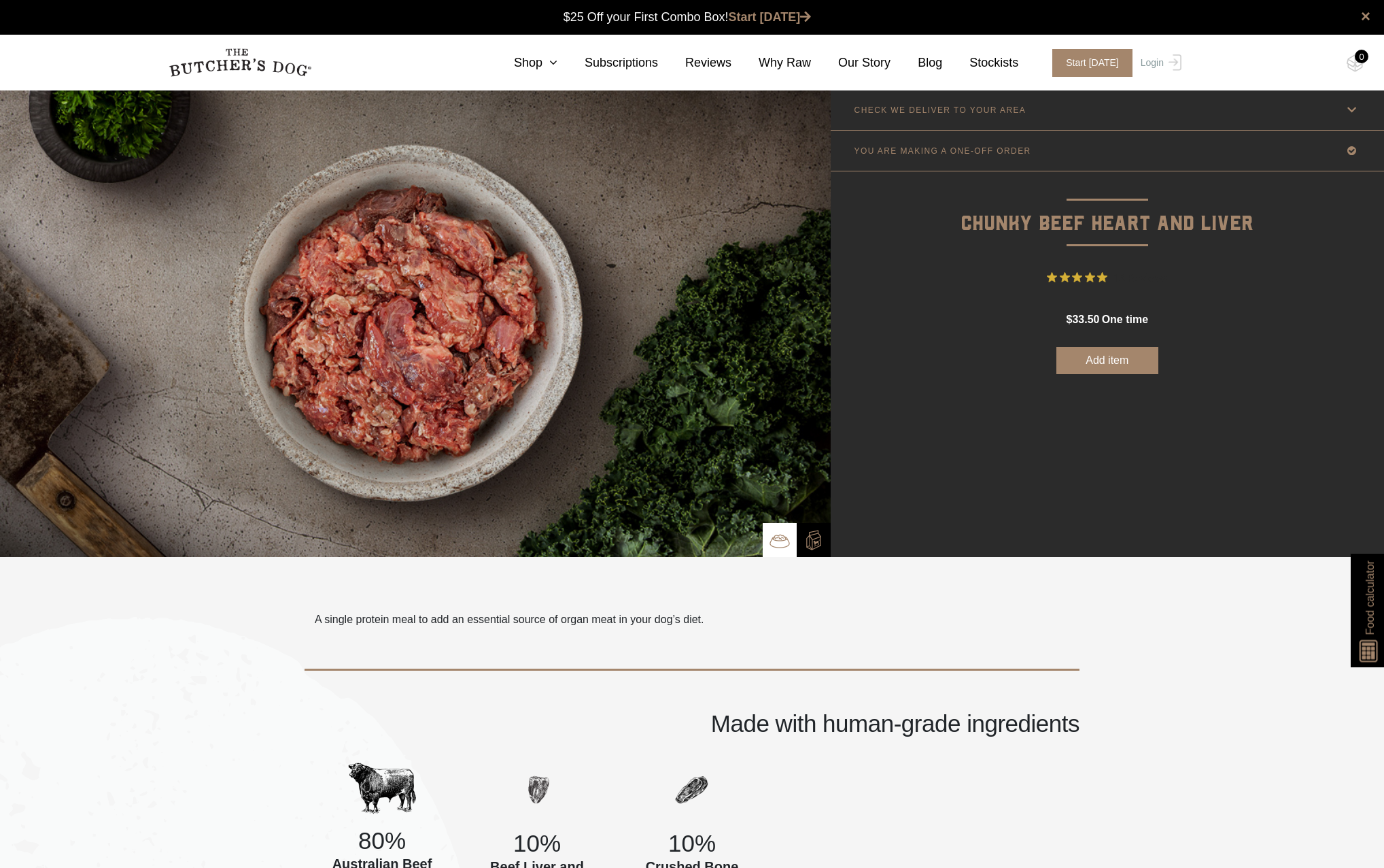
click at [1239, 170] on link "YOU ARE MAKING A ONE-OFF ORDER" at bounding box center [1108, 150] width 554 height 41
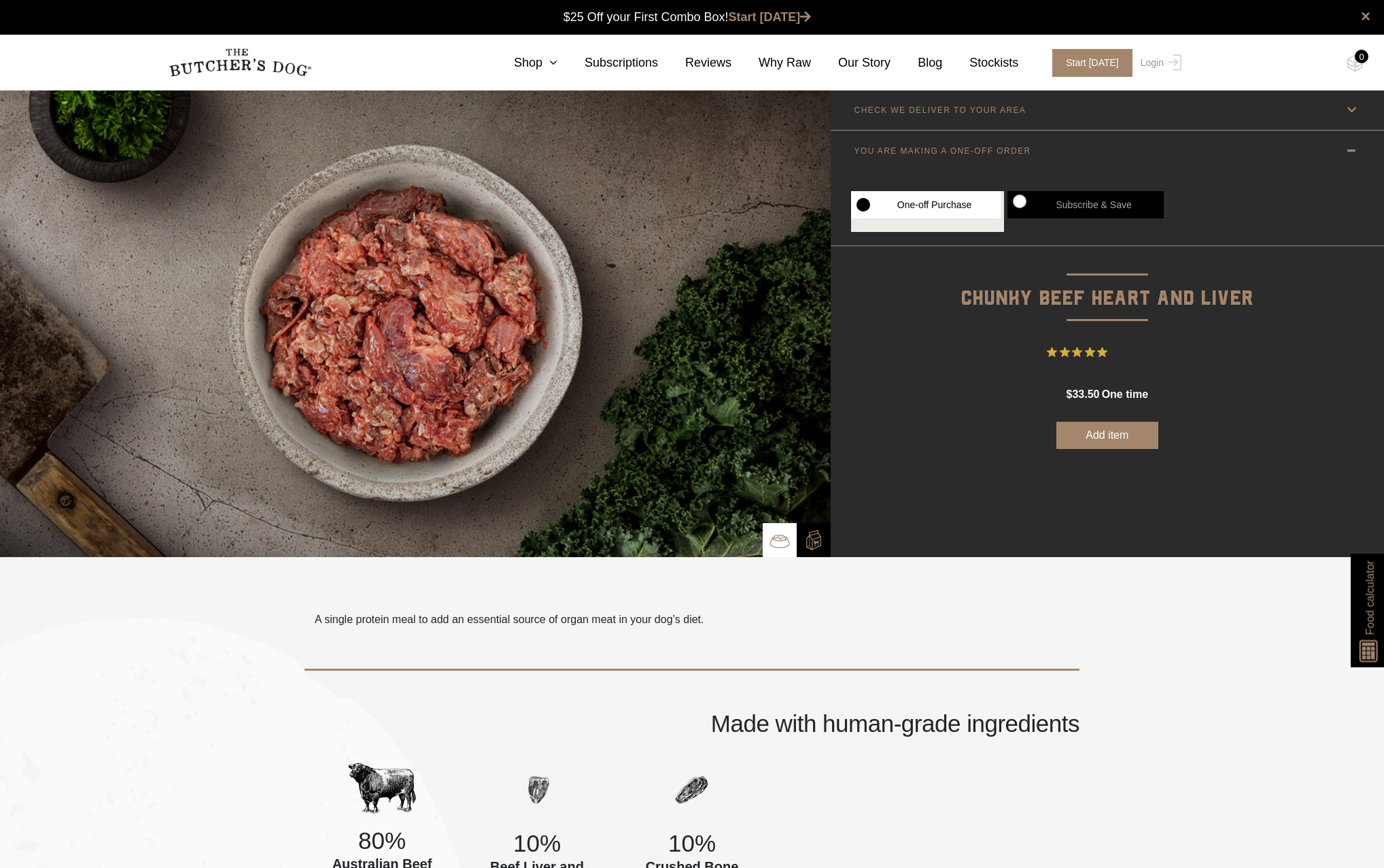
click at [1066, 207] on label "Subscribe & Save" at bounding box center [1086, 204] width 157 height 27
radio input "true"
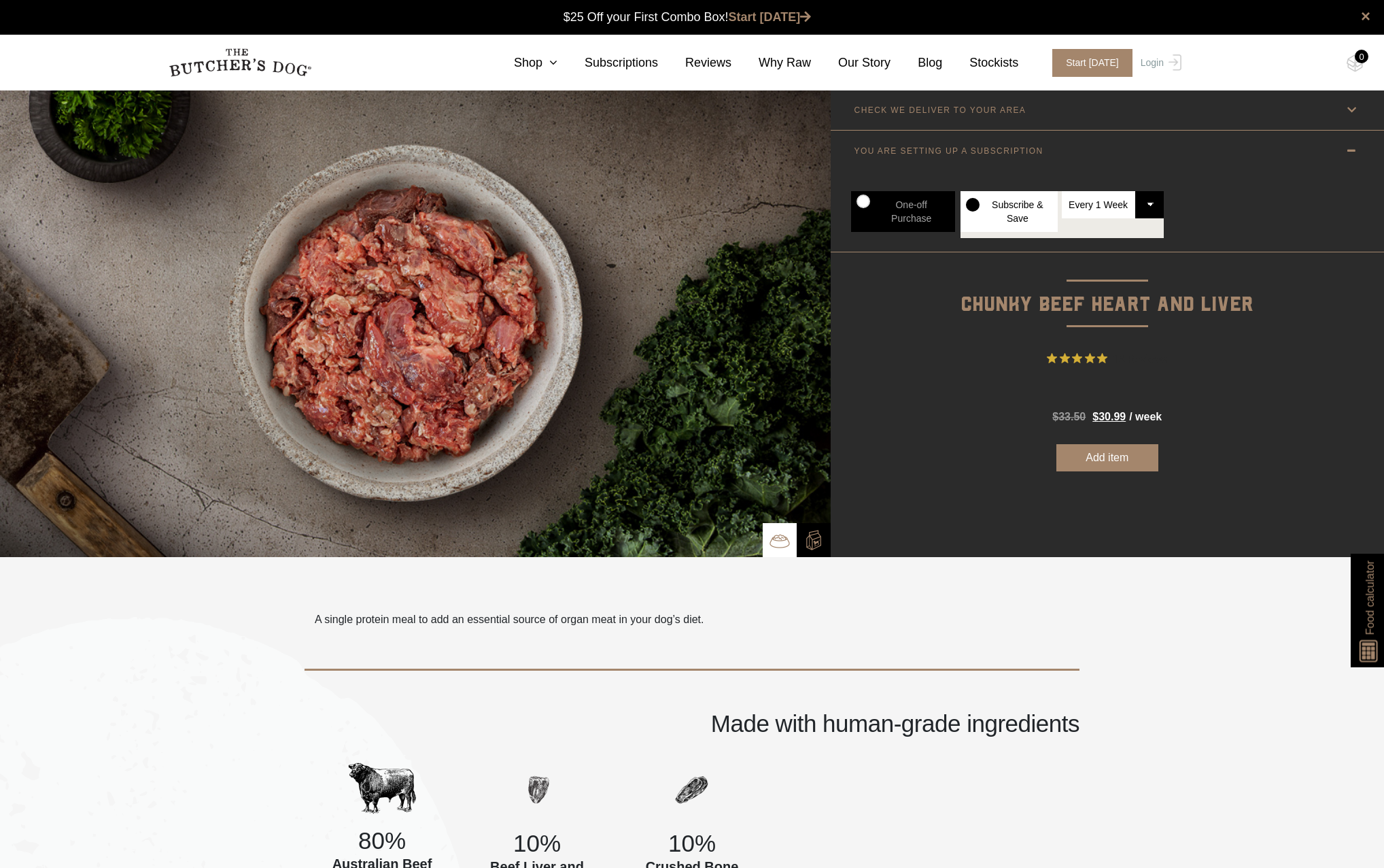
click at [1119, 204] on select "Every 1 Week Every 2 Weeks Every 3 Weeks Every 4 Weeks Every 5 Weeks Every 6 We…" at bounding box center [1113, 204] width 102 height 27
select select "6_week"
click at [1063, 191] on select "Every 1 Week Every 2 Weeks Every 3 Weeks Every 4 Weeks Every 5 Weeks Every 6 We…" at bounding box center [1113, 204] width 102 height 27
radio input "true"
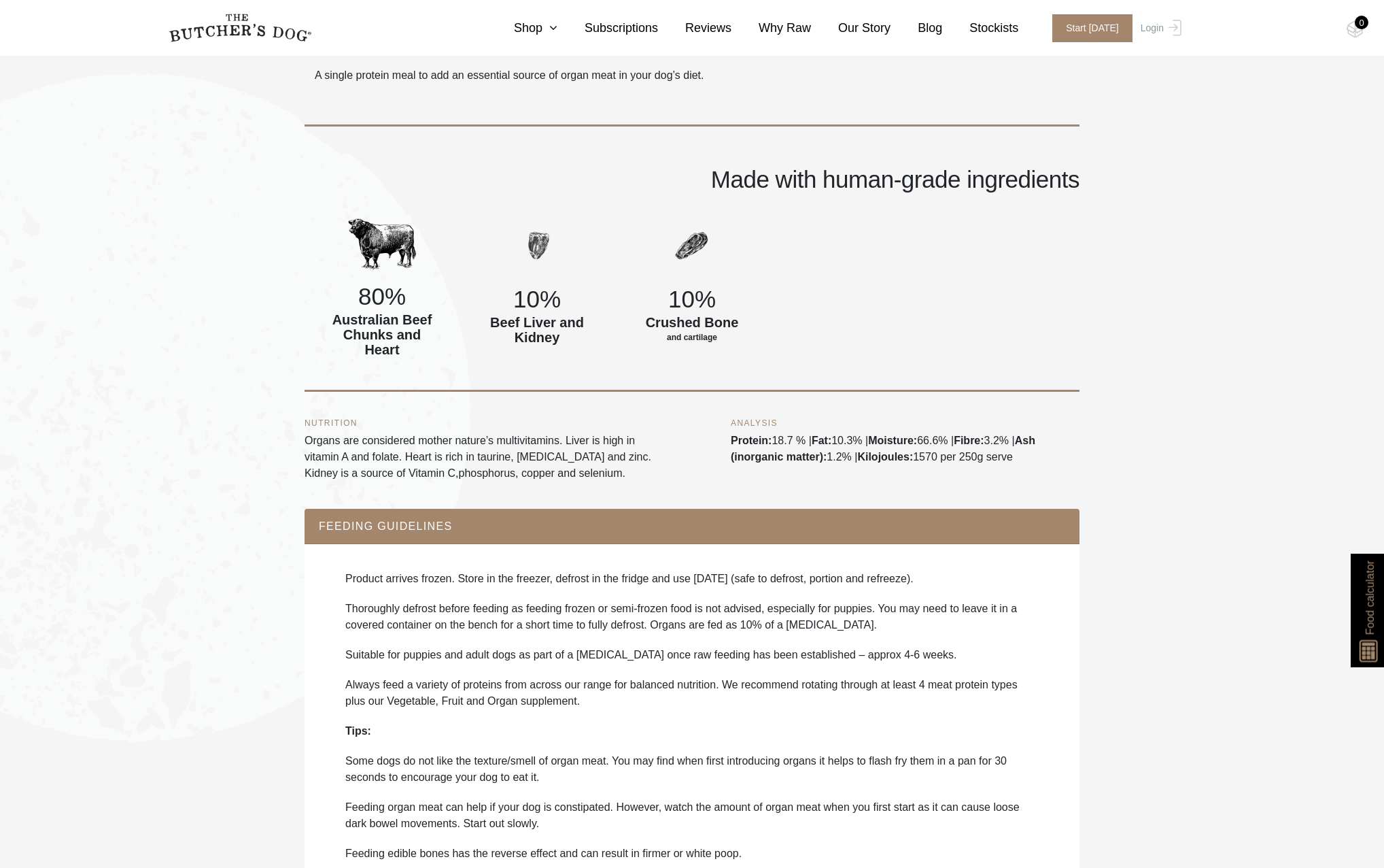
scroll to position [68, 0]
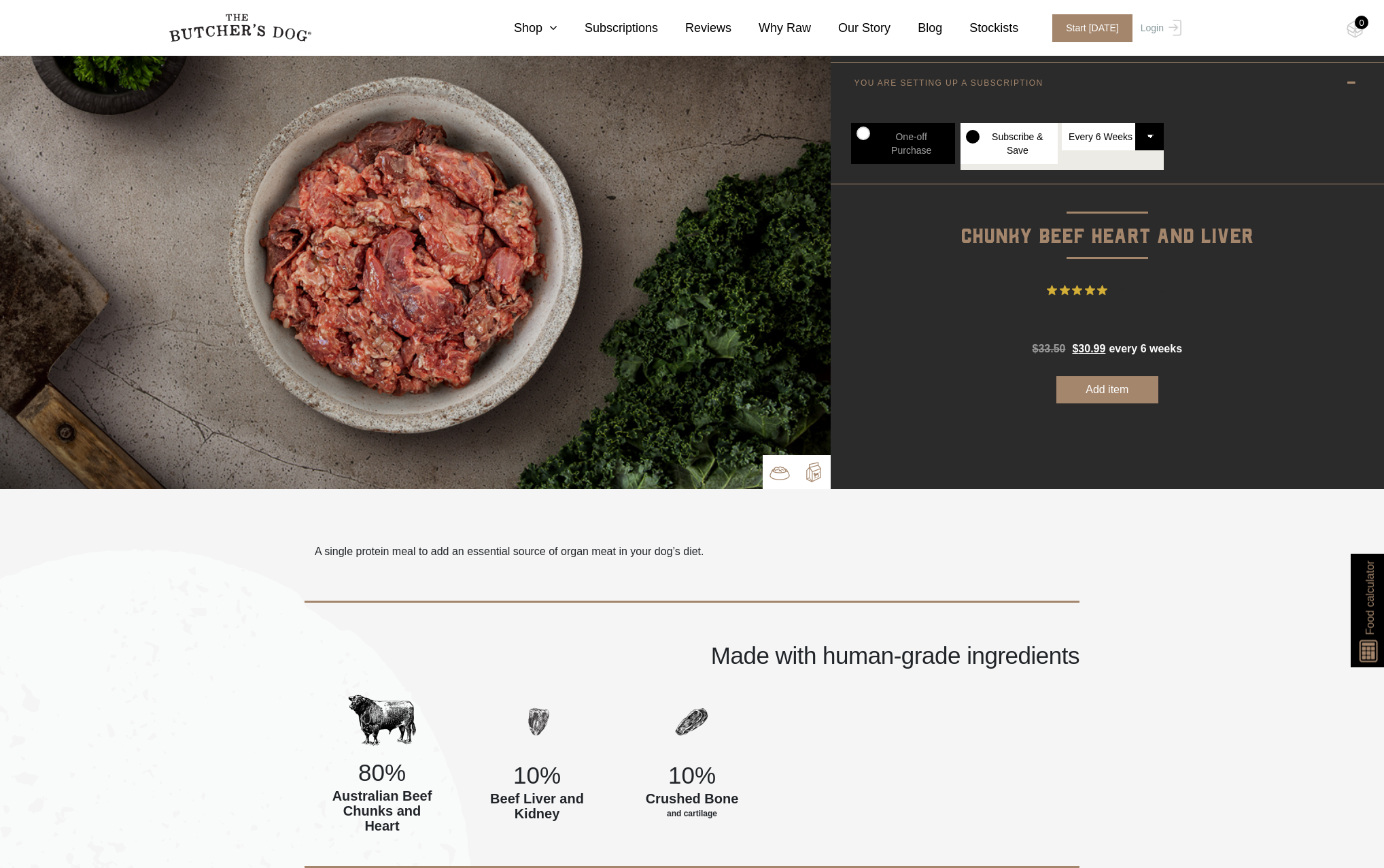
click at [812, 466] on img at bounding box center [814, 472] width 21 height 21
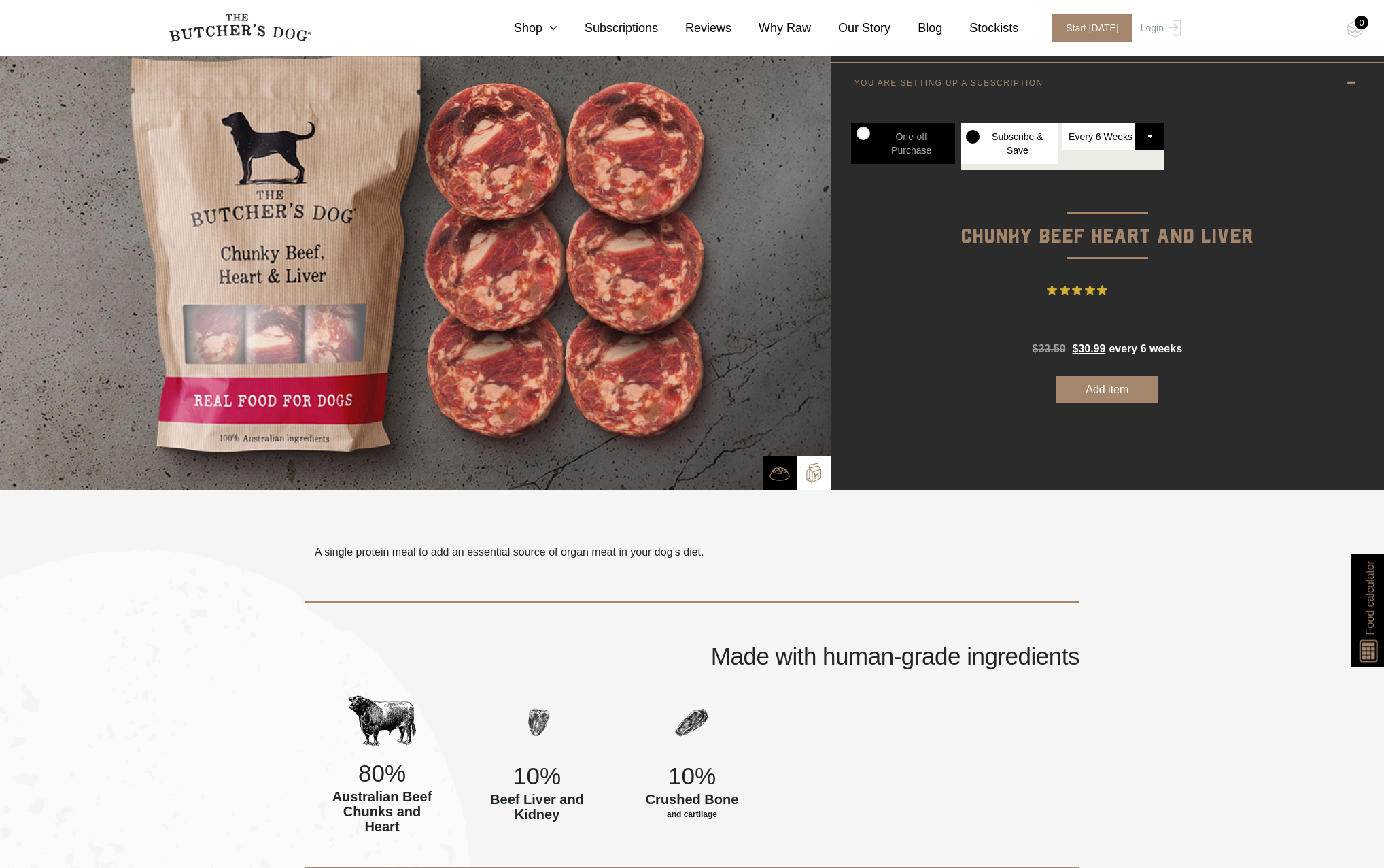
scroll to position [0, 0]
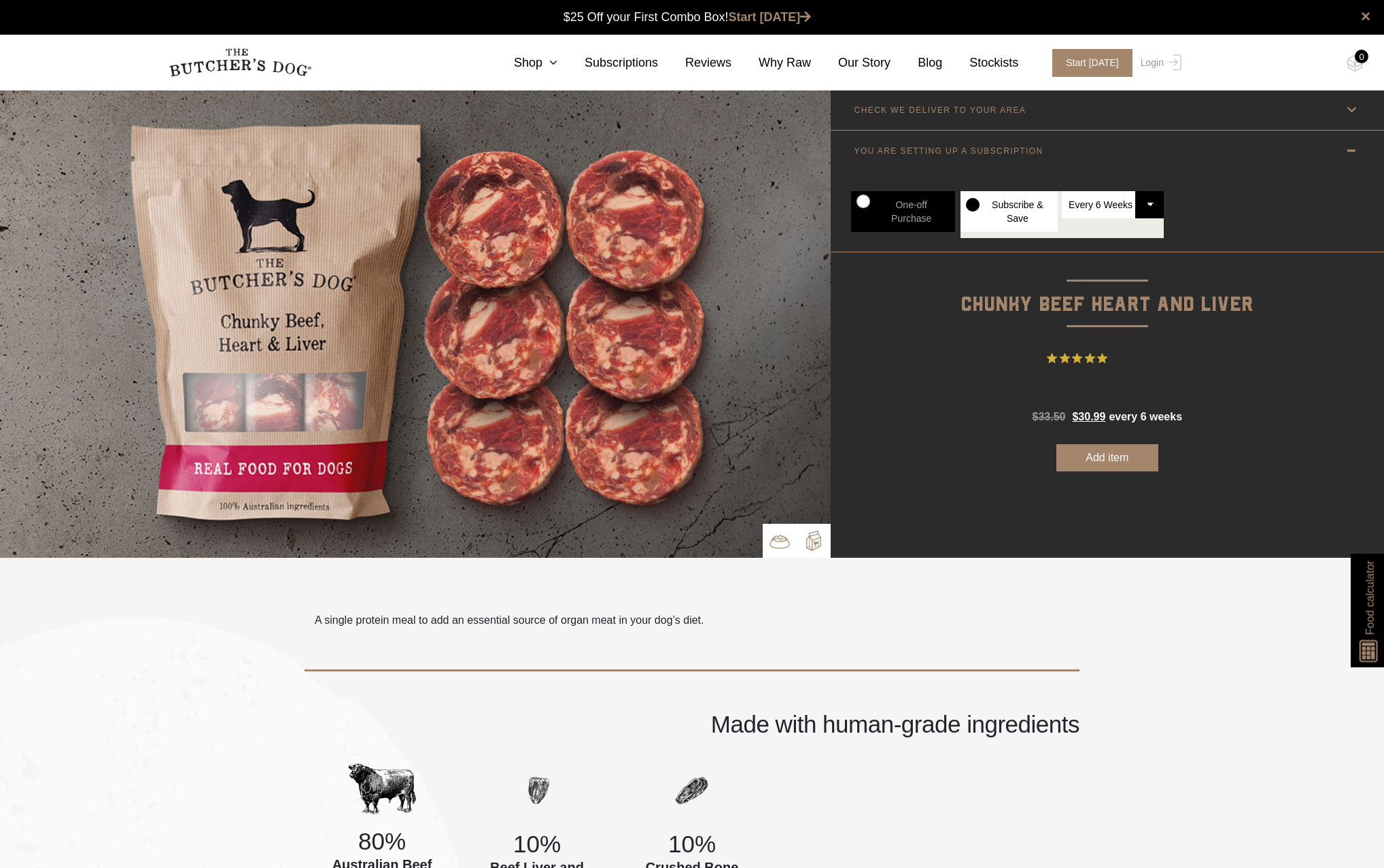
click at [772, 543] on img at bounding box center [780, 541] width 21 height 21
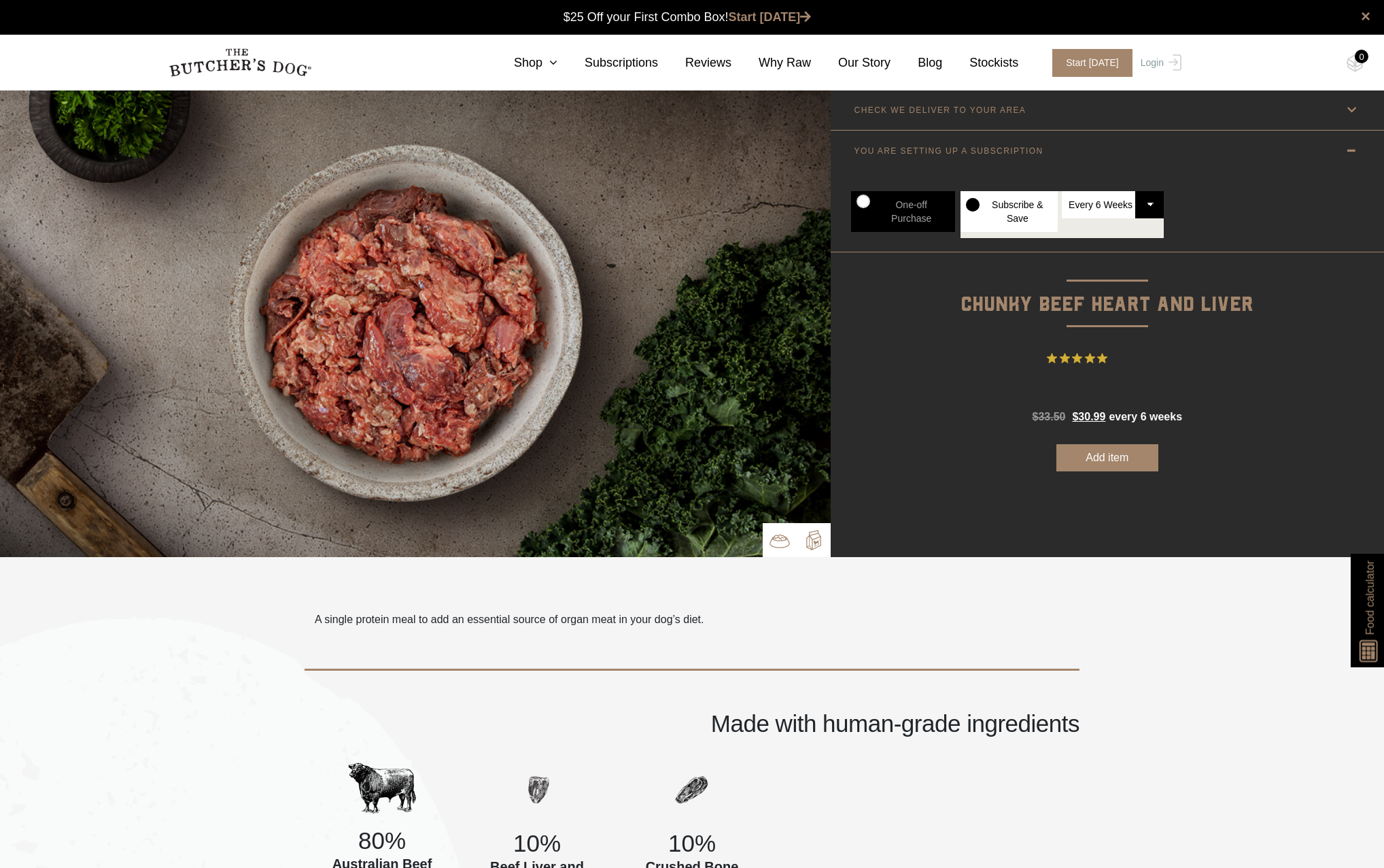
click at [808, 533] on img at bounding box center [814, 539] width 21 height 21
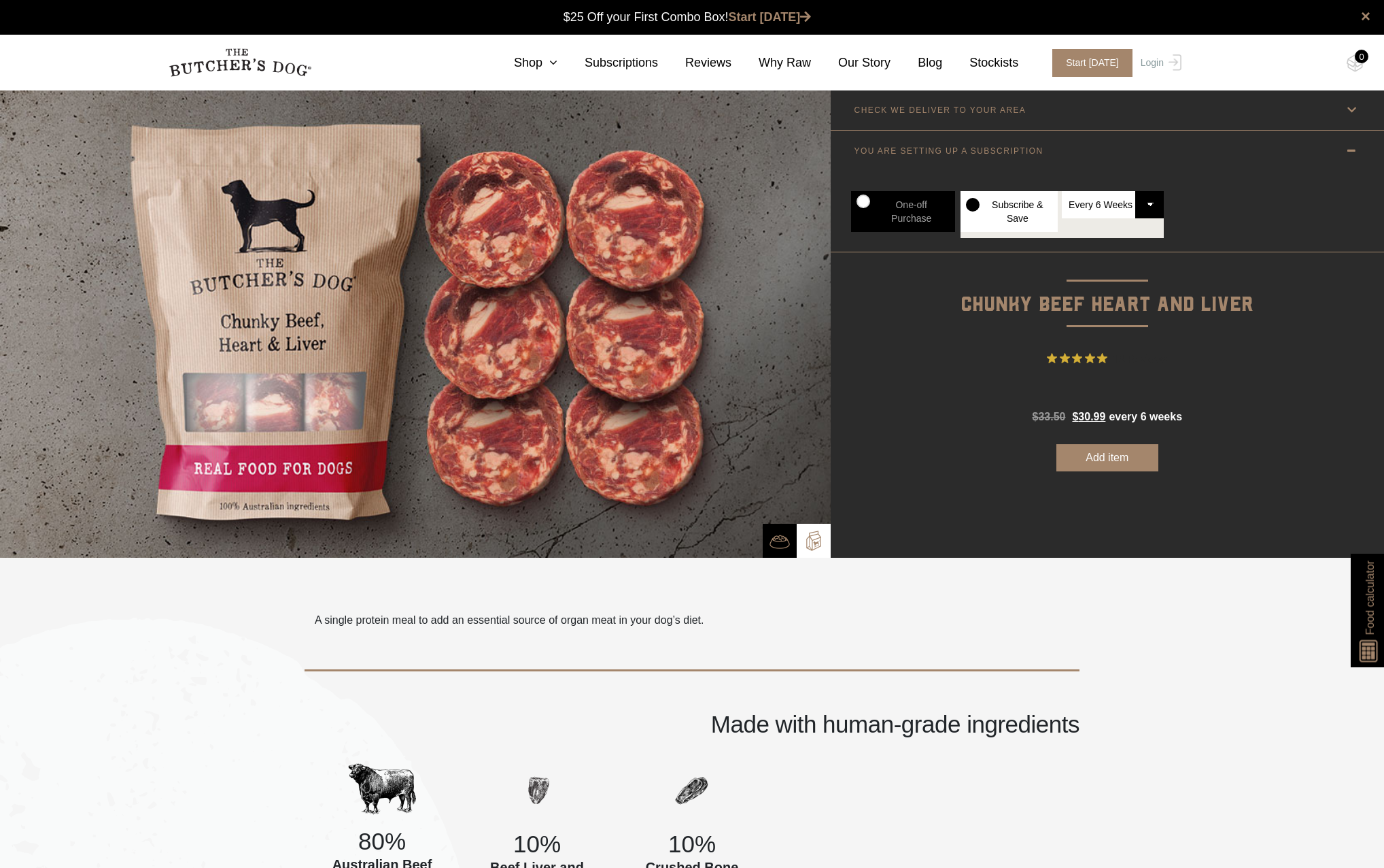
click at [1113, 457] on button "Add item" at bounding box center [1107, 457] width 102 height 27
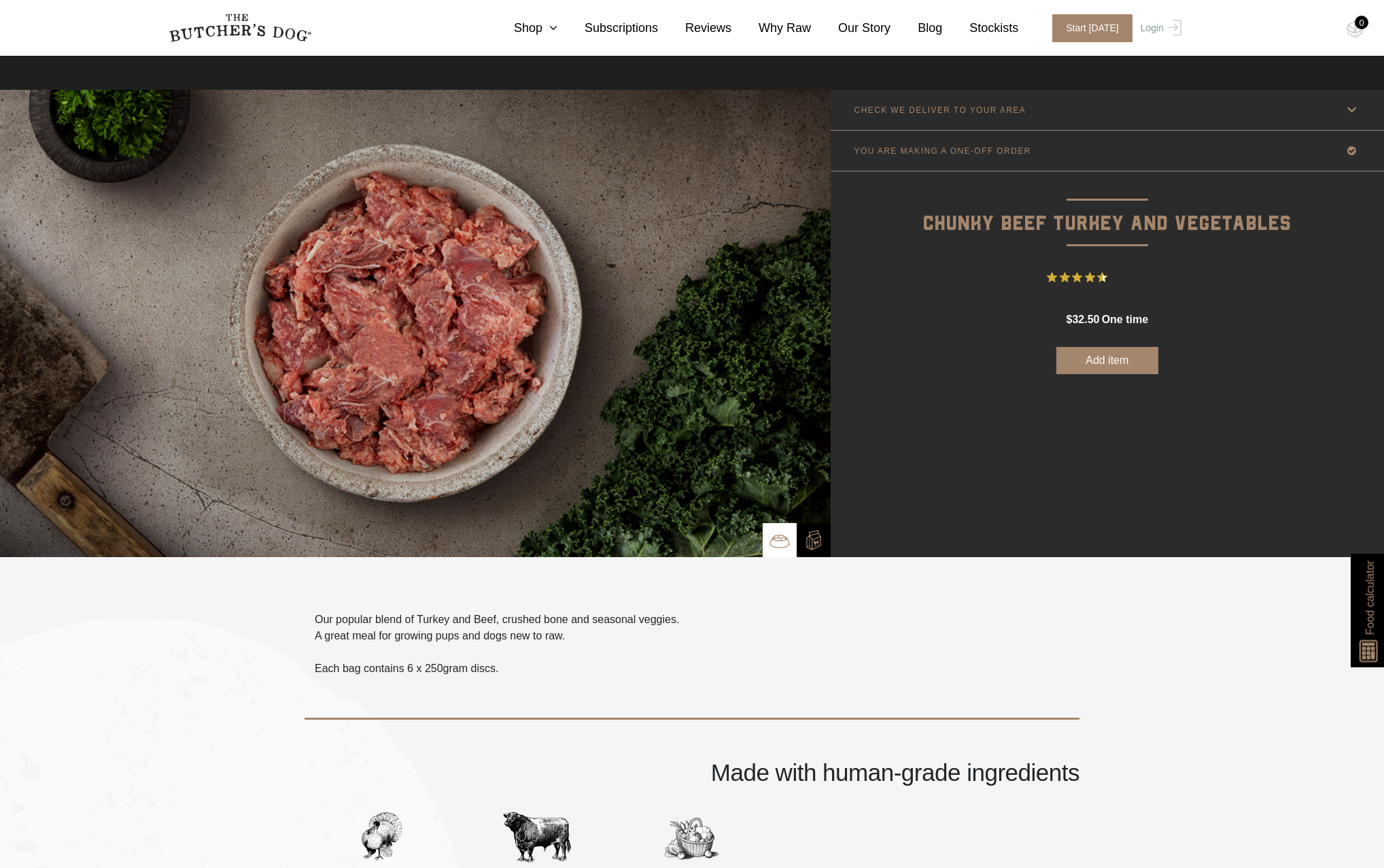
scroll to position [272, 0]
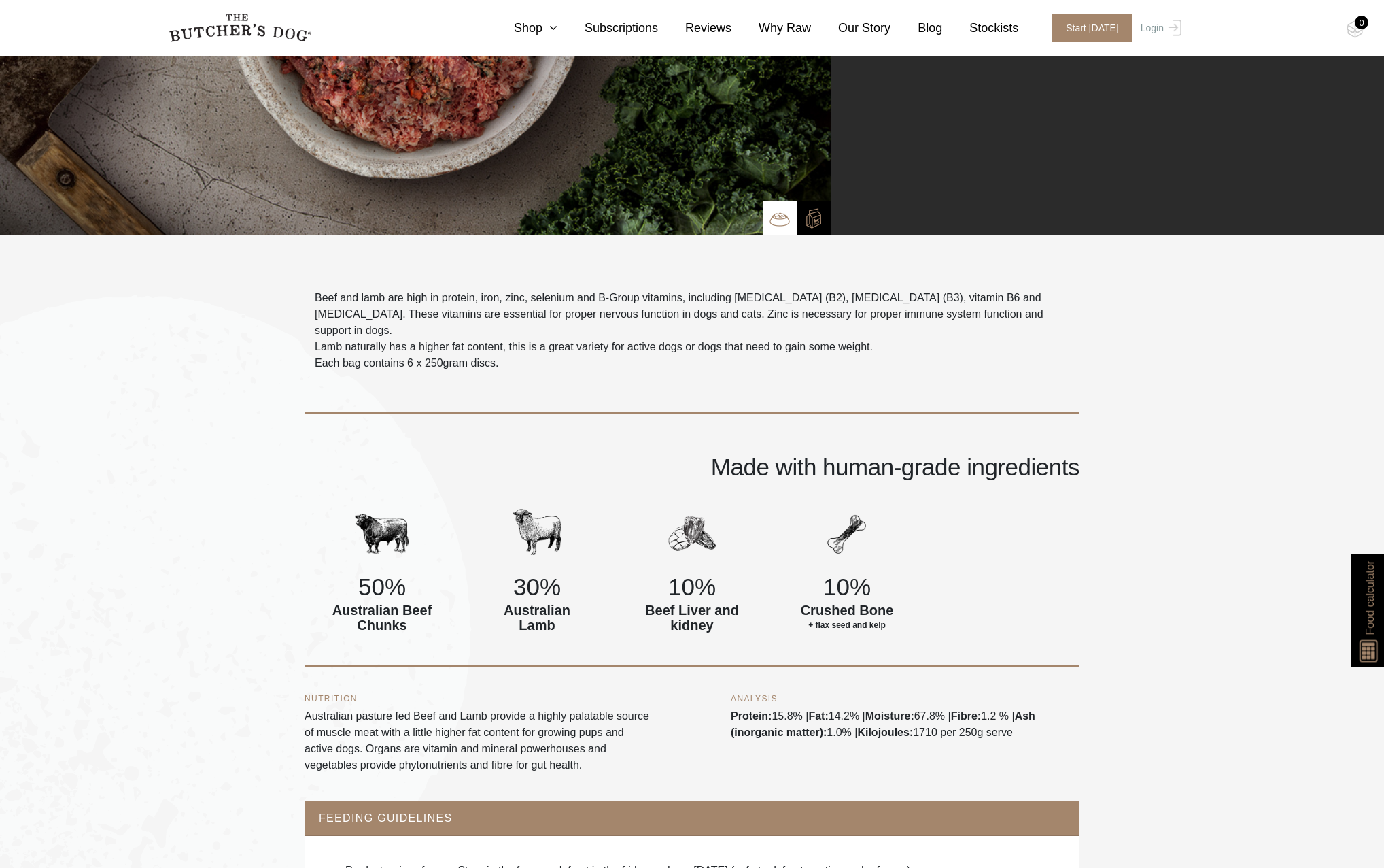
scroll to position [408, 0]
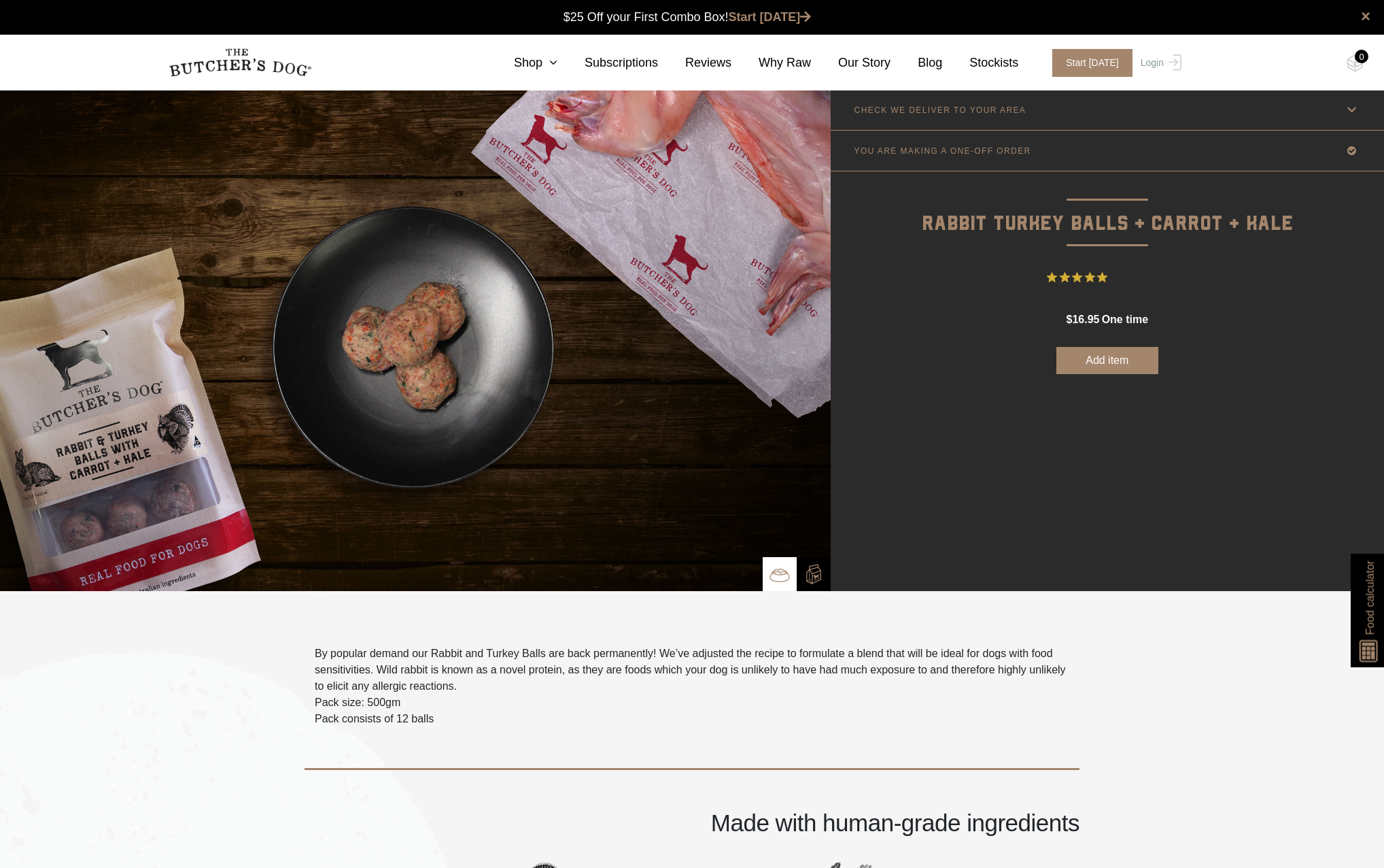
click at [1279, 147] on link "YOU ARE MAKING A ONE-OFF ORDER" at bounding box center [1108, 150] width 554 height 41
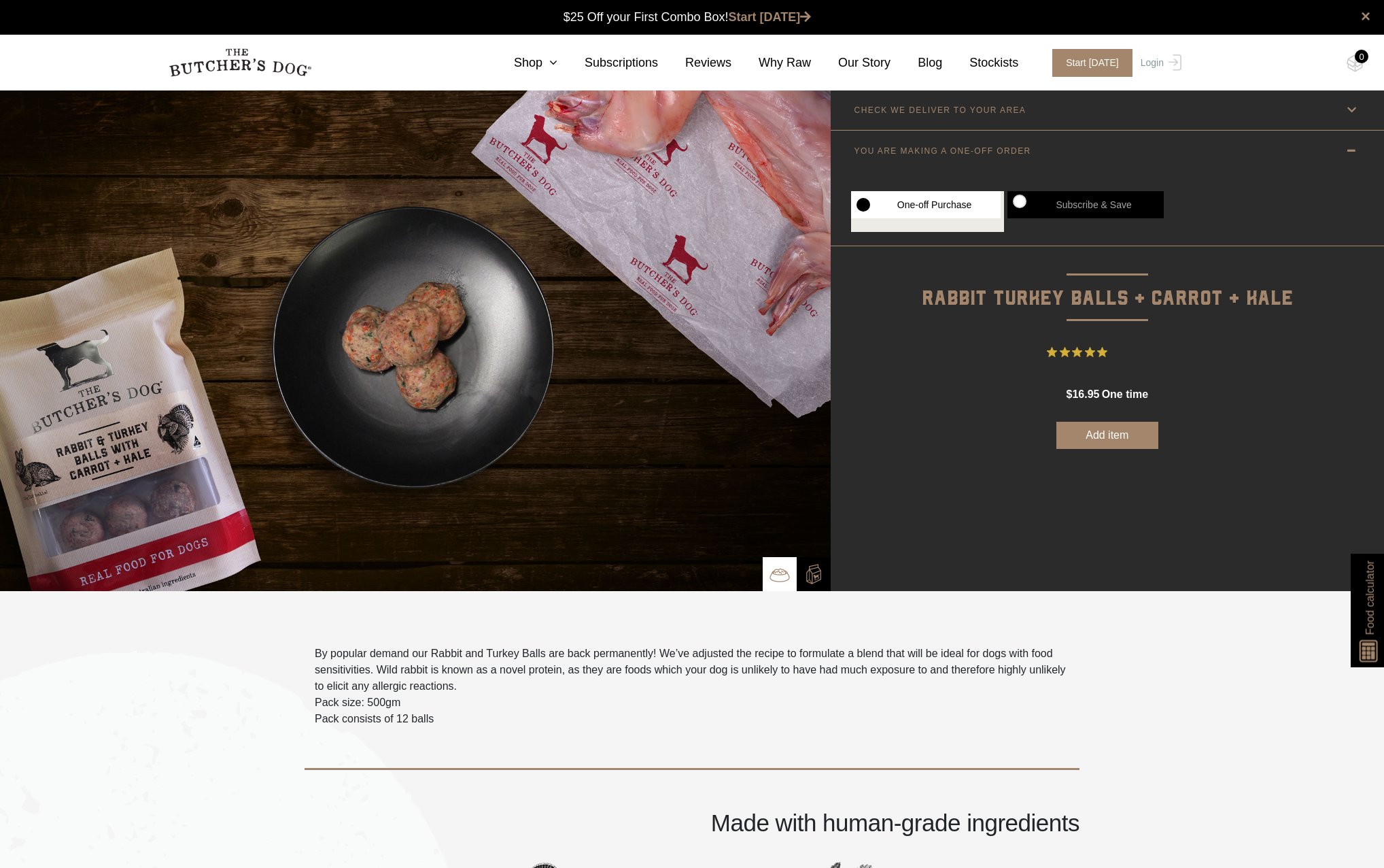
click at [1084, 206] on label "Subscribe & Save" at bounding box center [1086, 204] width 157 height 27
radio input "true"
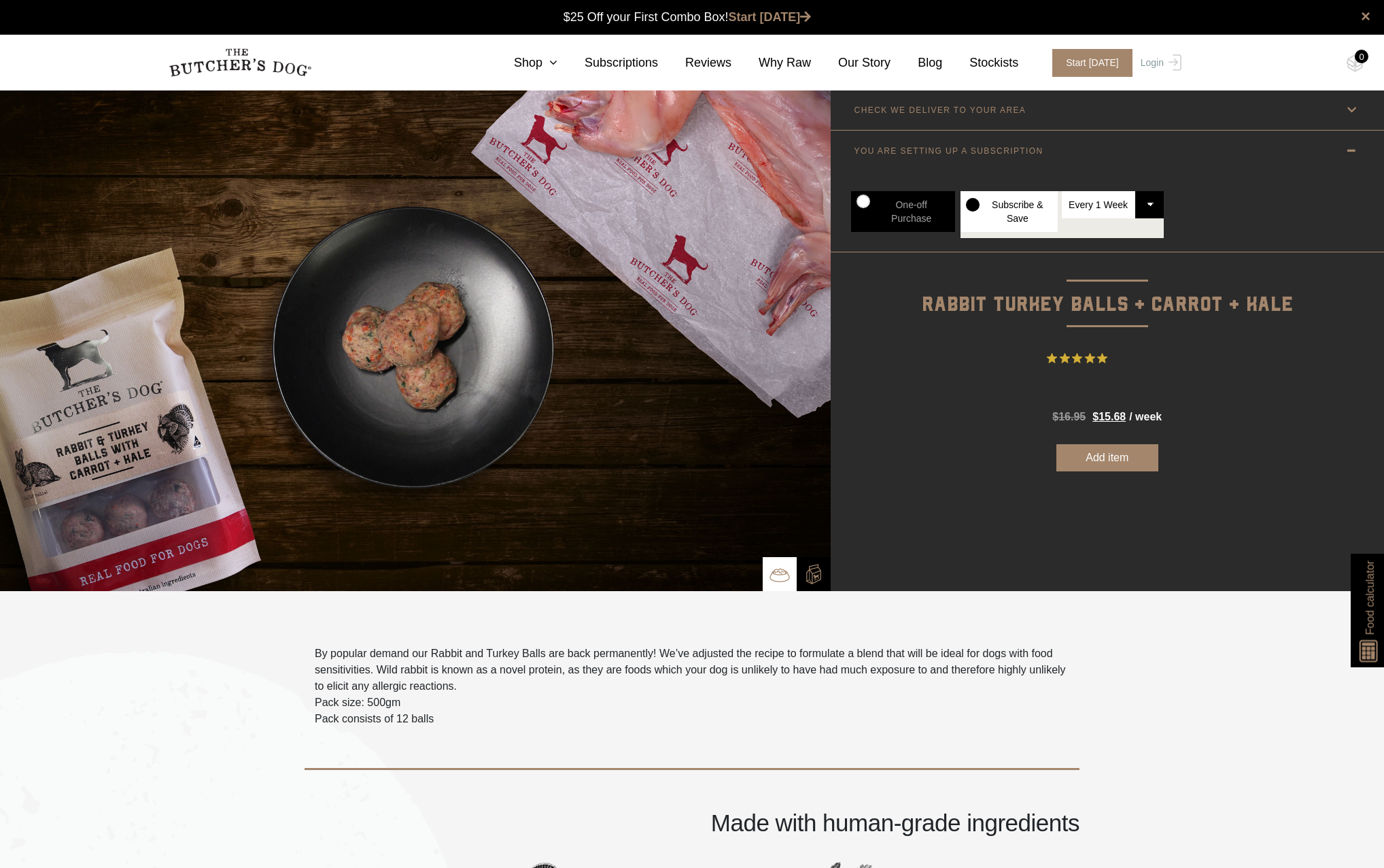
click at [1115, 210] on select "Every 1 Week Every 2 Weeks Every 3 Weeks Every 4 Weeks Every 5 Weeks Every 6 We…" at bounding box center [1113, 204] width 102 height 27
select select "6_week"
click at [1063, 191] on select "Every 1 Week Every 2 Weeks Every 3 Weeks Every 4 Weeks Every 5 Weeks Every 6 We…" at bounding box center [1113, 204] width 102 height 27
radio input "true"
click at [1116, 459] on button "Add item" at bounding box center [1107, 457] width 102 height 27
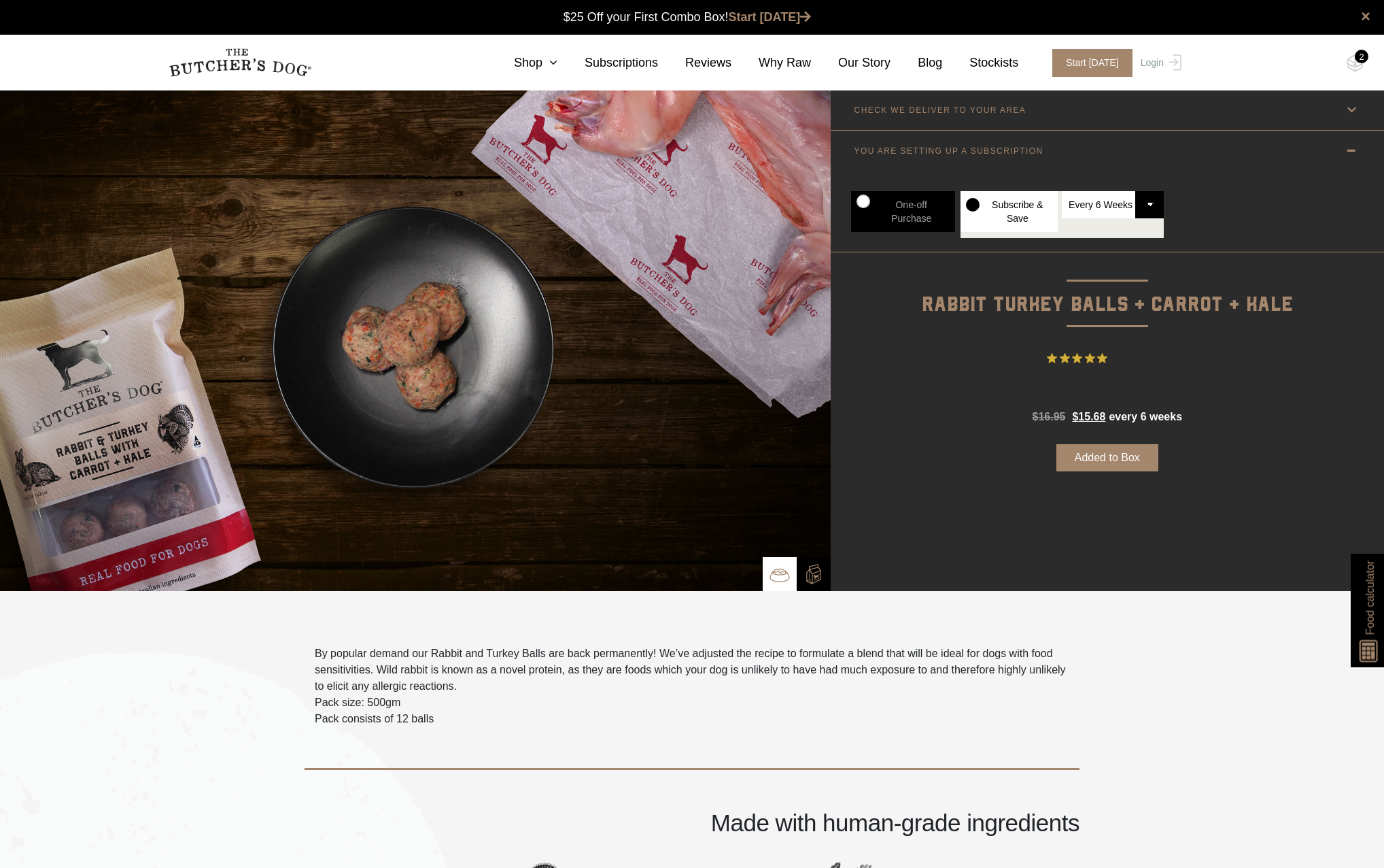
click at [1355, 57] on div "2" at bounding box center [1361, 56] width 14 height 14
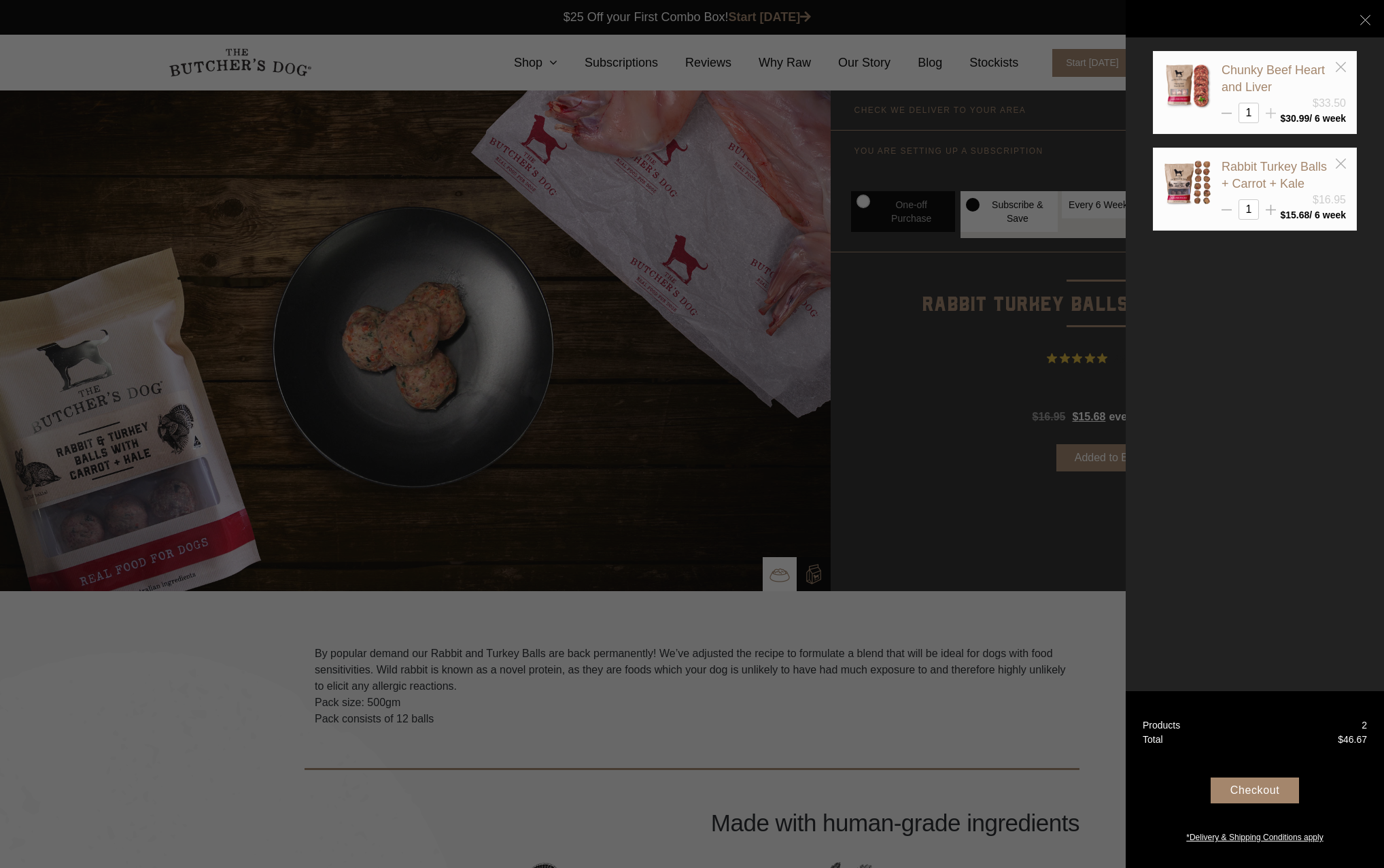
click at [1270, 106] on div at bounding box center [1271, 107] width 10 height 10
click at [1271, 113] on line at bounding box center [1271, 113] width 10 height 0
type input "3"
click at [1272, 207] on icon at bounding box center [1271, 209] width 10 height 10
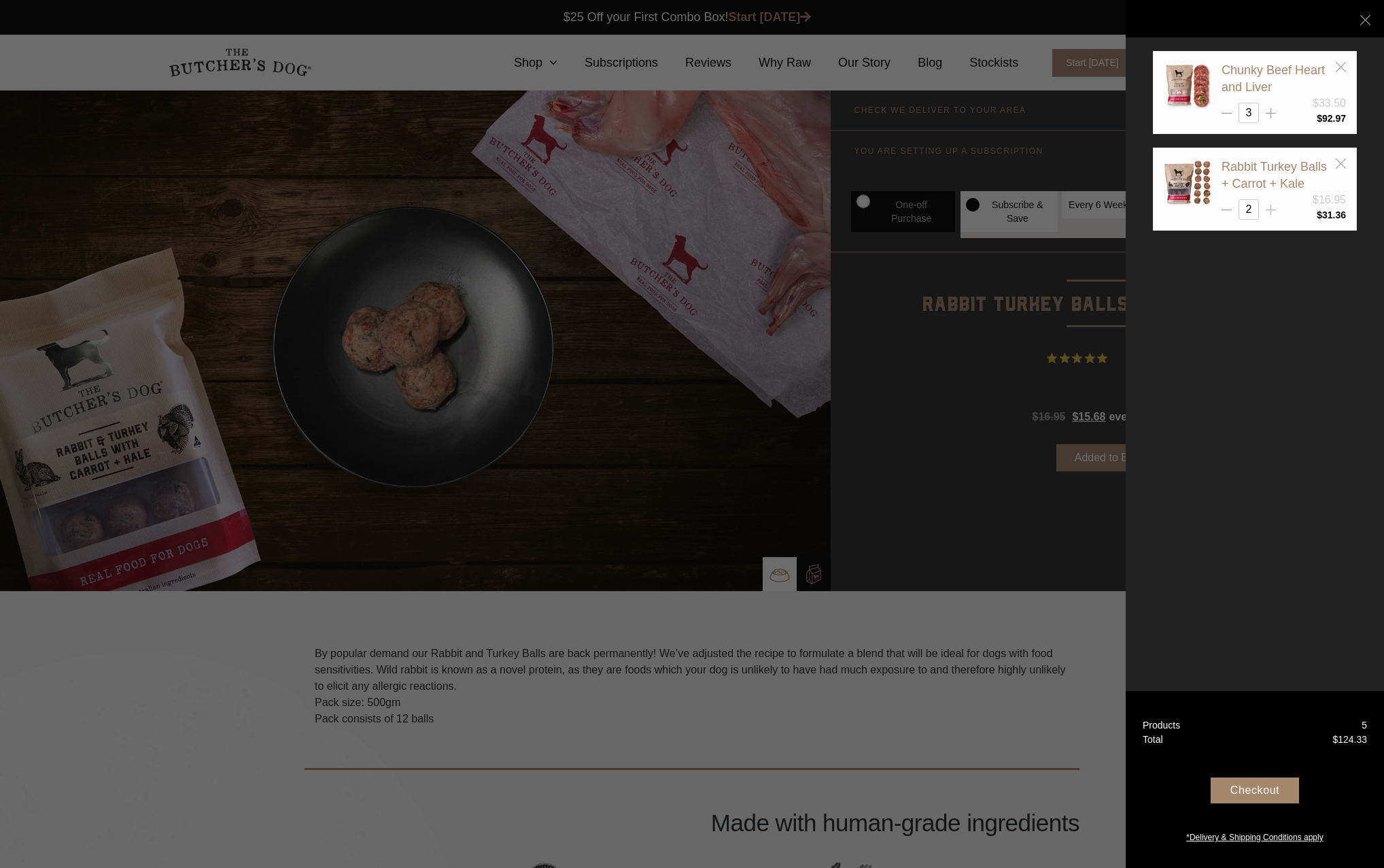
type input "3"
click at [1263, 787] on div "Checkout" at bounding box center [1255, 790] width 88 height 26
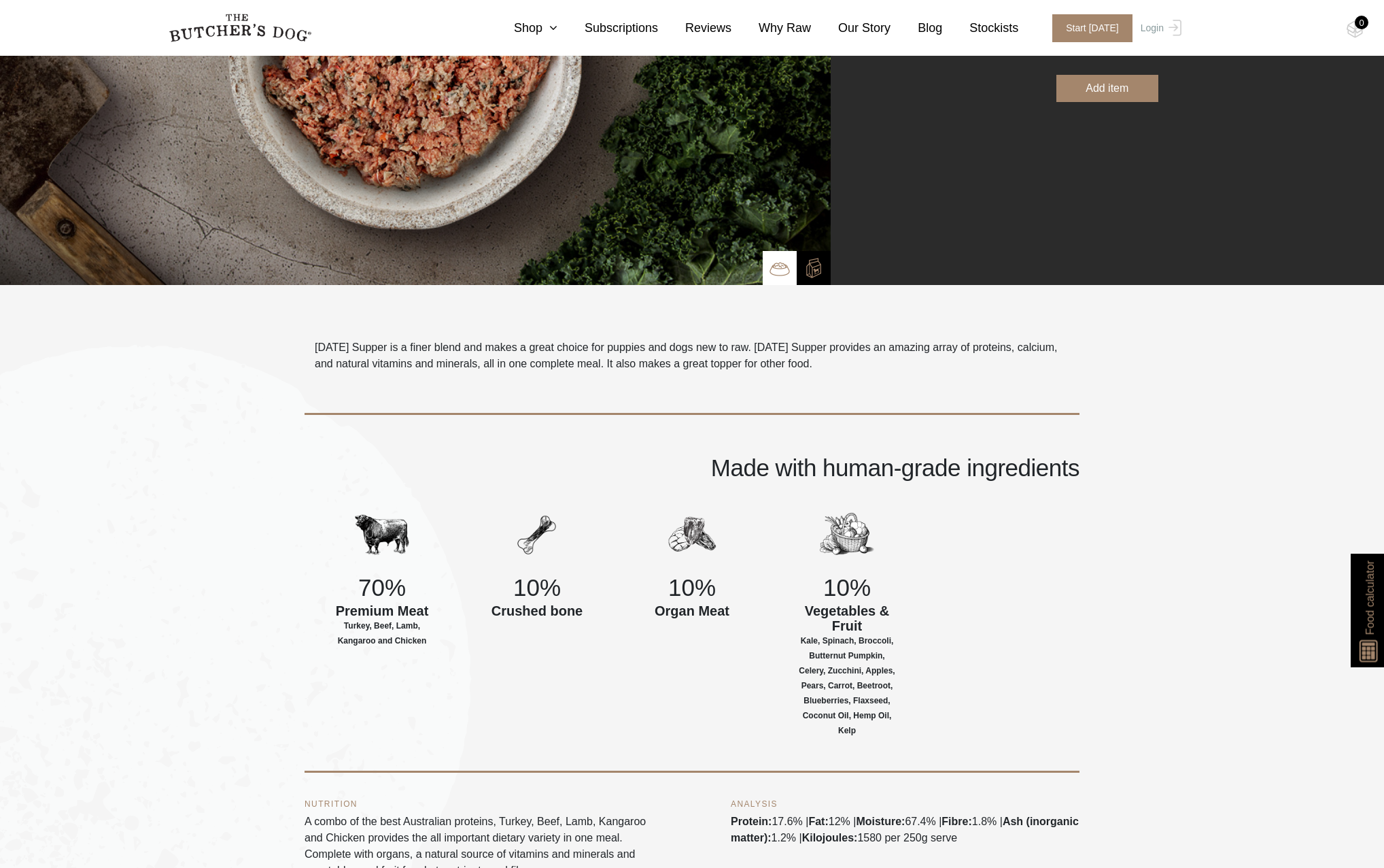
scroll to position [476, 0]
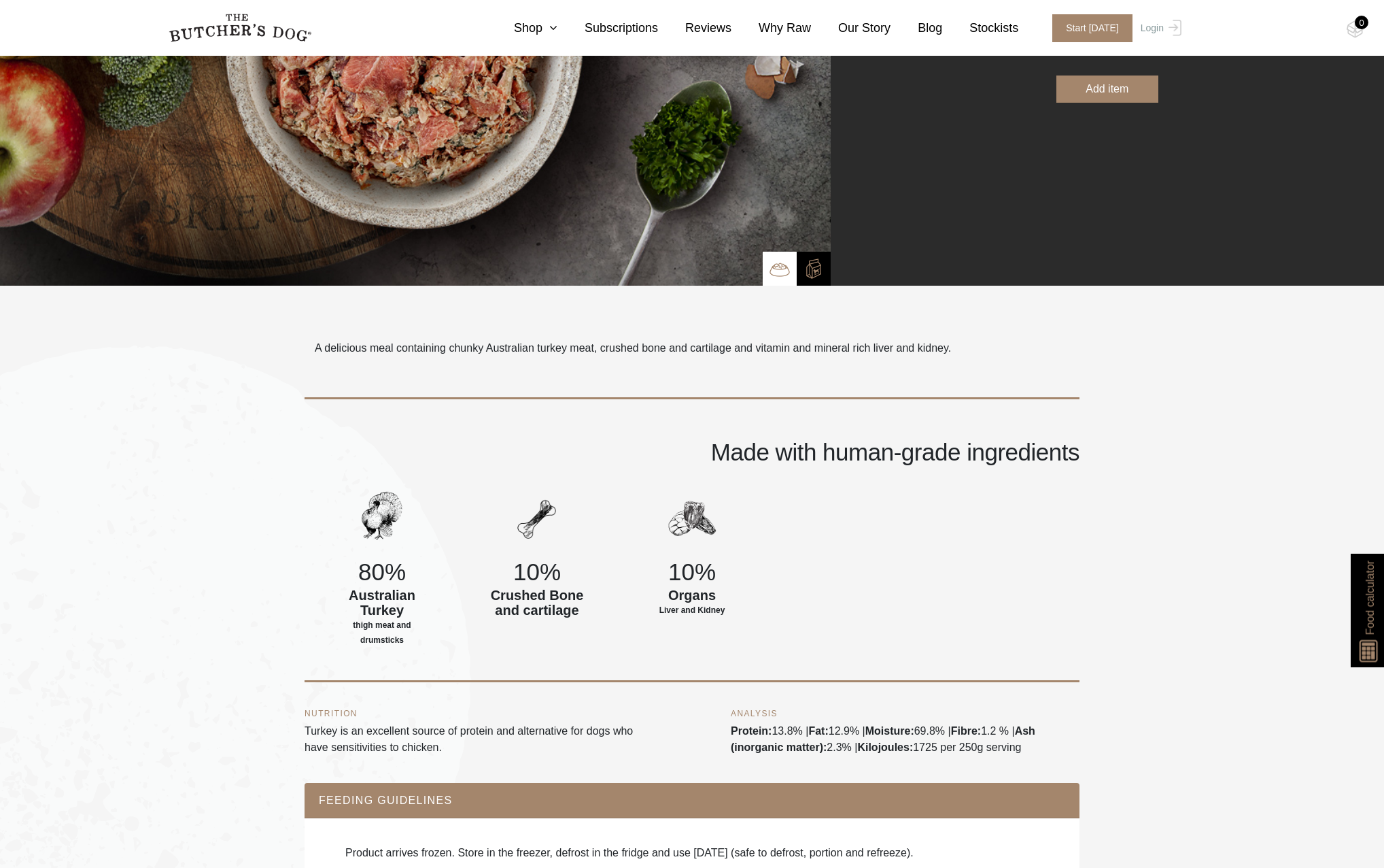
scroll to position [272, 0]
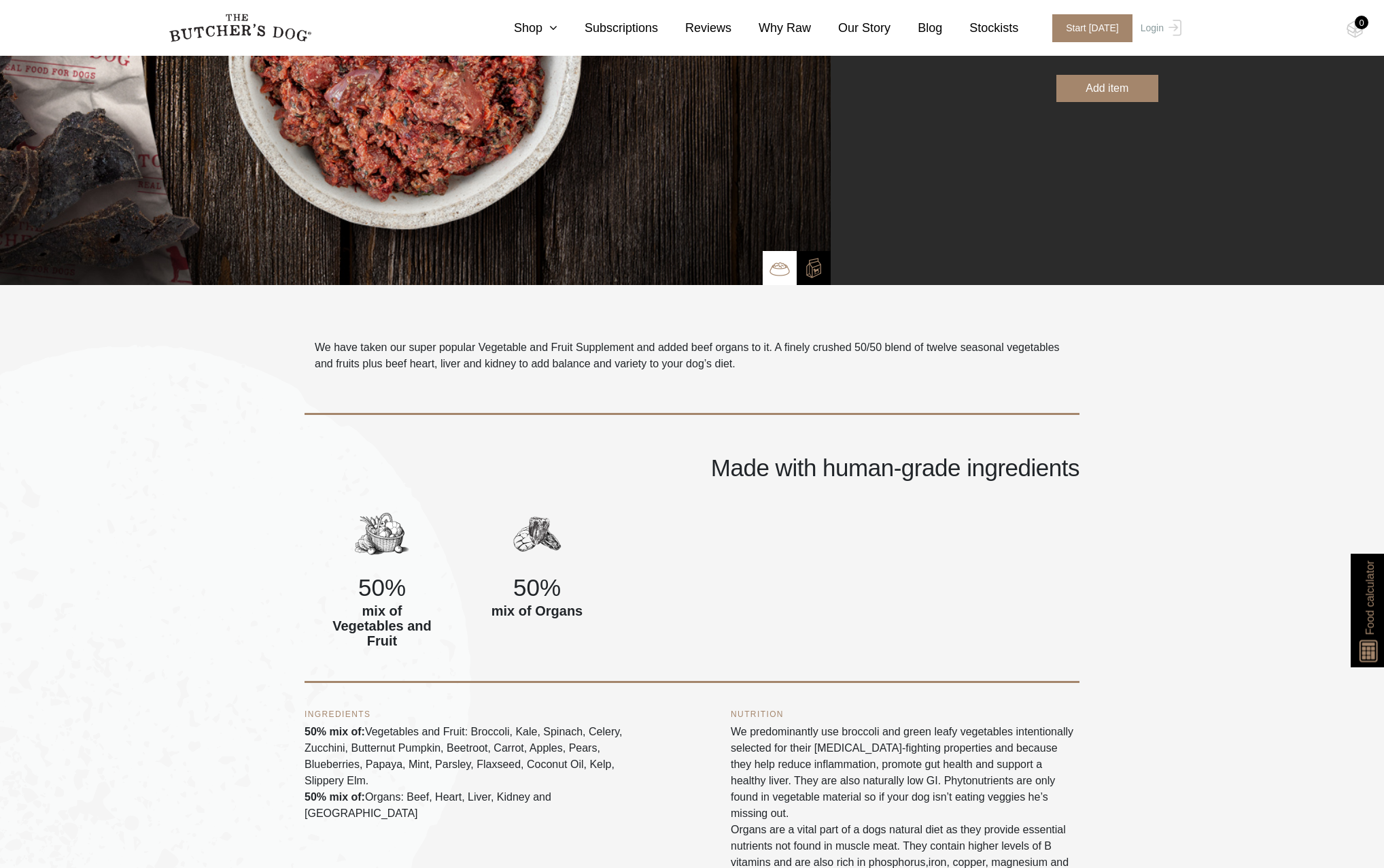
scroll to position [476, 0]
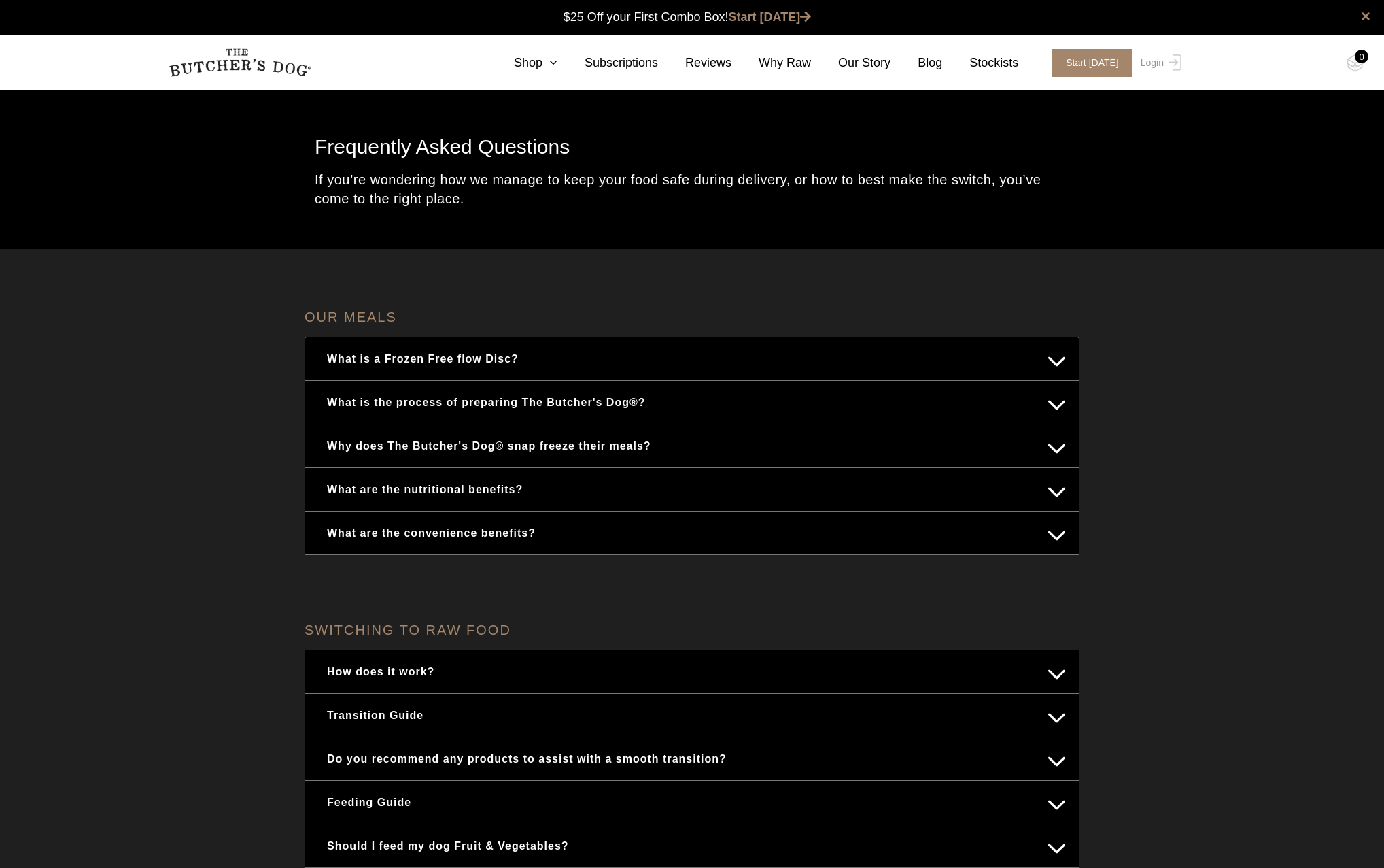
click at [532, 354] on button "What is a Frozen Free flow Disc?" at bounding box center [692, 358] width 748 height 26
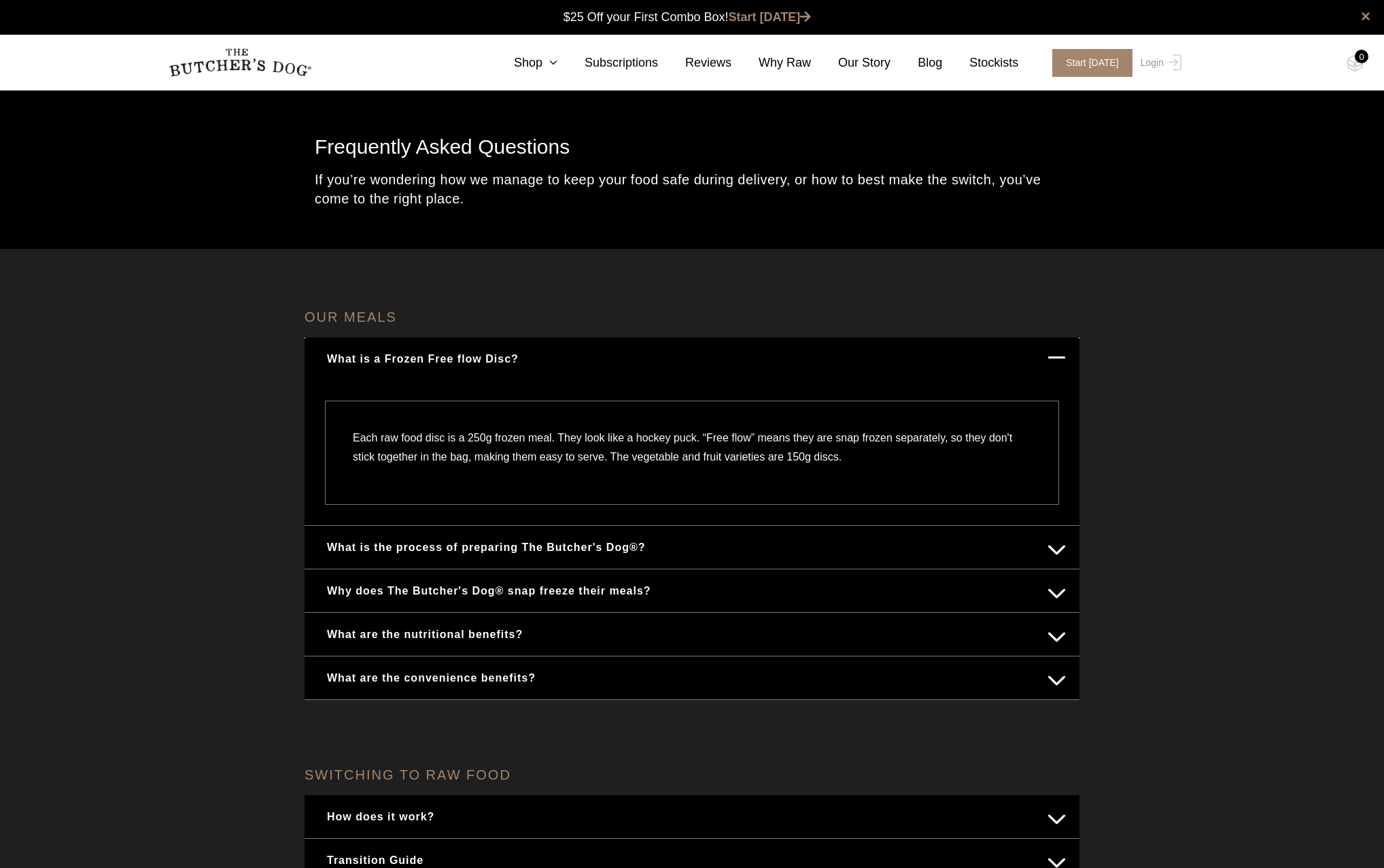
click at [535, 353] on button "What is a Frozen Free flow Disc?" at bounding box center [692, 358] width 748 height 26
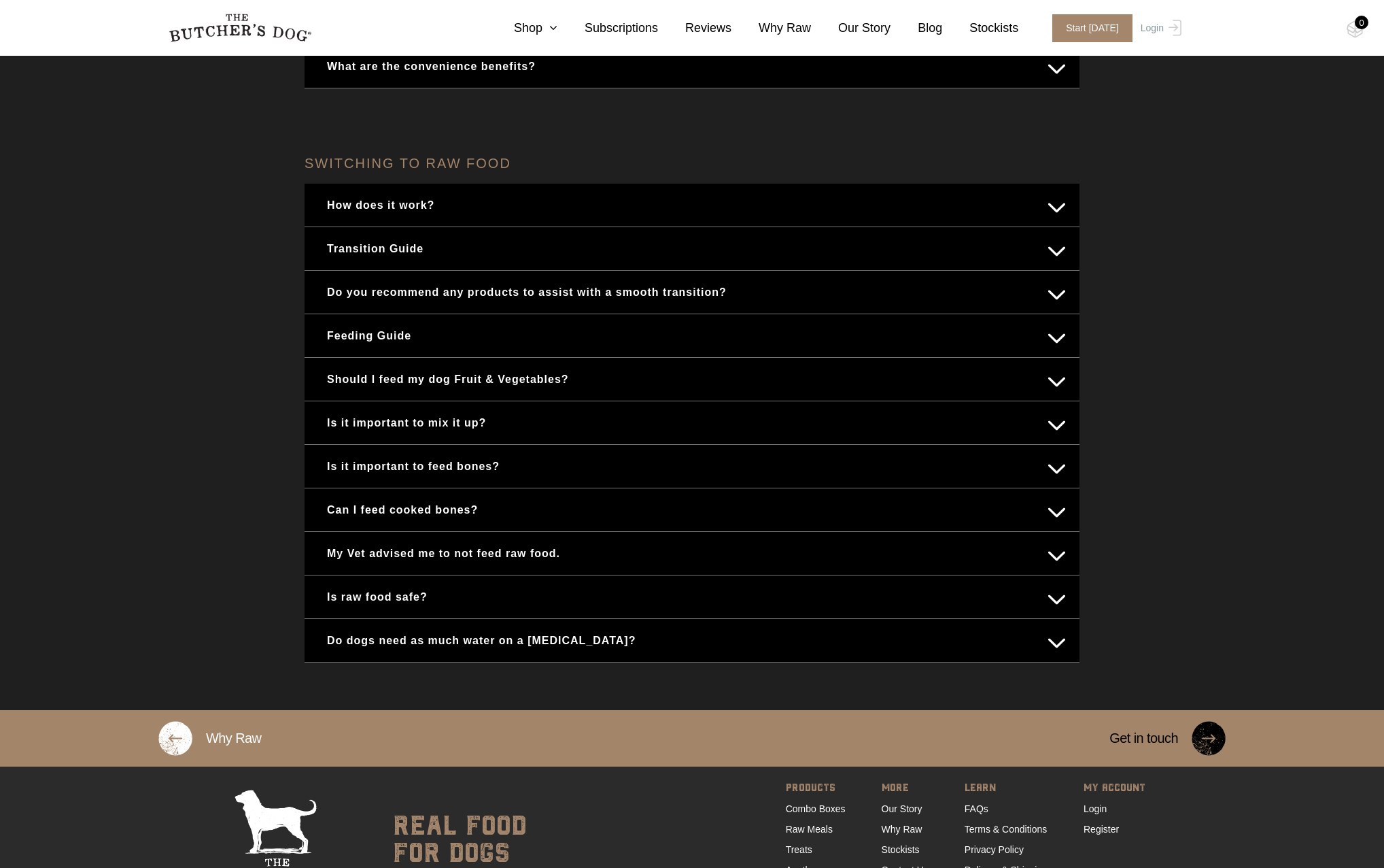
scroll to position [476, 0]
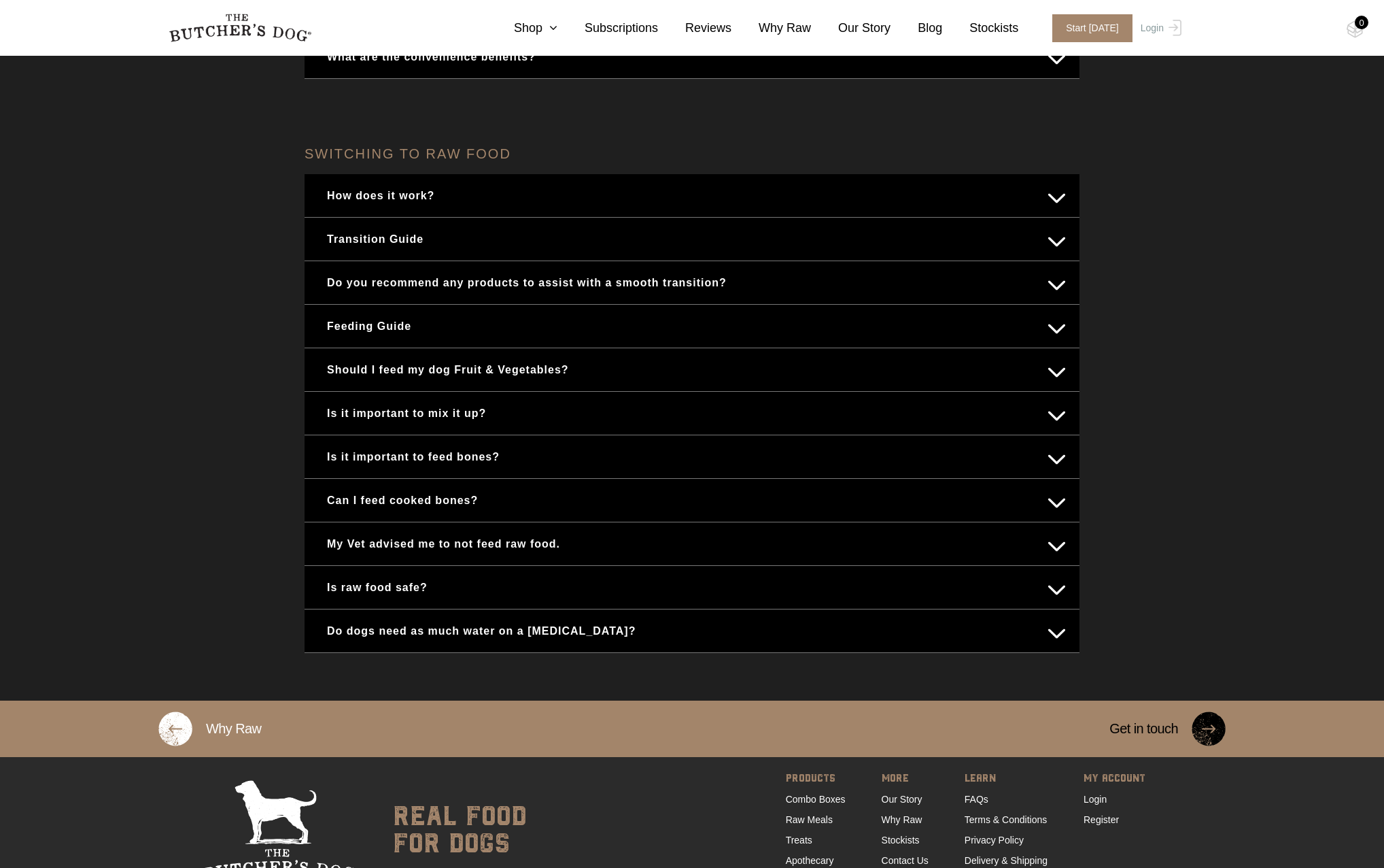
click at [451, 497] on button "Can I feed cooked bones?" at bounding box center [692, 500] width 748 height 26
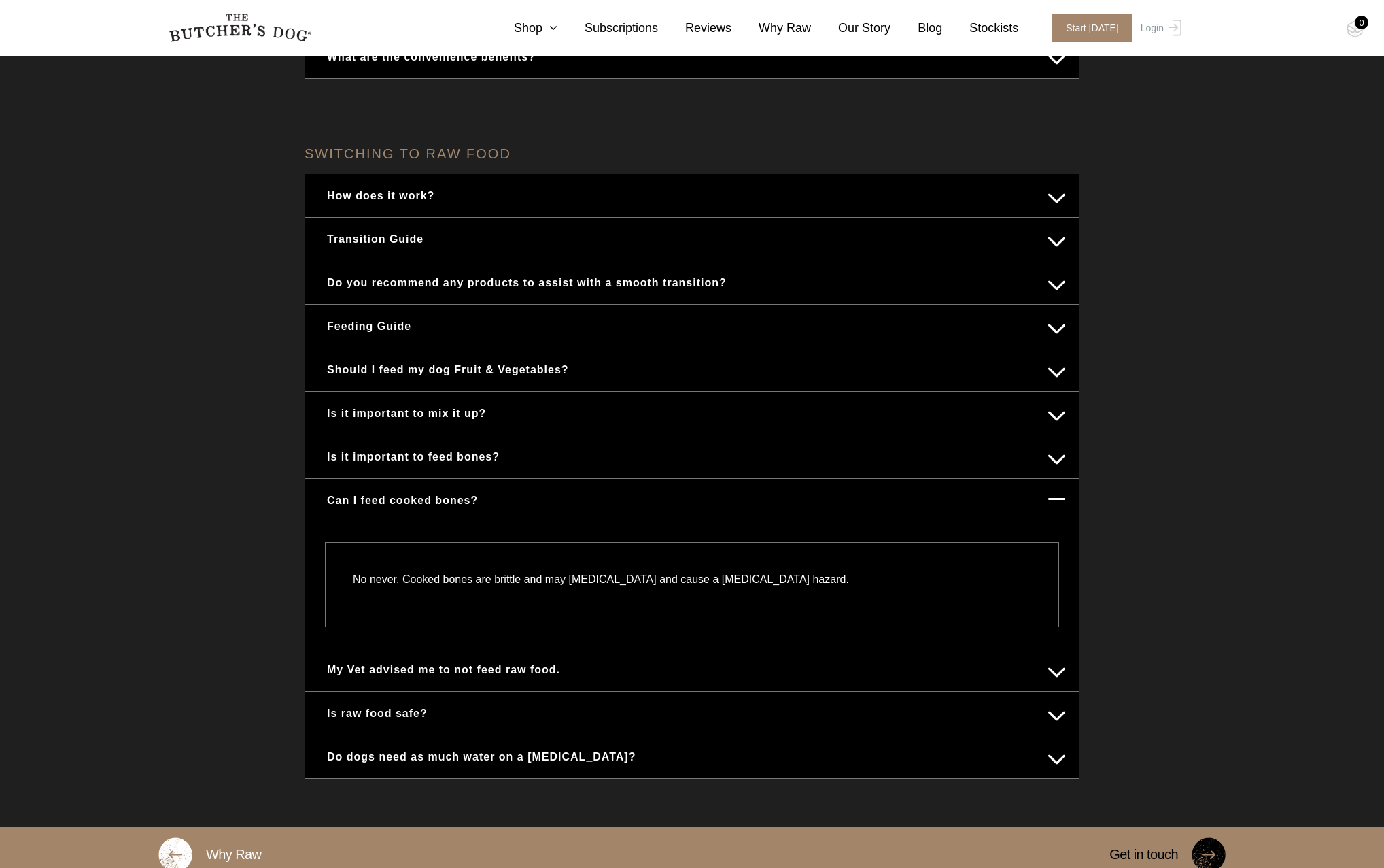
click at [451, 497] on button "Can I feed cooked bones?" at bounding box center [692, 500] width 748 height 26
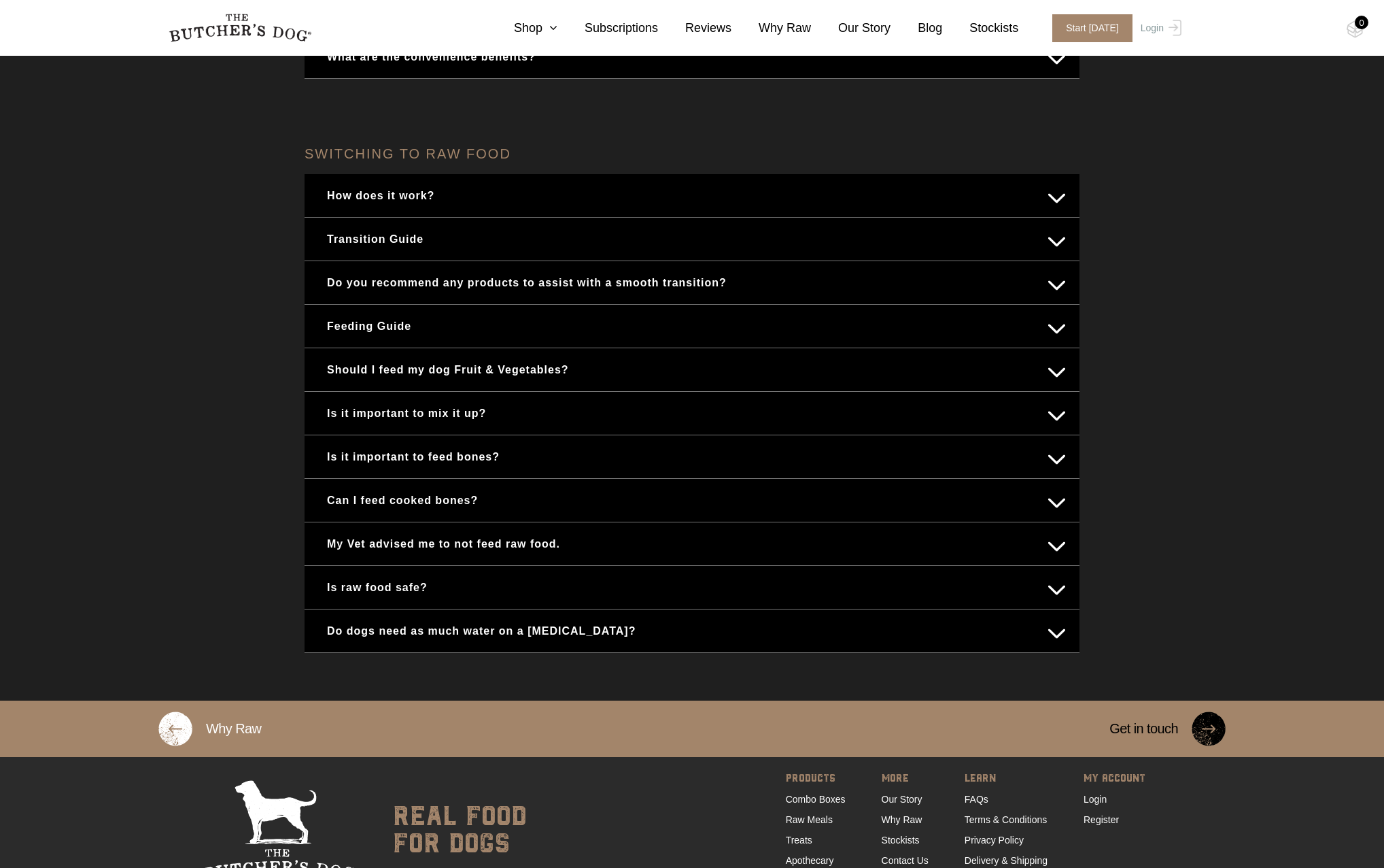
click at [587, 312] on div "Feeding Guide" at bounding box center [692, 326] width 775 height 43
click at [565, 320] on button "Feeding Guide" at bounding box center [692, 325] width 748 height 26
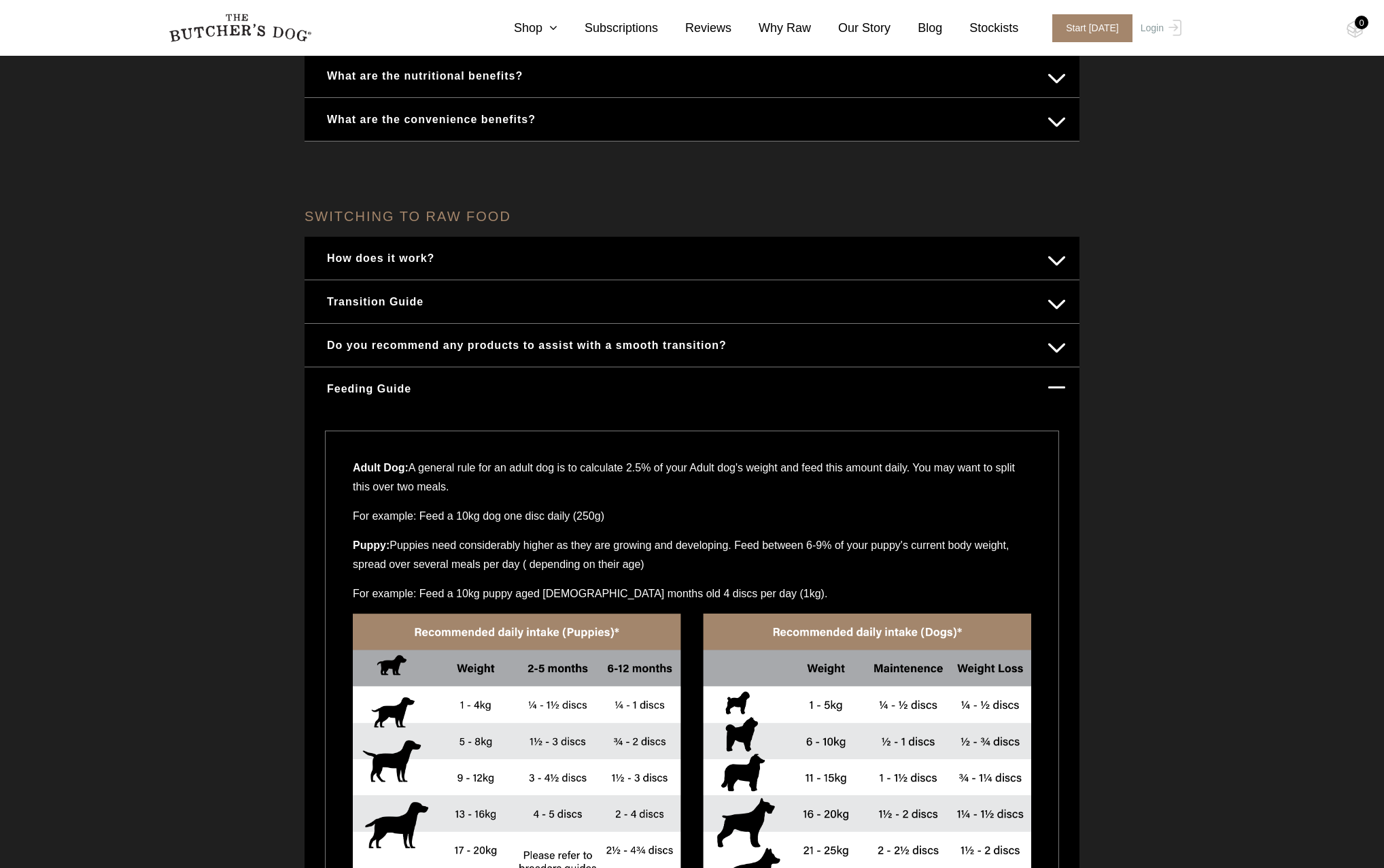
scroll to position [272, 0]
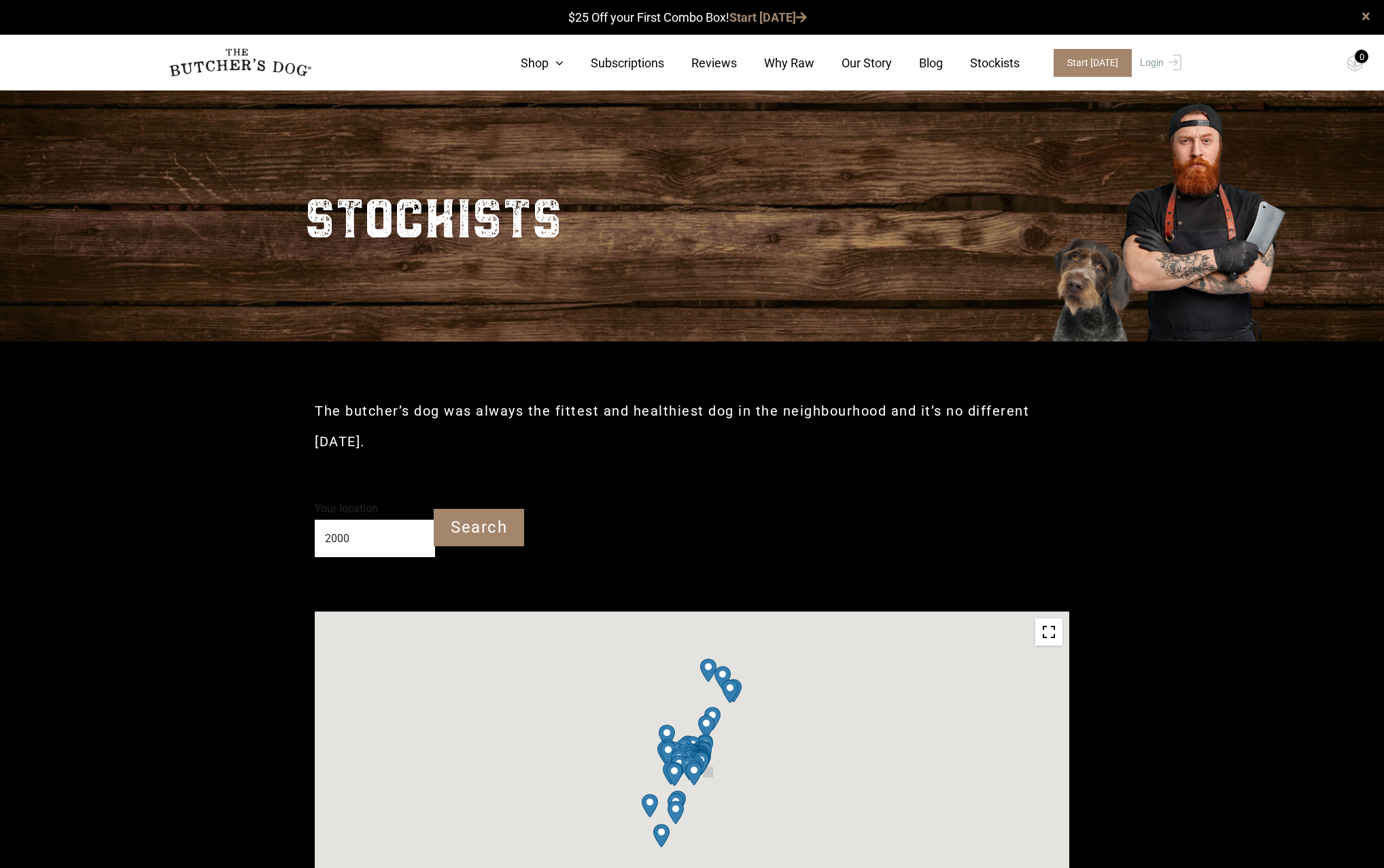
click at [395, 536] on input "2000" at bounding box center [375, 538] width 121 height 38
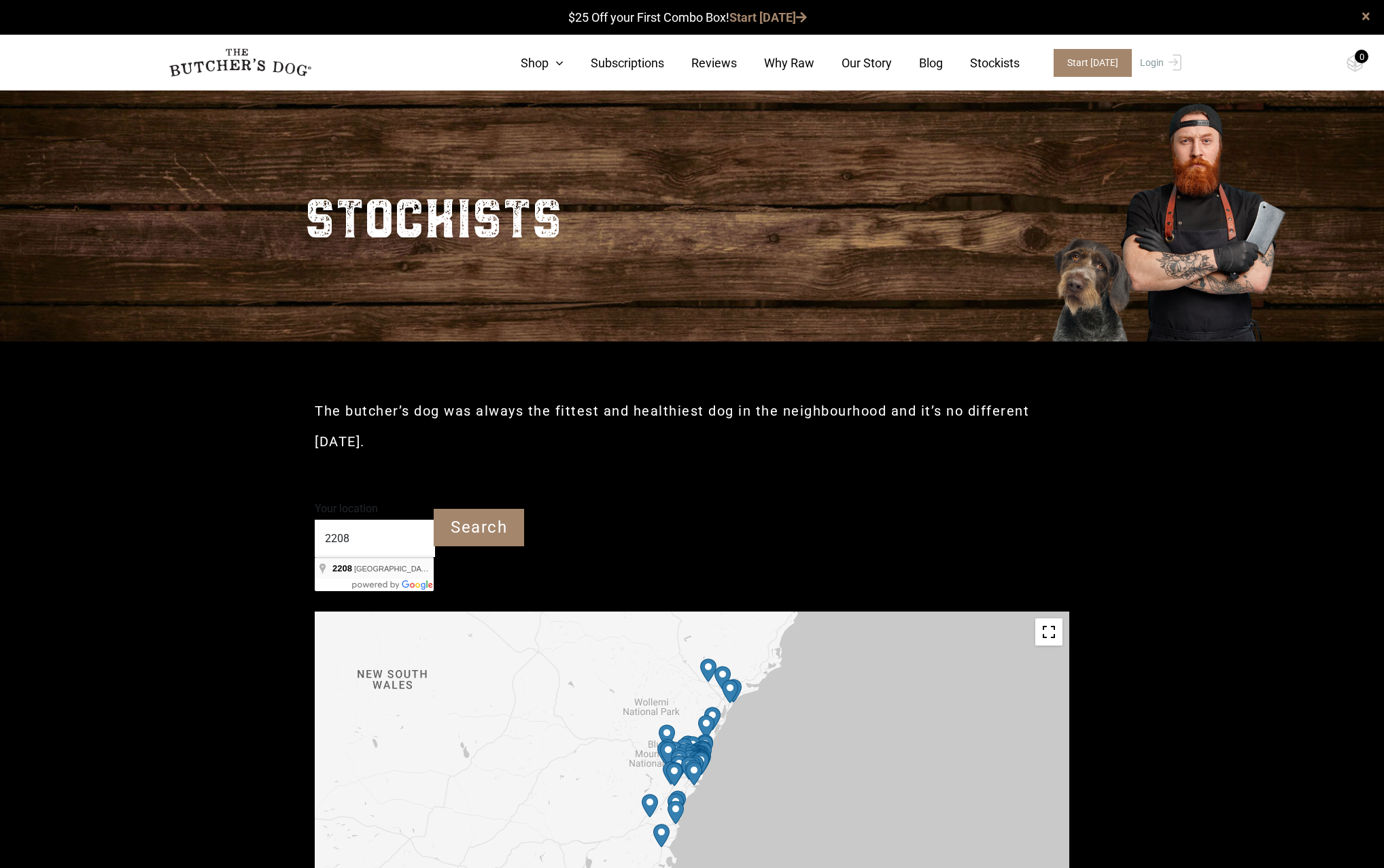
type input "Kingsgrove DC NSW 2208"
click at [437, 528] on input "Search" at bounding box center [479, 528] width 90 height 38
click at [446, 526] on input "Search" at bounding box center [479, 528] width 90 height 38
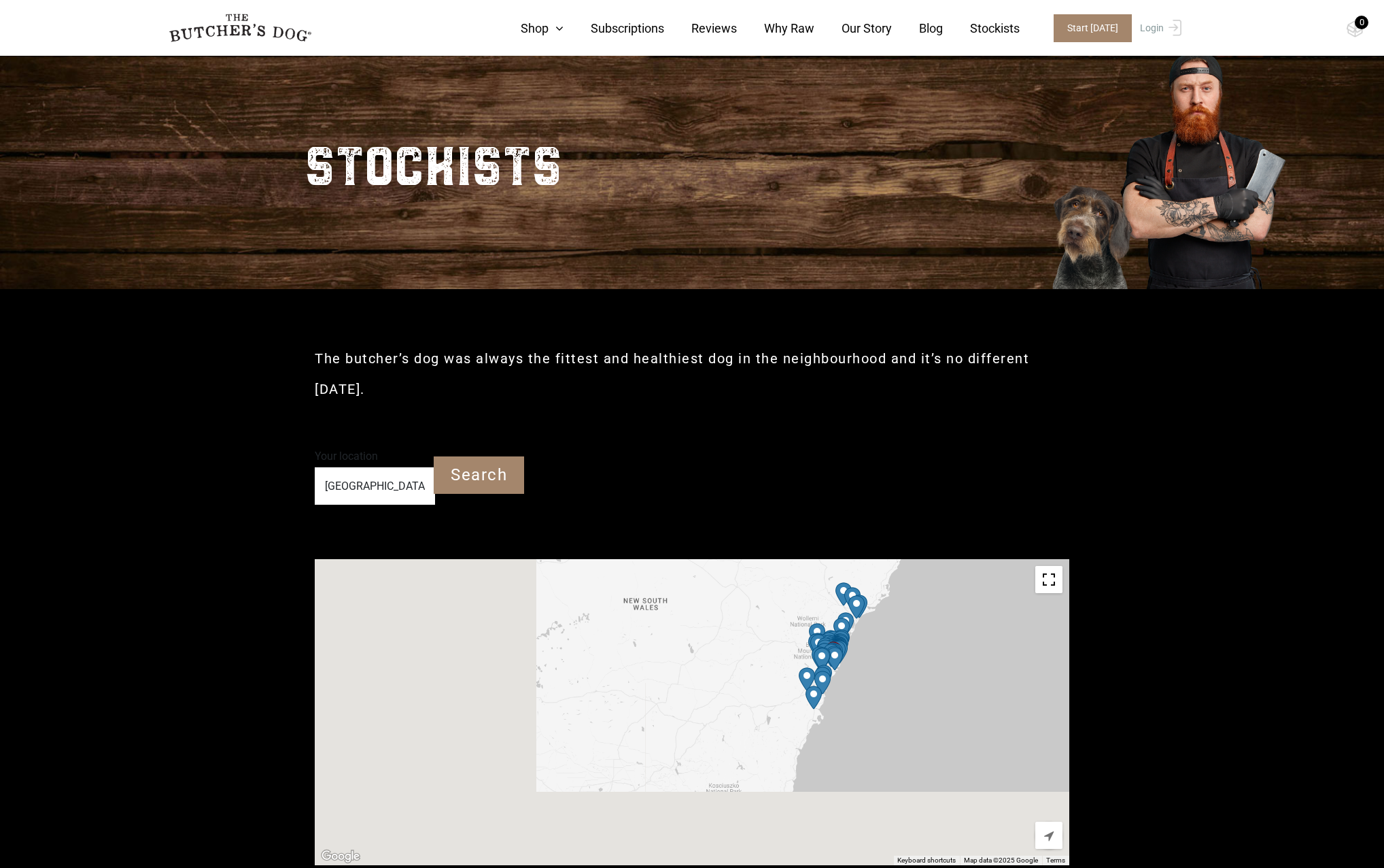
scroll to position [68, 0]
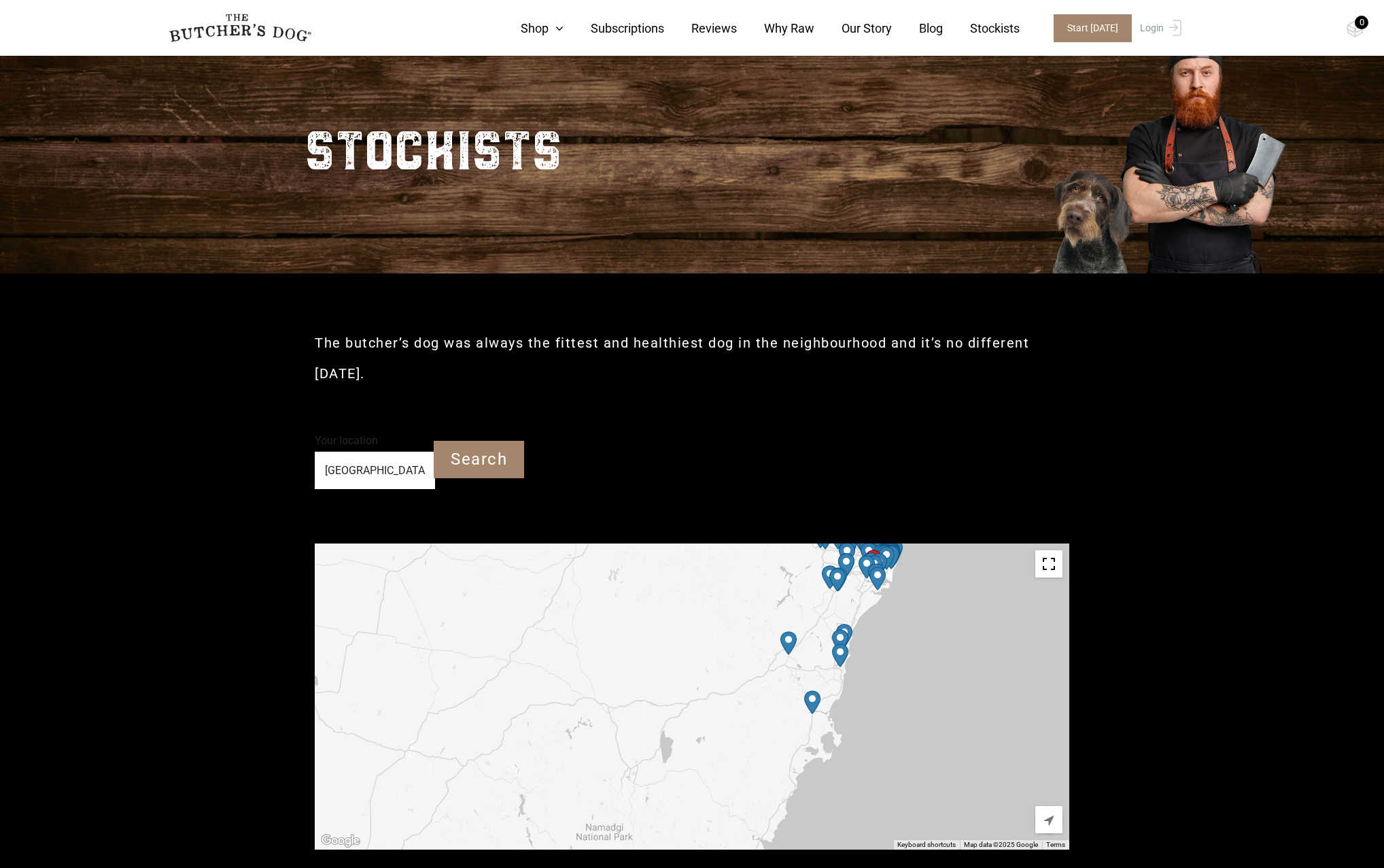
drag, startPoint x: 891, startPoint y: 606, endPoint x: 850, endPoint y: 616, distance: 42.2
click at [848, 665] on img "Petbarn – Shellharbour" at bounding box center [840, 655] width 27 height 35
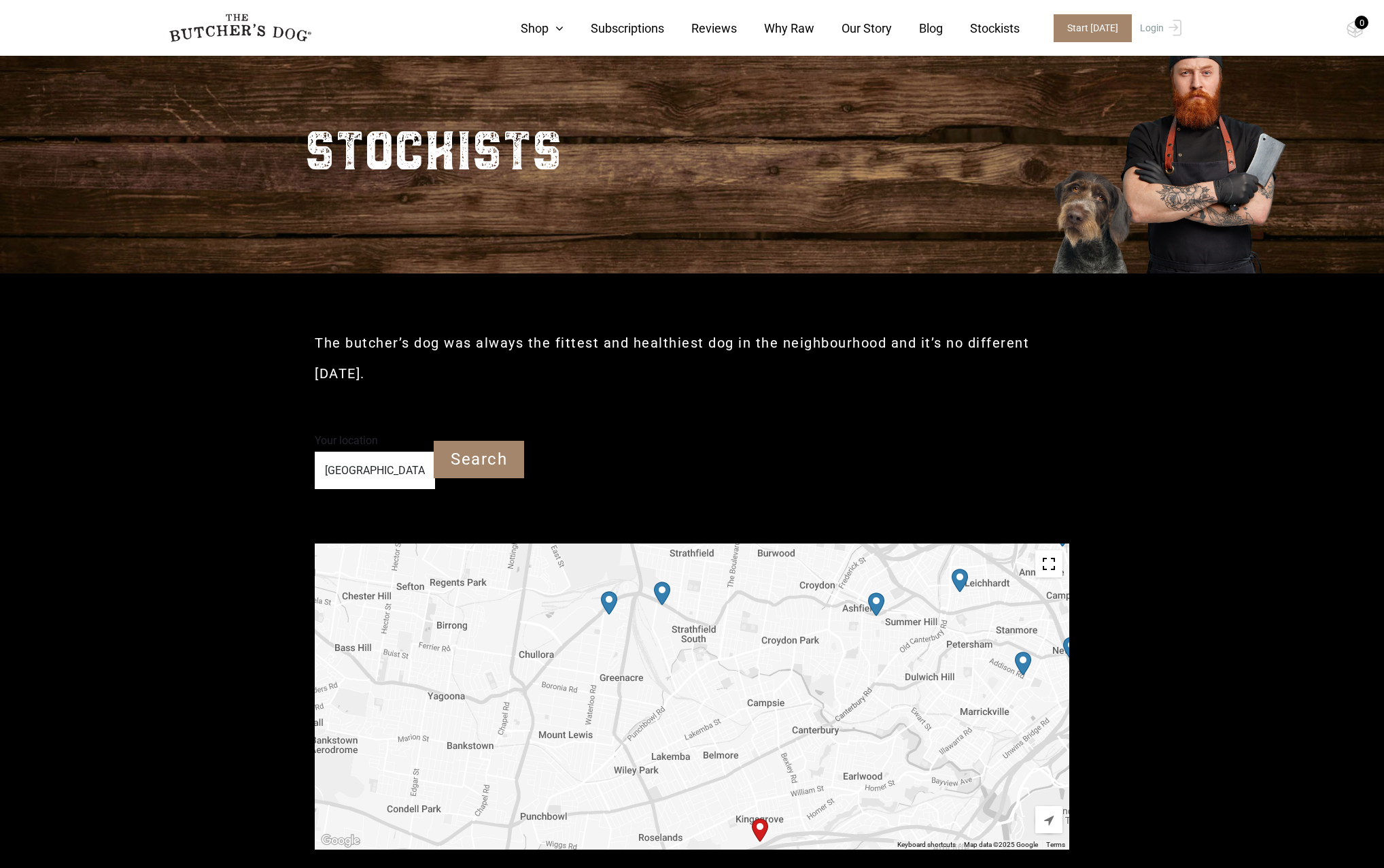
drag, startPoint x: 789, startPoint y: 691, endPoint x: 811, endPoint y: 634, distance: 61.1
click at [811, 634] on div at bounding box center [692, 696] width 755 height 306
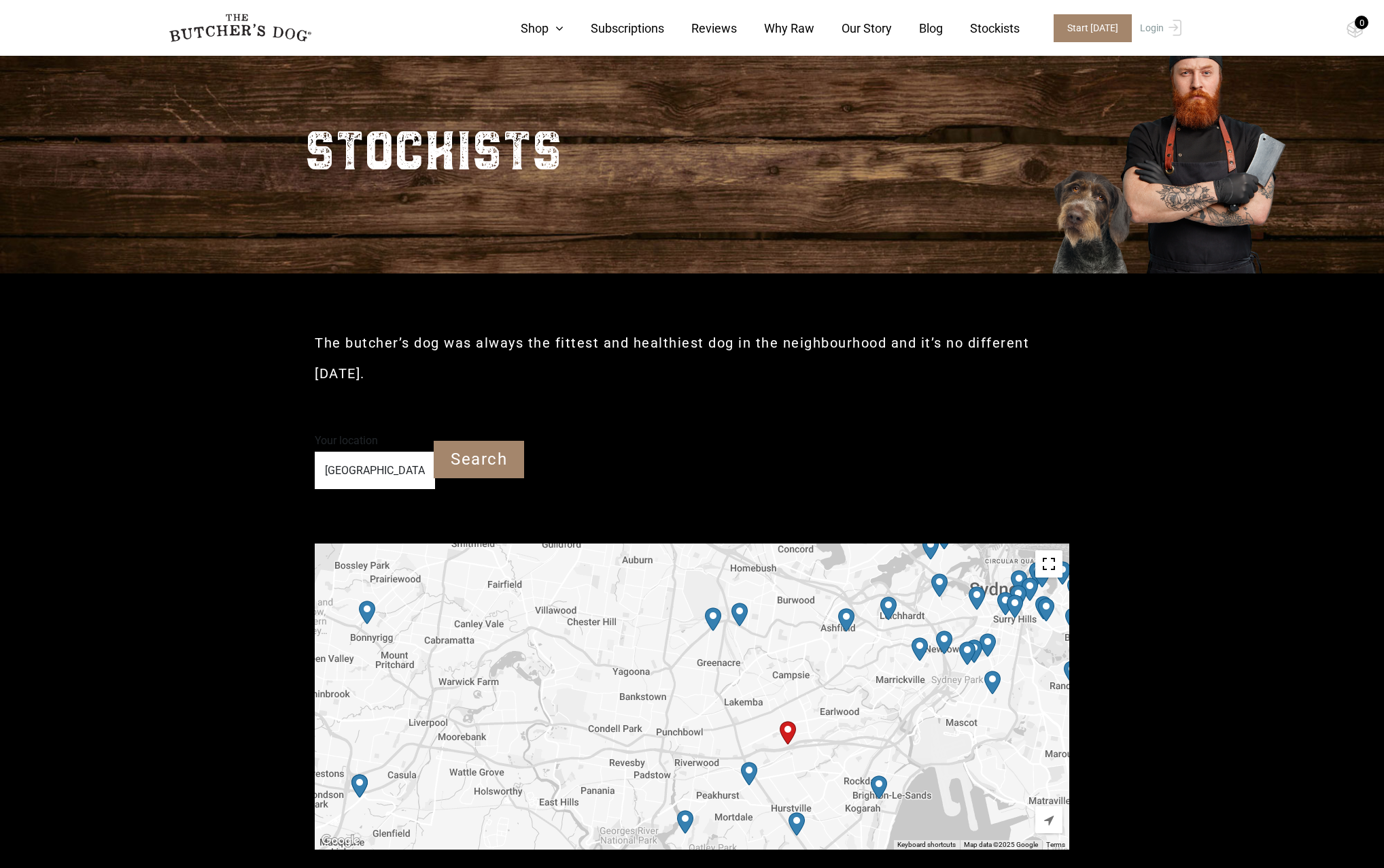
click at [746, 768] on img "PetO Beverly Hills" at bounding box center [749, 773] width 27 height 35
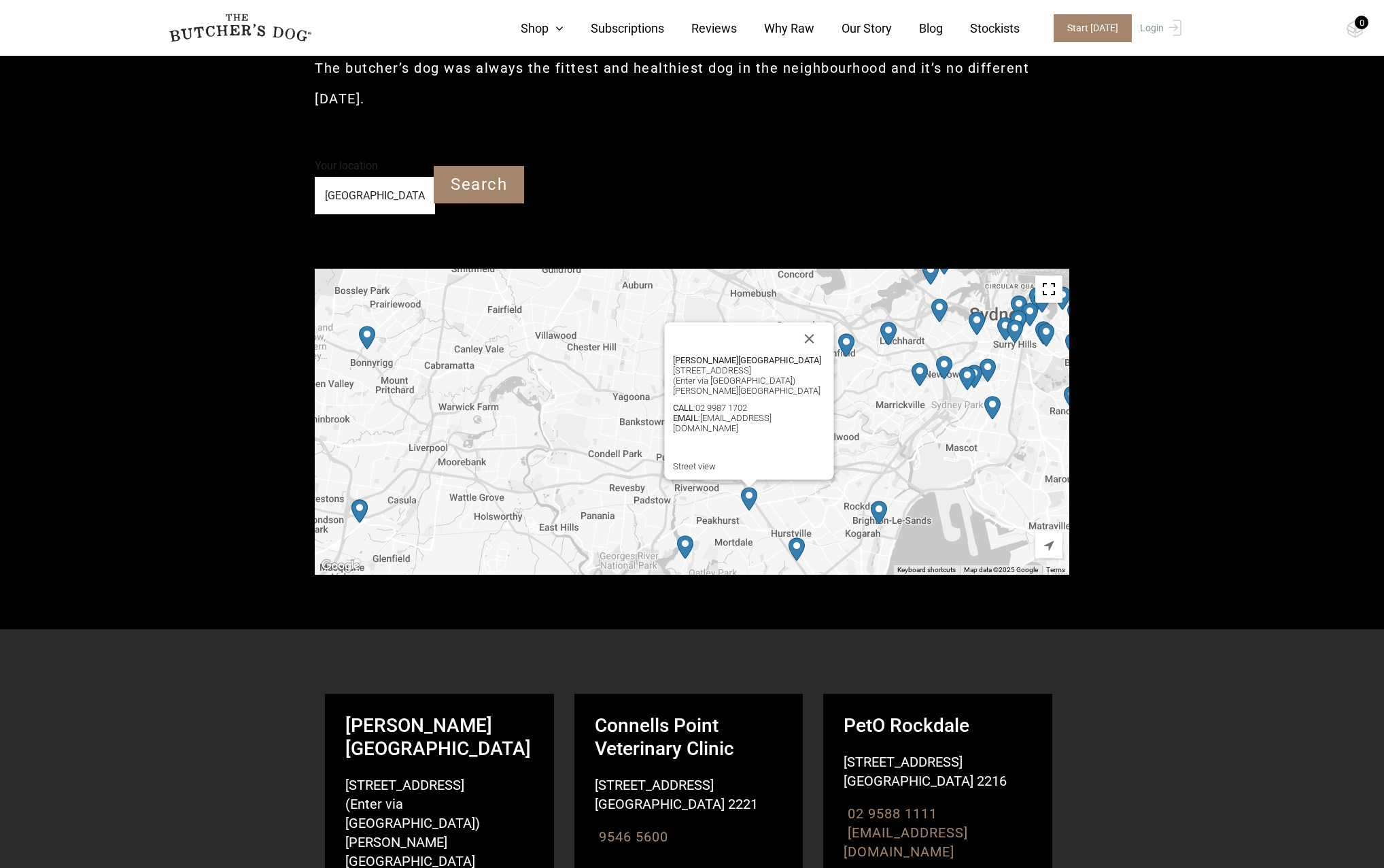
scroll to position [204, 0]
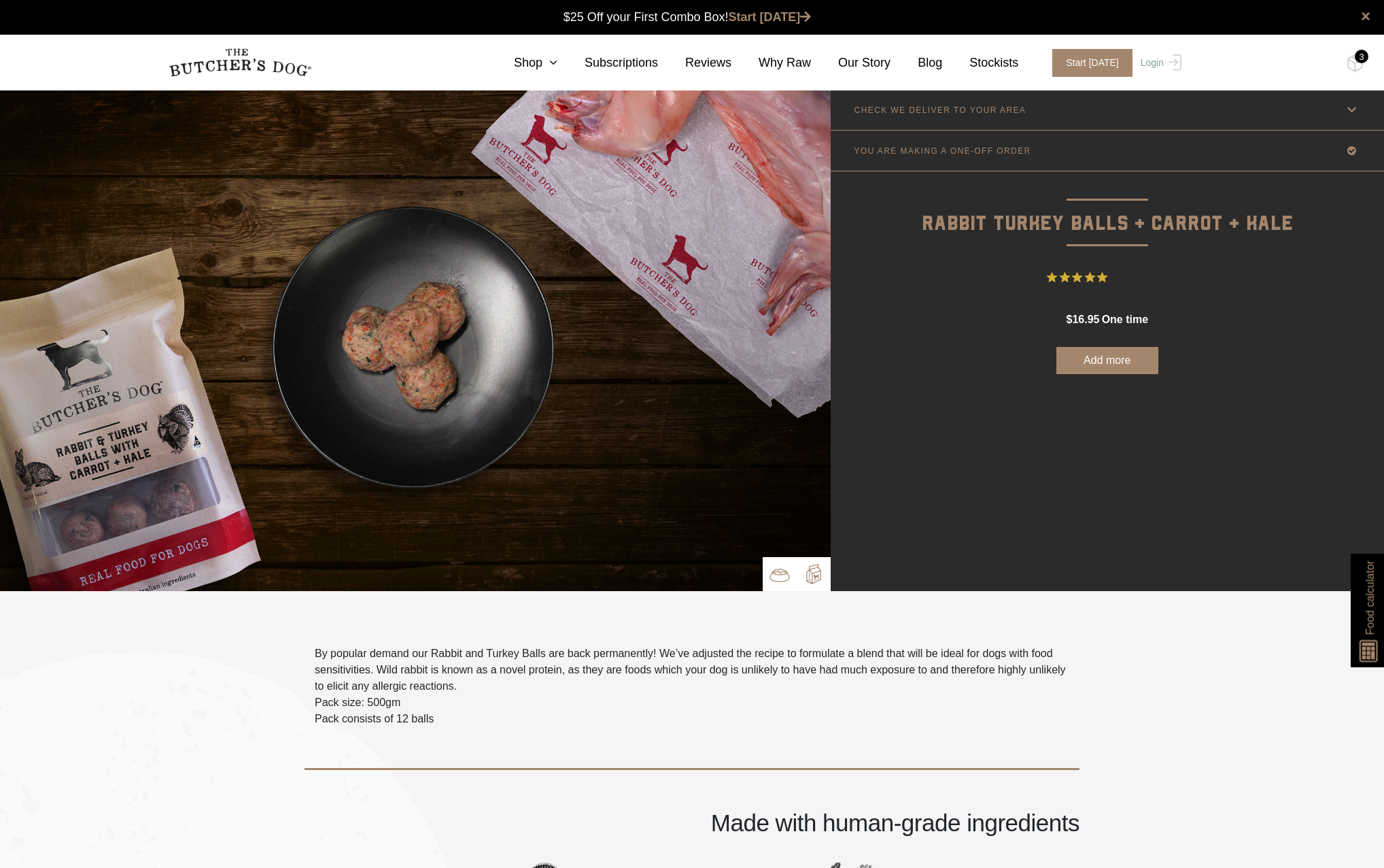
click at [822, 574] on img at bounding box center [814, 574] width 21 height 21
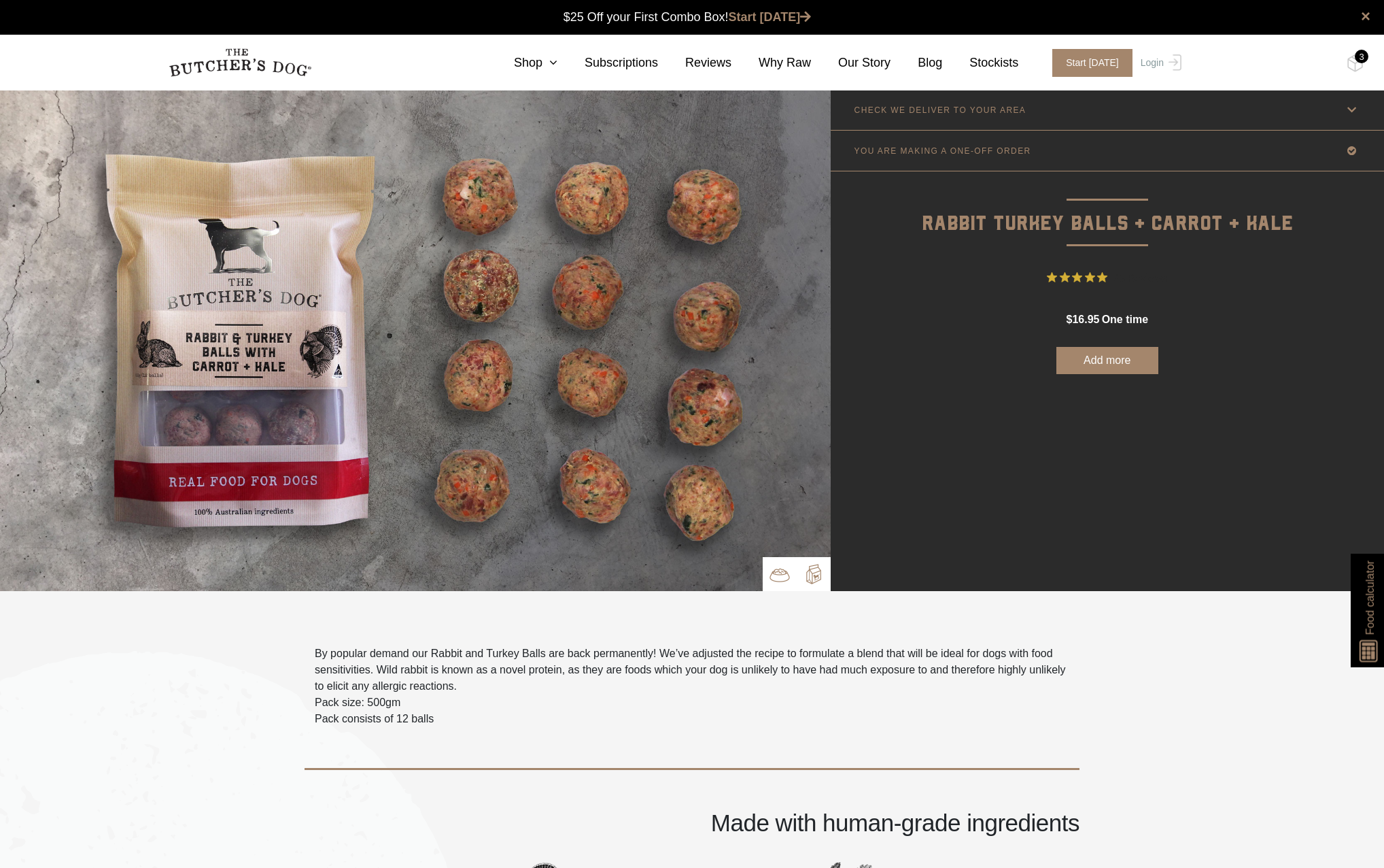
click at [785, 569] on img at bounding box center [780, 574] width 21 height 21
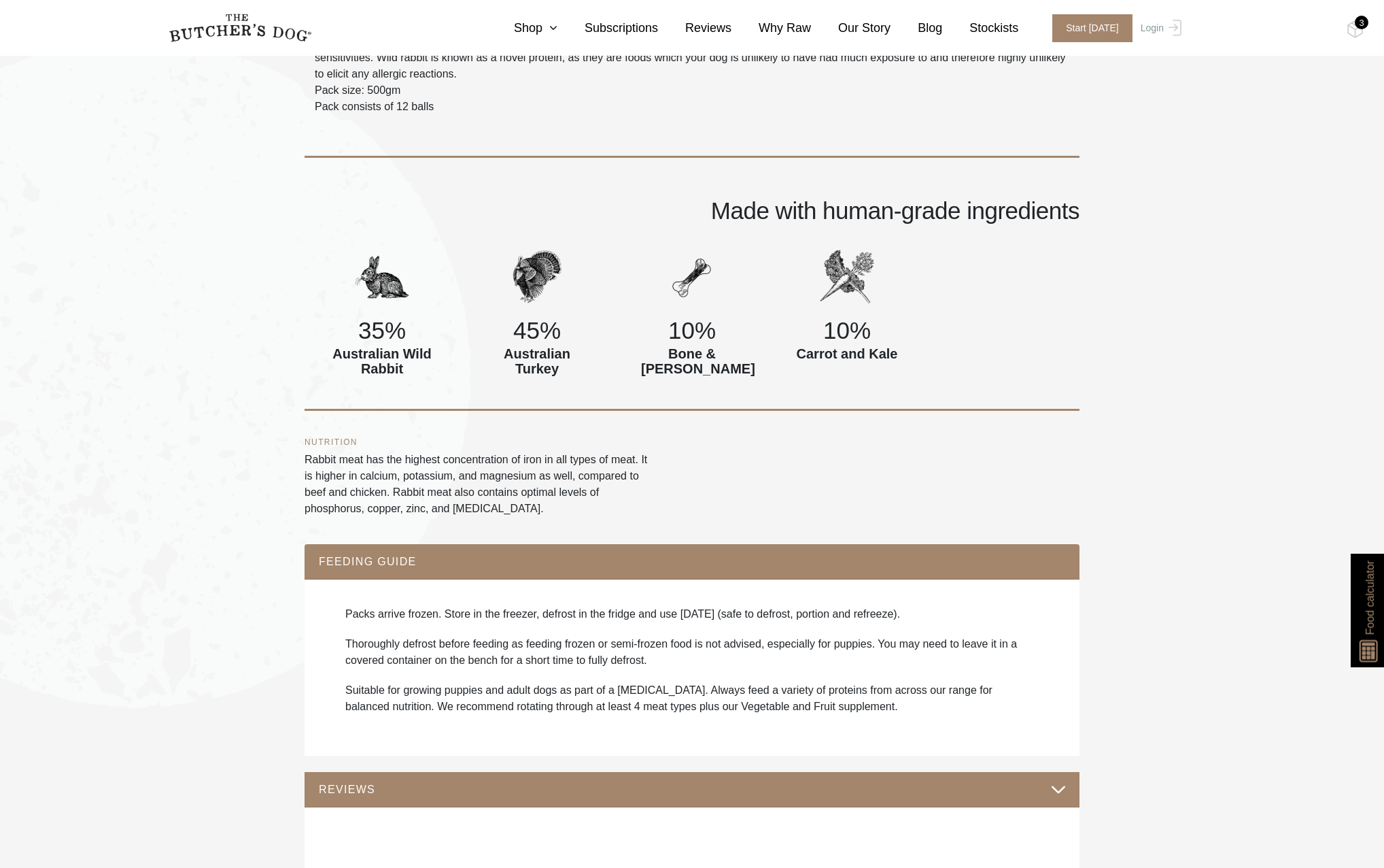
scroll to position [340, 0]
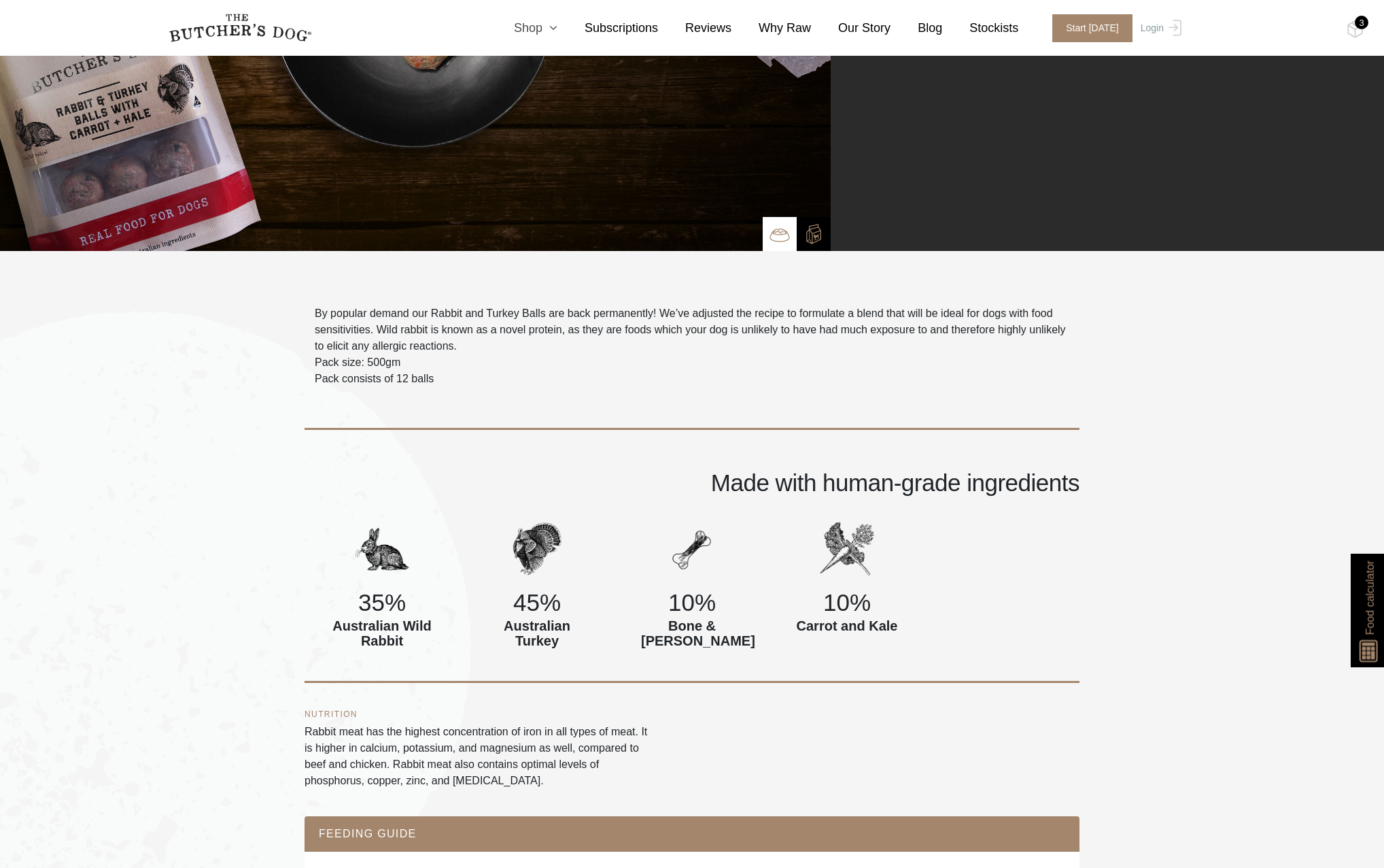
click at [549, 23] on link "Shop" at bounding box center [522, 28] width 71 height 18
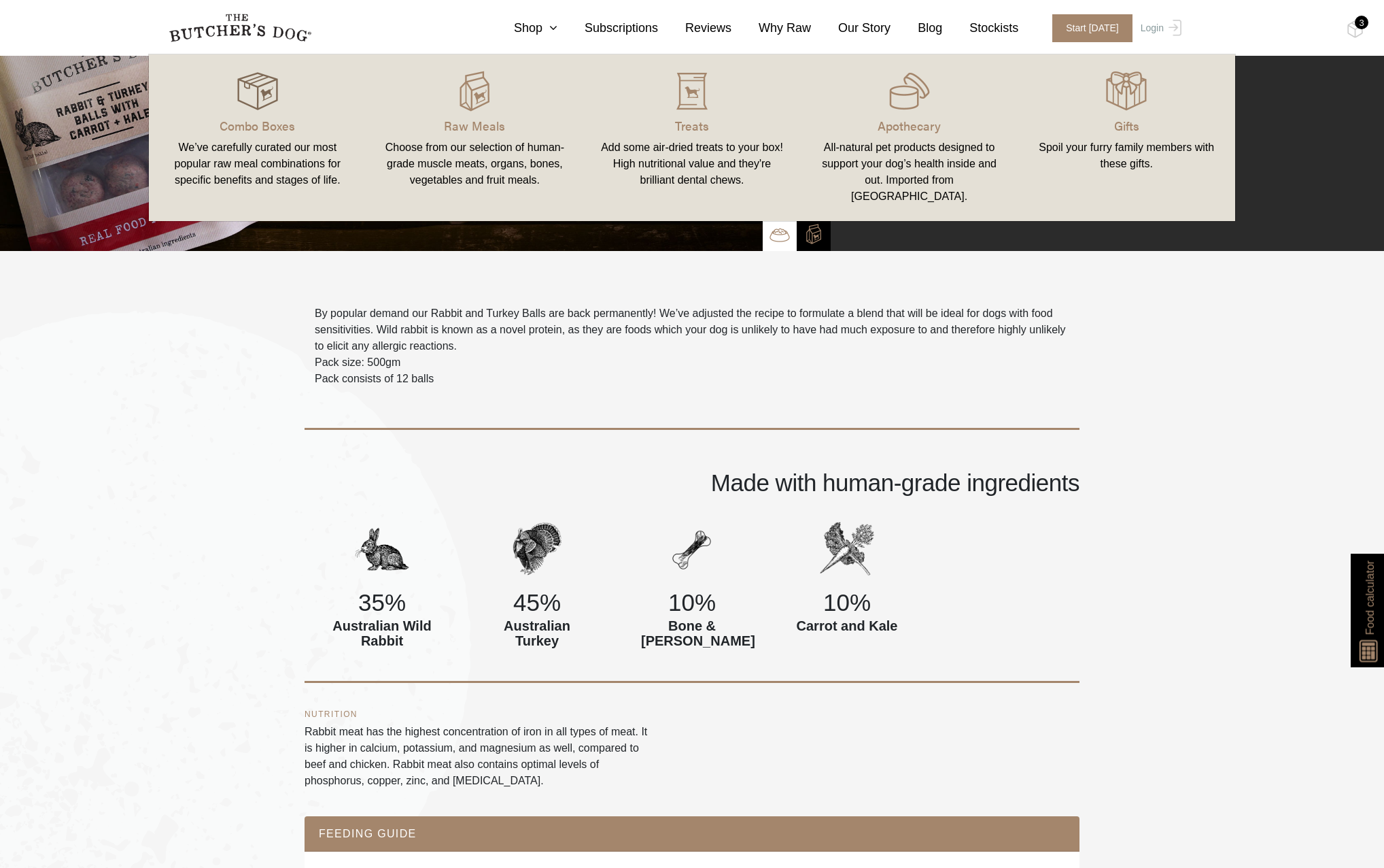
click at [295, 110] on div at bounding box center [257, 91] width 185 height 41
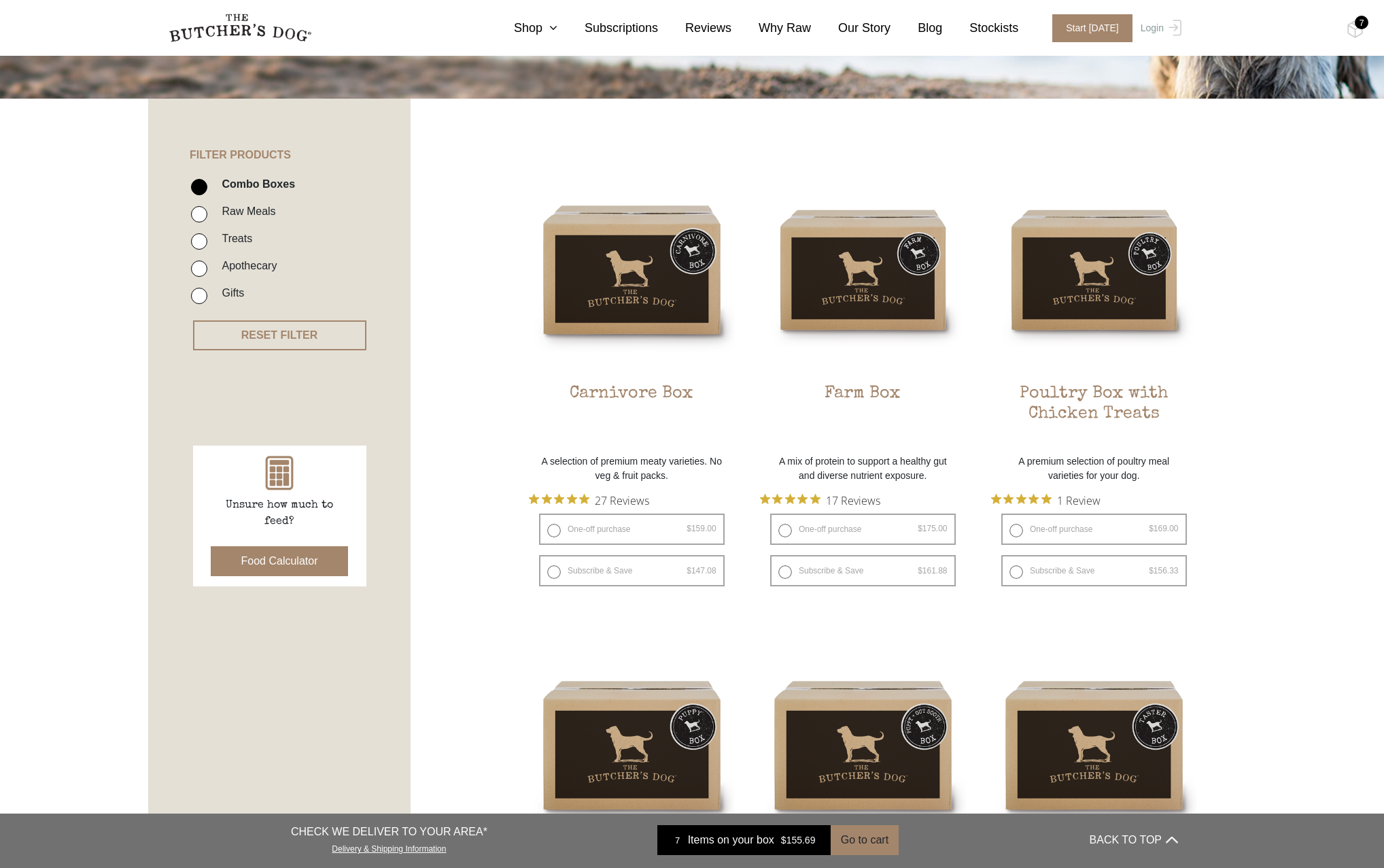
scroll to position [272, 0]
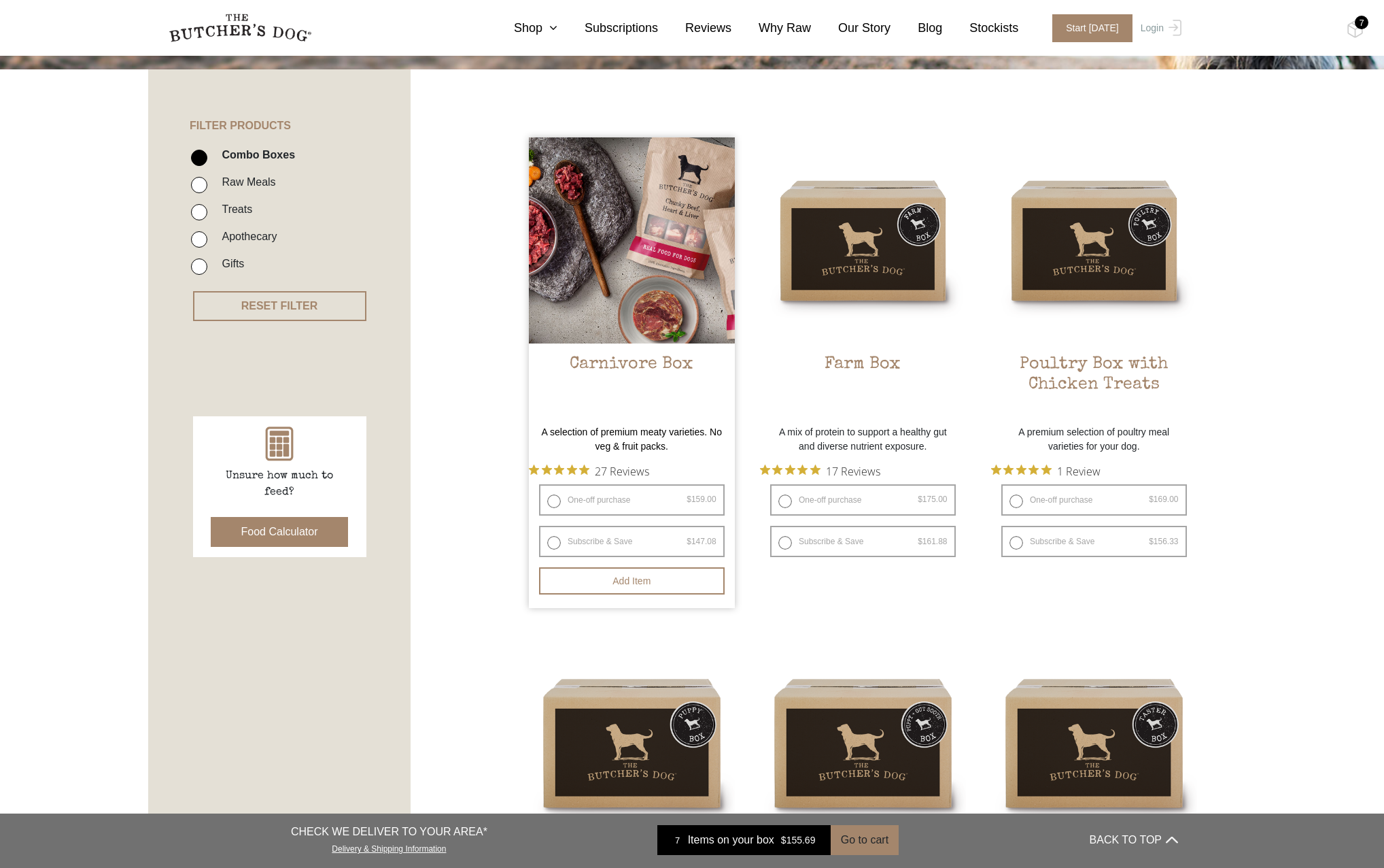
click at [630, 251] on img at bounding box center [631, 240] width 206 height 206
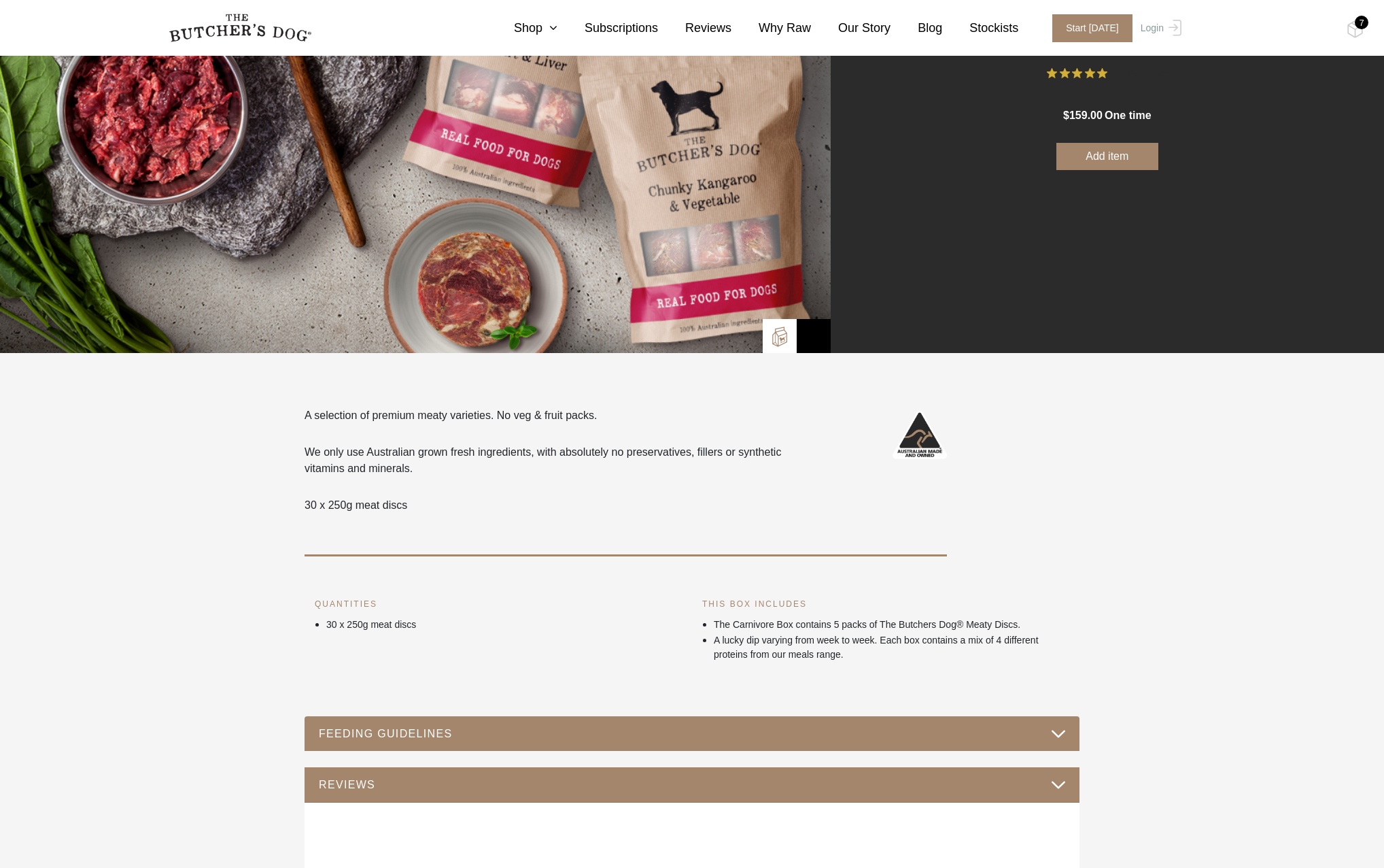
scroll to position [68, 0]
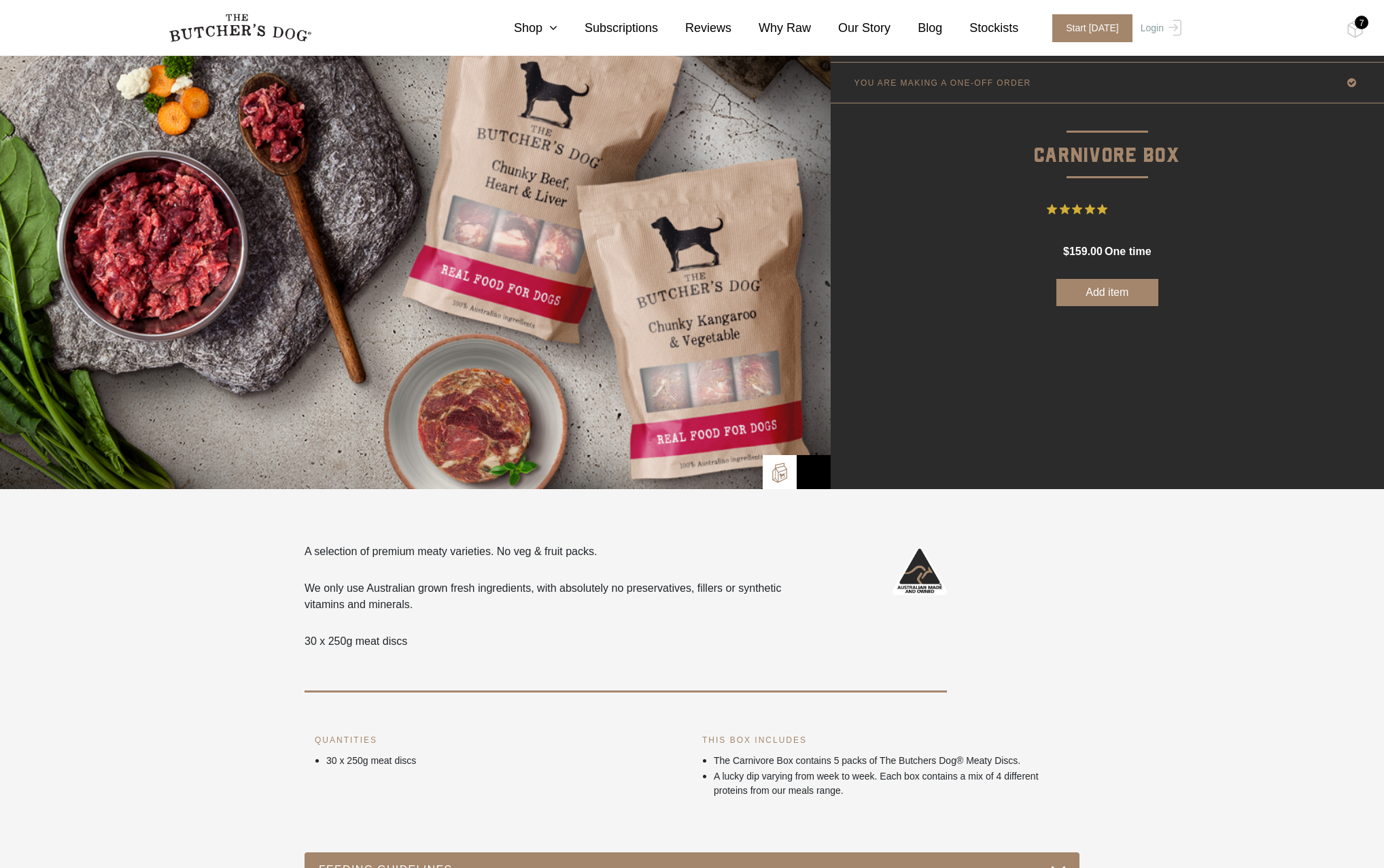
click at [1110, 90] on link "YOU ARE MAKING A ONE-OFF ORDER" at bounding box center [1108, 82] width 554 height 41
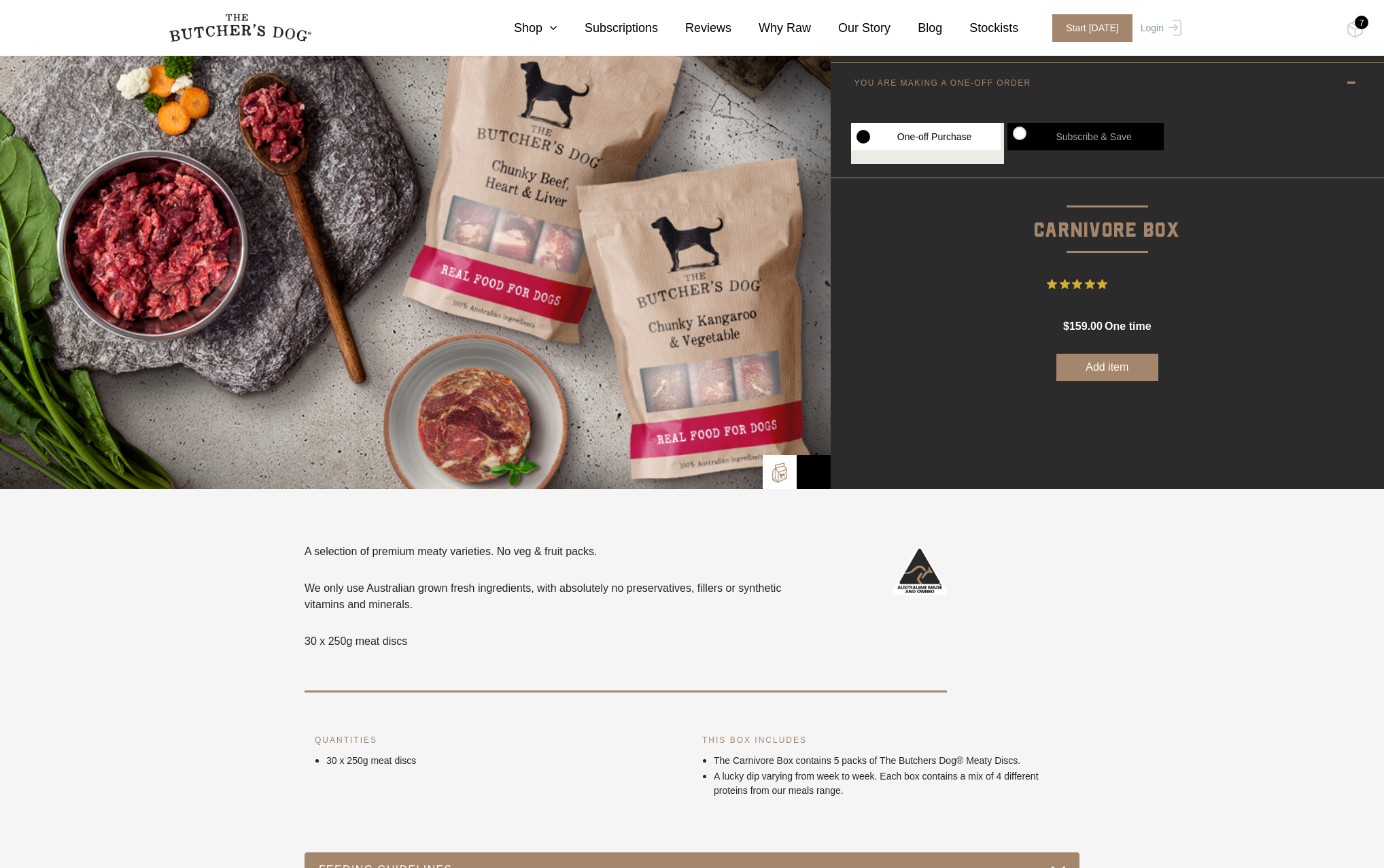
click at [1082, 133] on label "Subscribe & Save" at bounding box center [1086, 137] width 157 height 27
radio input "true"
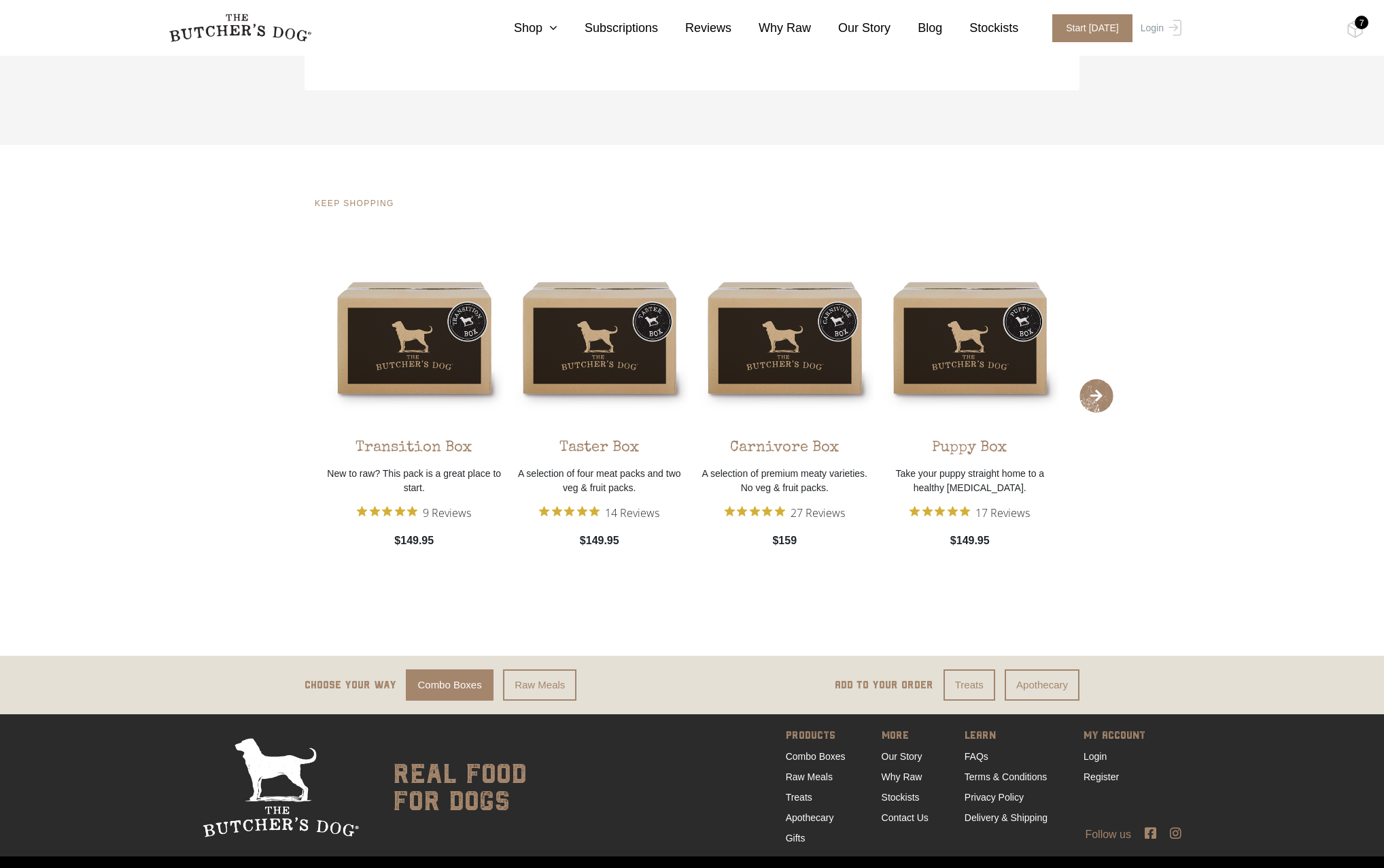
scroll to position [2598, 0]
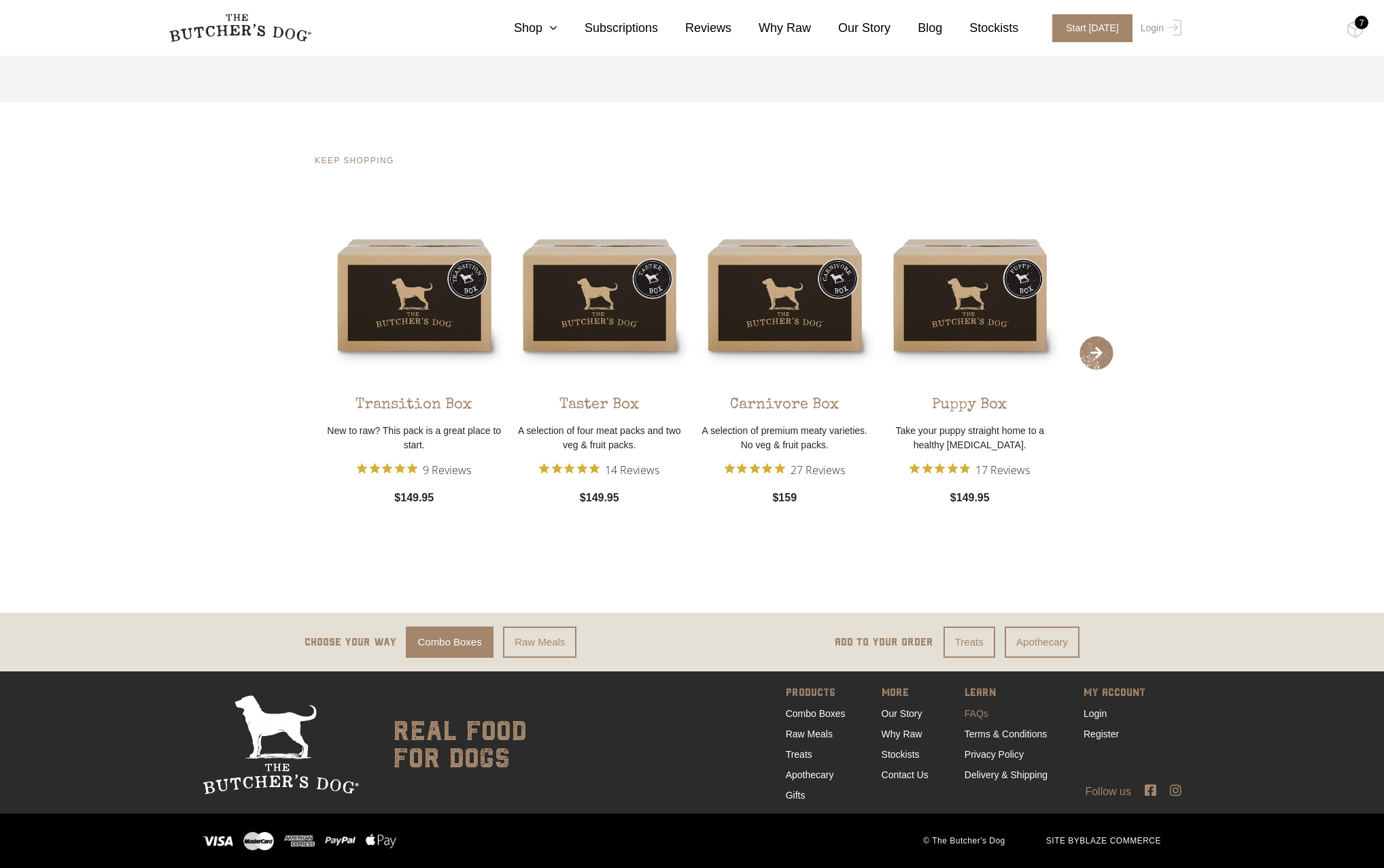
click at [973, 718] on link "FAQs" at bounding box center [977, 713] width 23 height 11
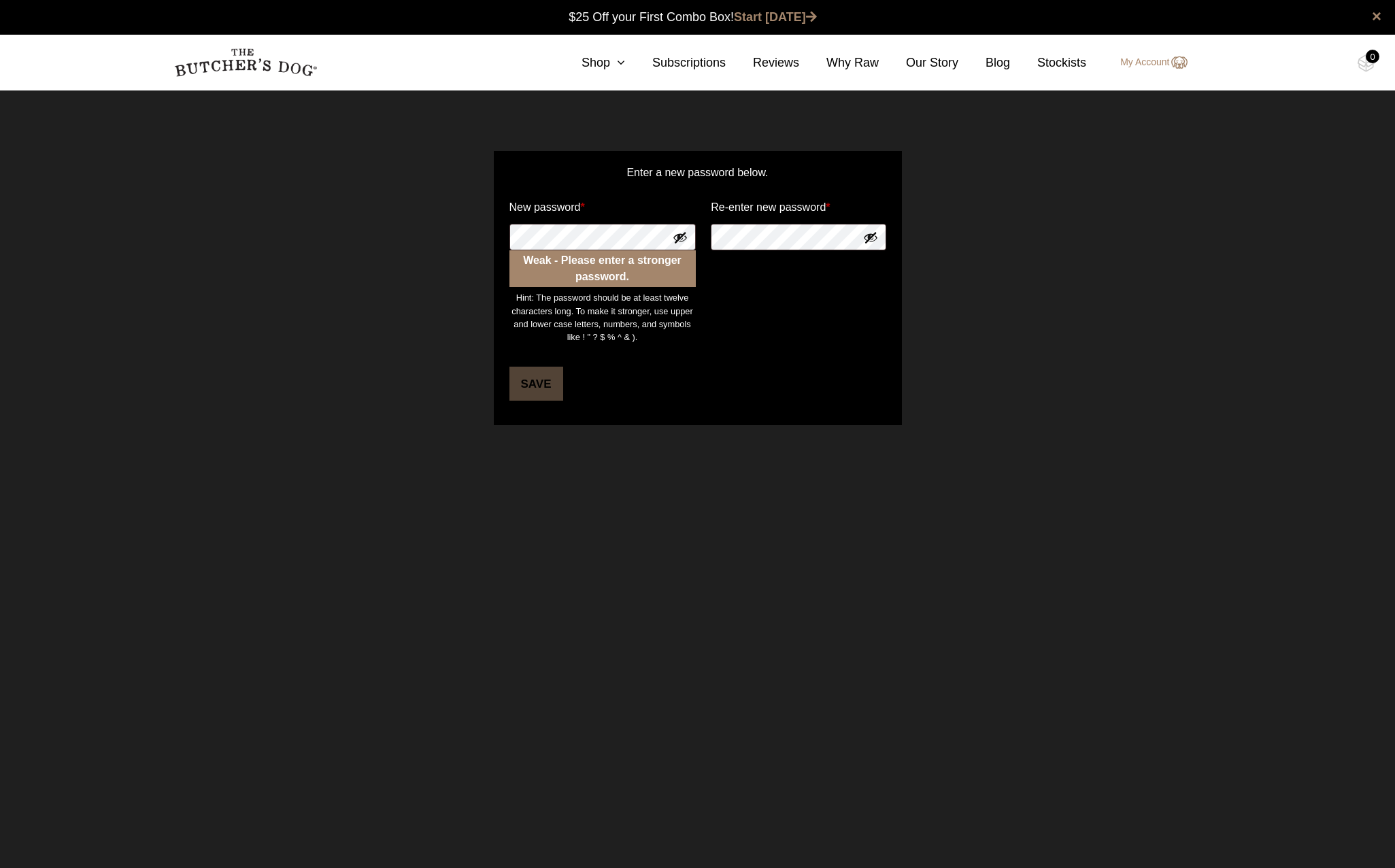
click button "Show password"
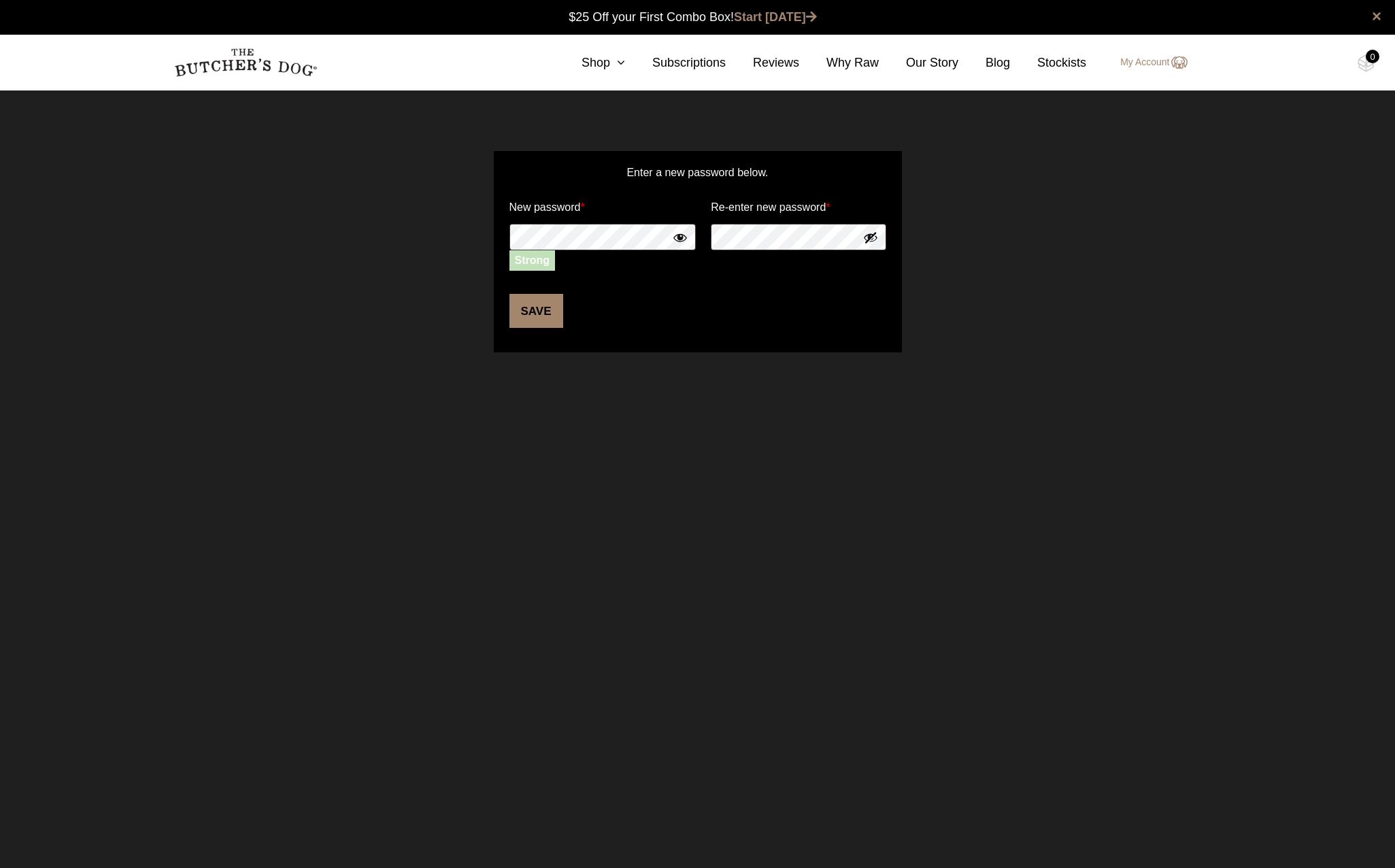
click button "Show password"
click div "Strong"
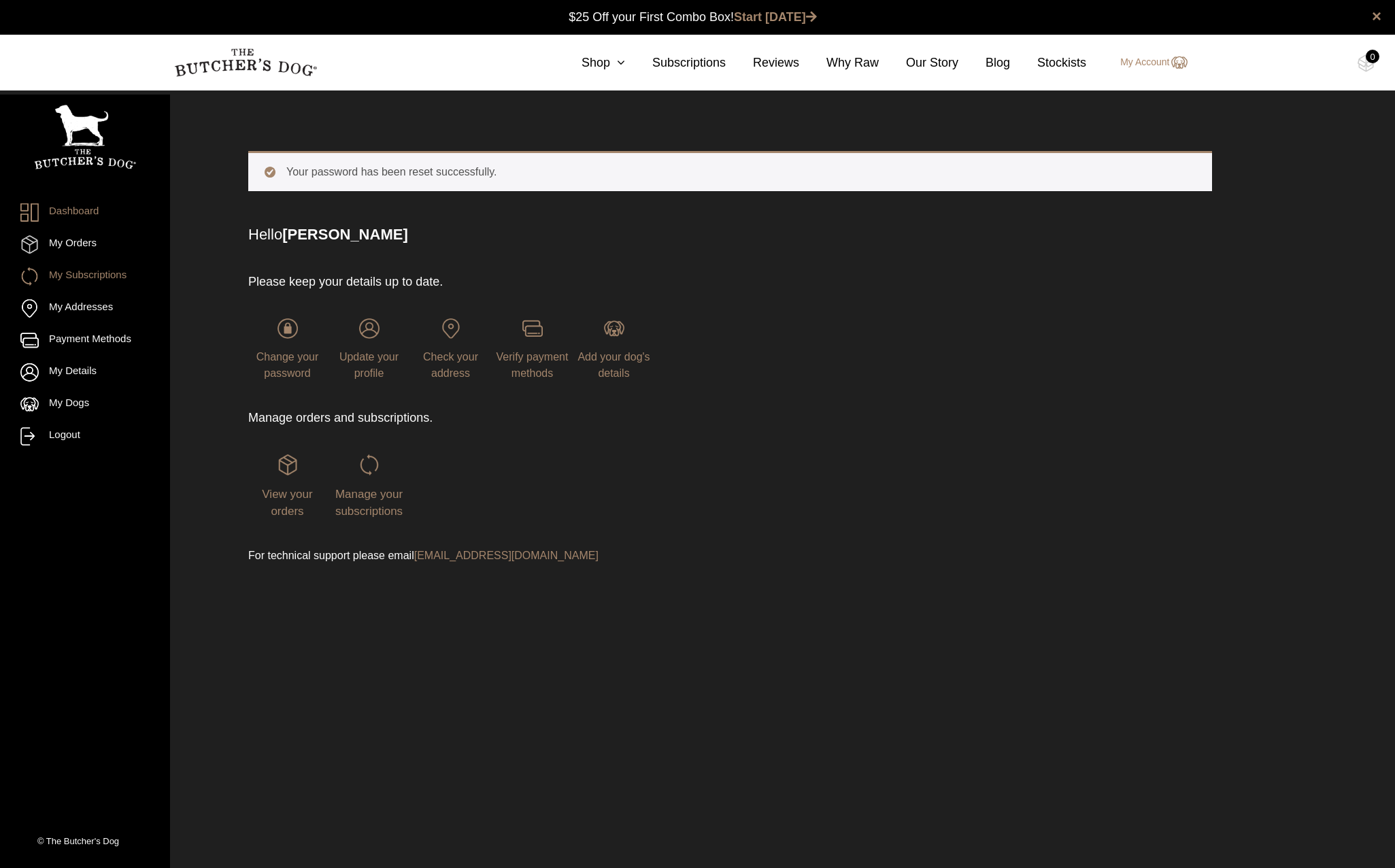
click at [69, 273] on link "My Subscriptions" at bounding box center [85, 276] width 129 height 18
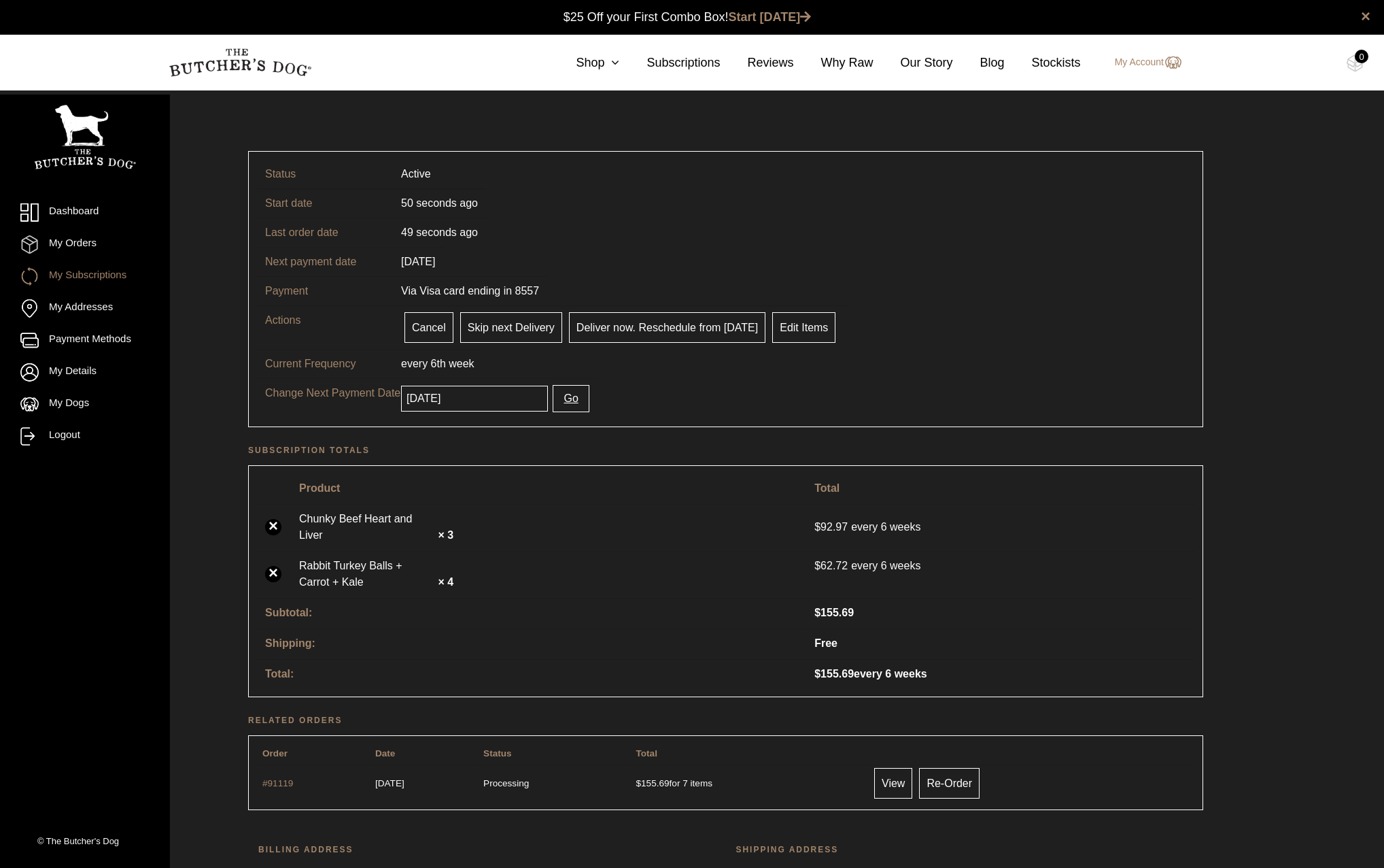
click at [73, 234] on ul "Dashboard My Orders My Subscriptions My Addresses Payment Methods My Details My…" at bounding box center [85, 324] width 129 height 242
click at [74, 242] on link "My Orders" at bounding box center [85, 244] width 129 height 18
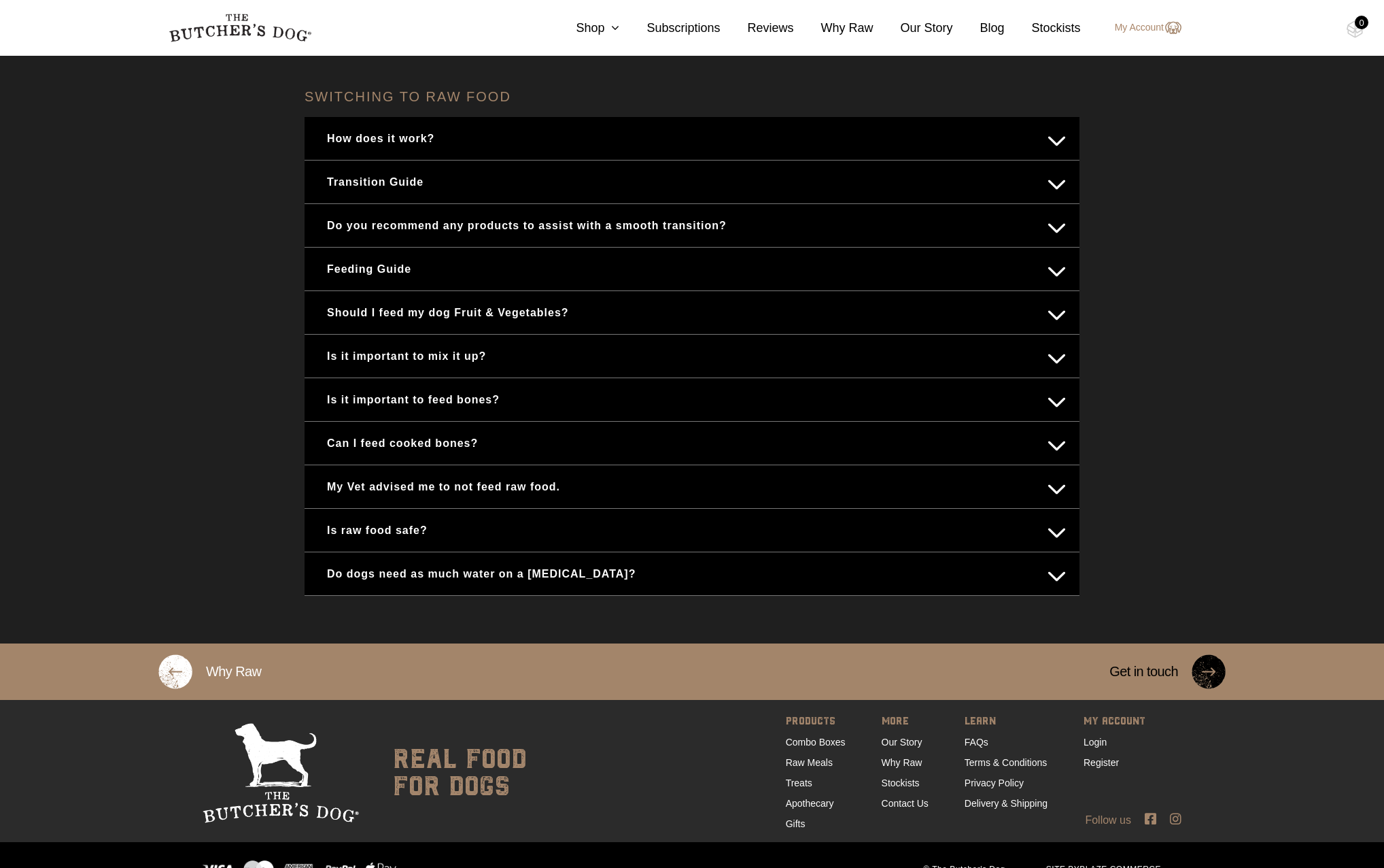
scroll to position [565, 0]
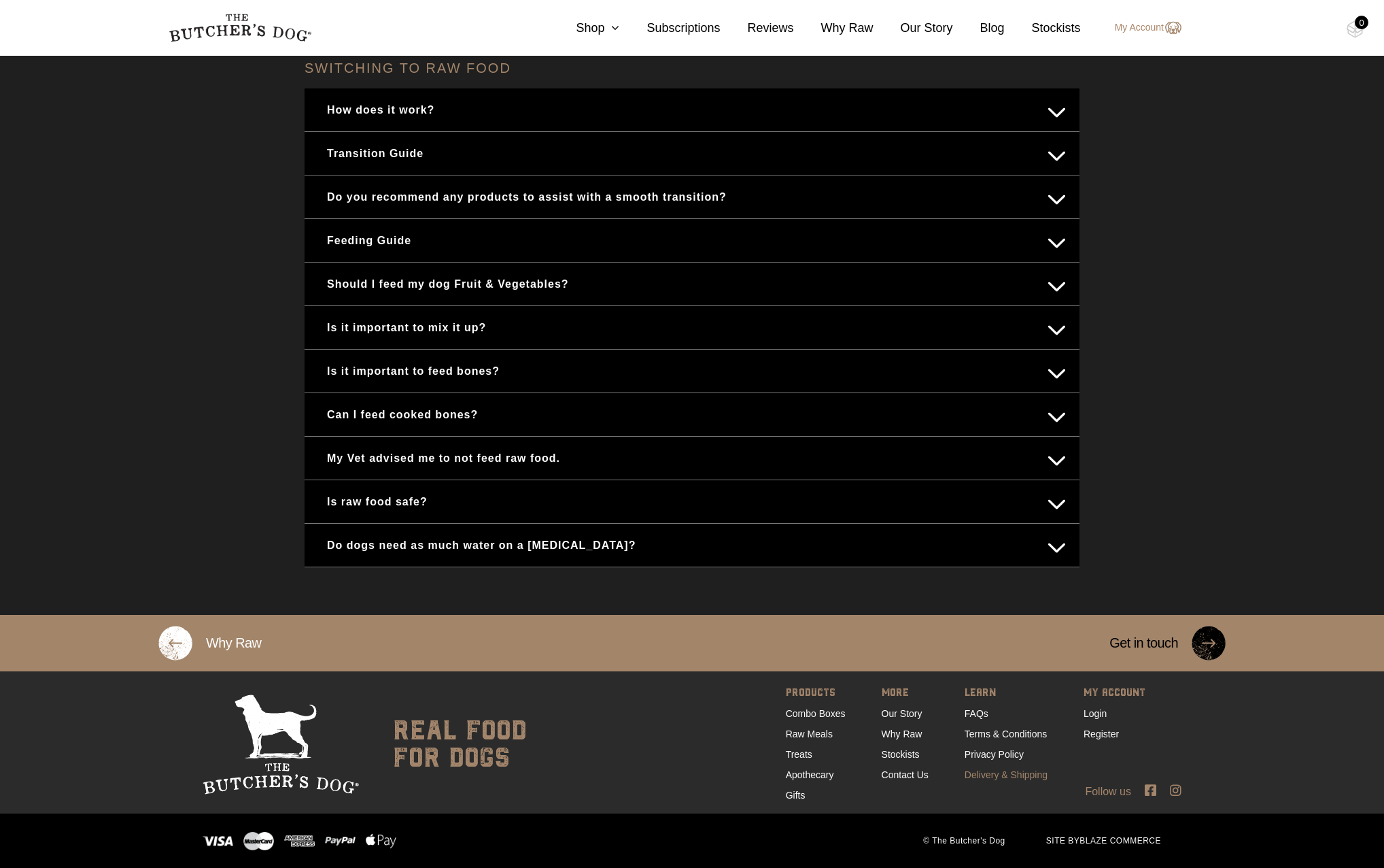
click at [1025, 772] on link "Delivery & Shipping" at bounding box center [1007, 774] width 83 height 11
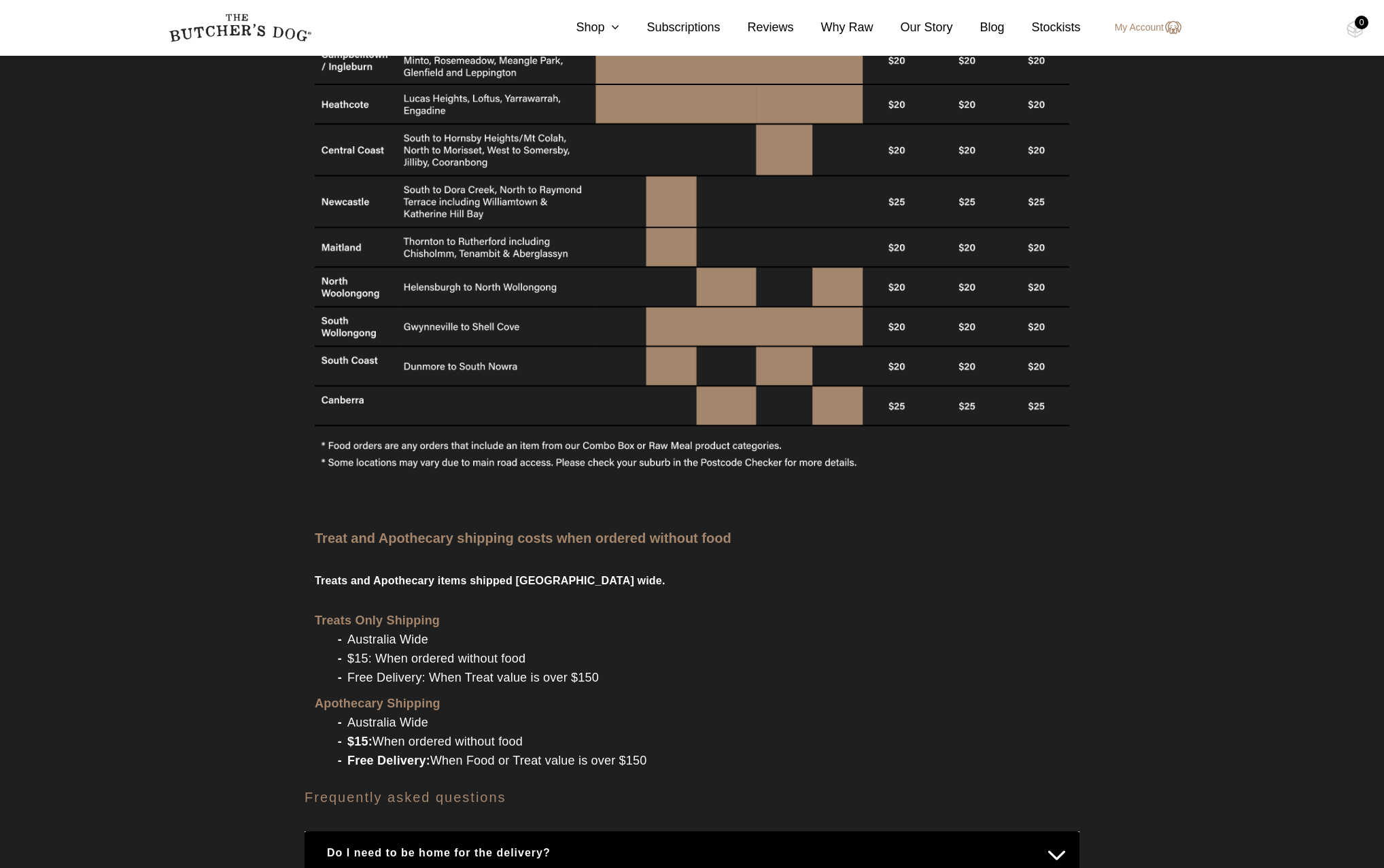
scroll to position [1292, 0]
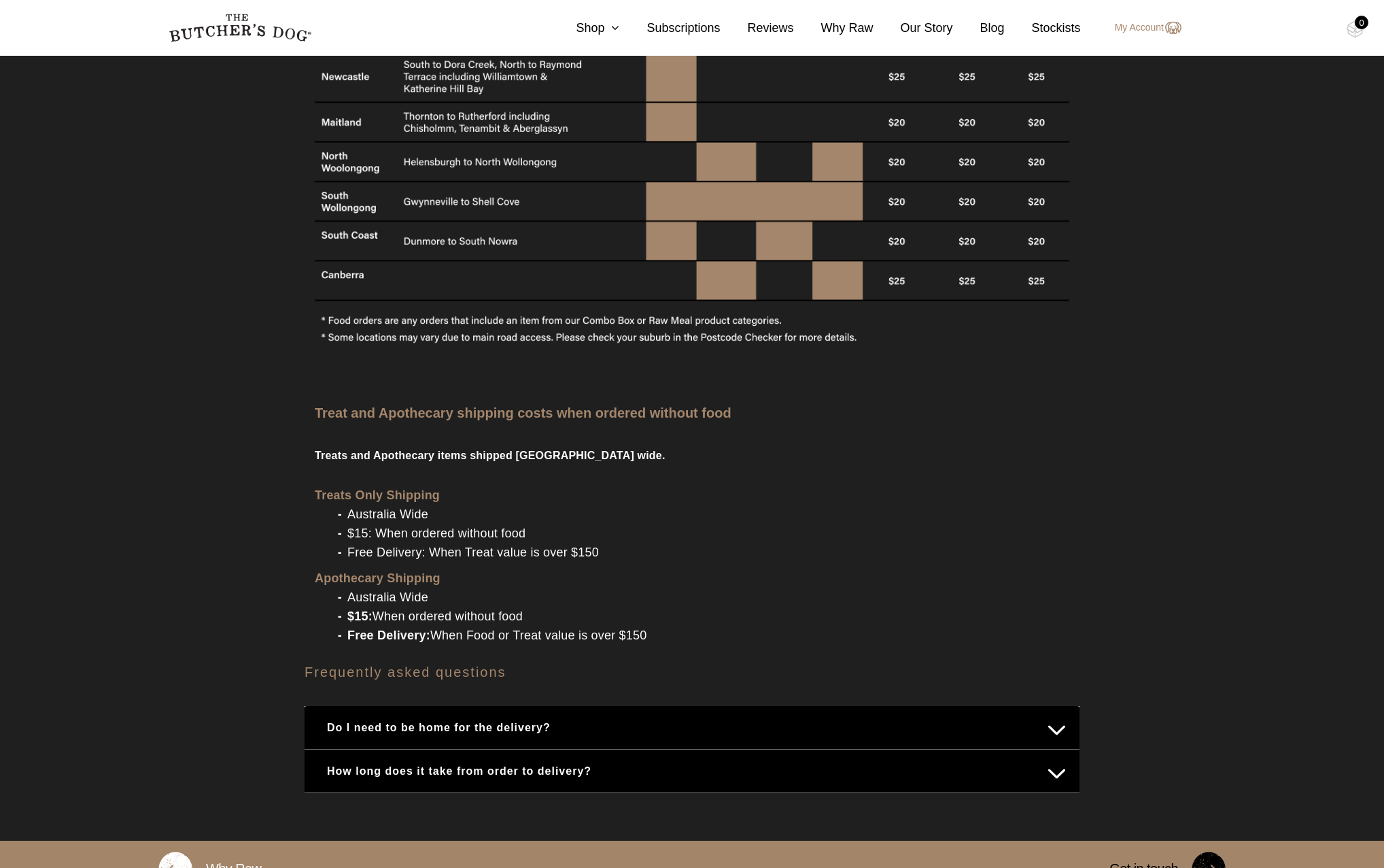
click at [518, 757] on button "How long does it take from order to delivery?" at bounding box center [692, 770] width 748 height 26
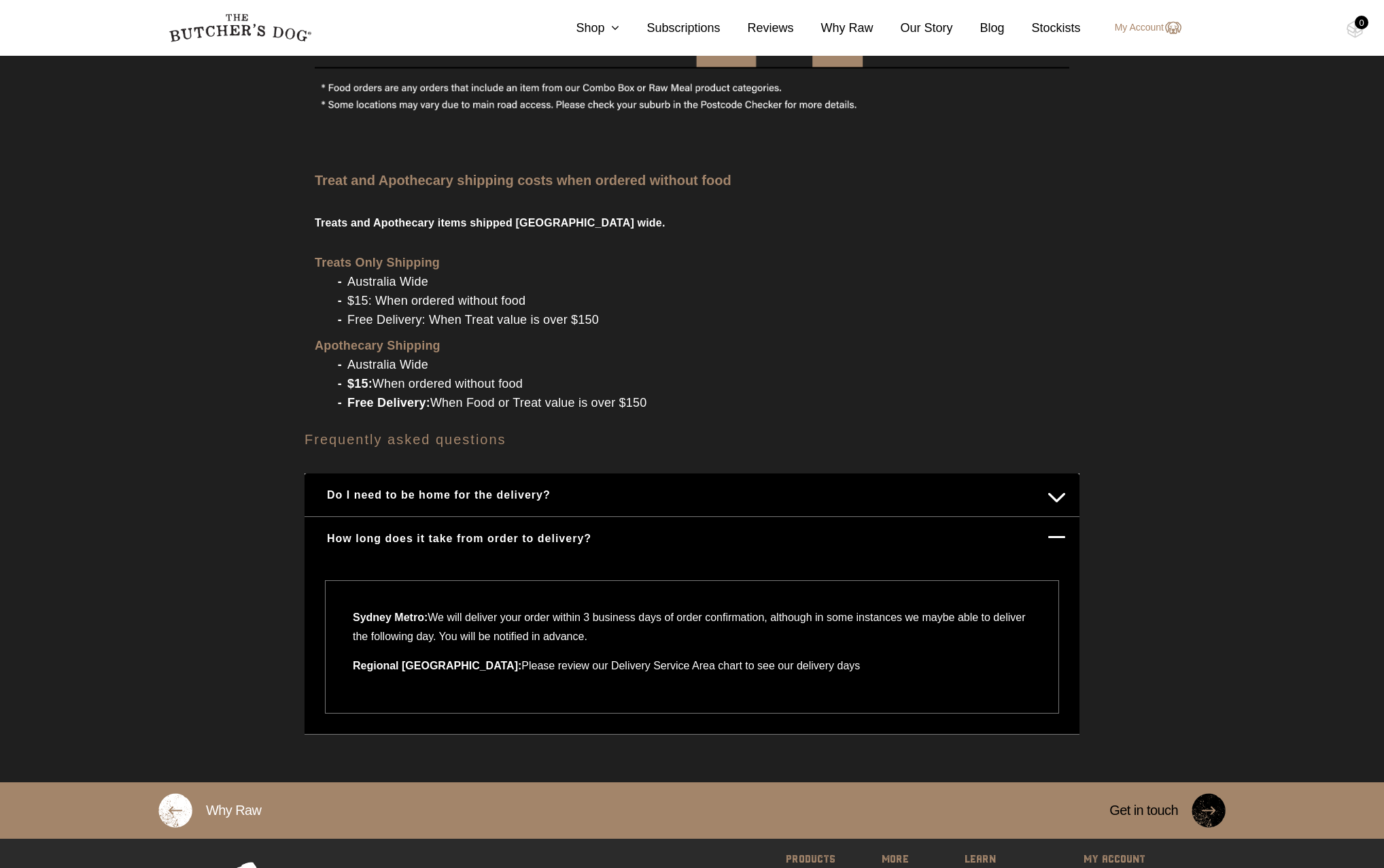
scroll to position [1632, 0]
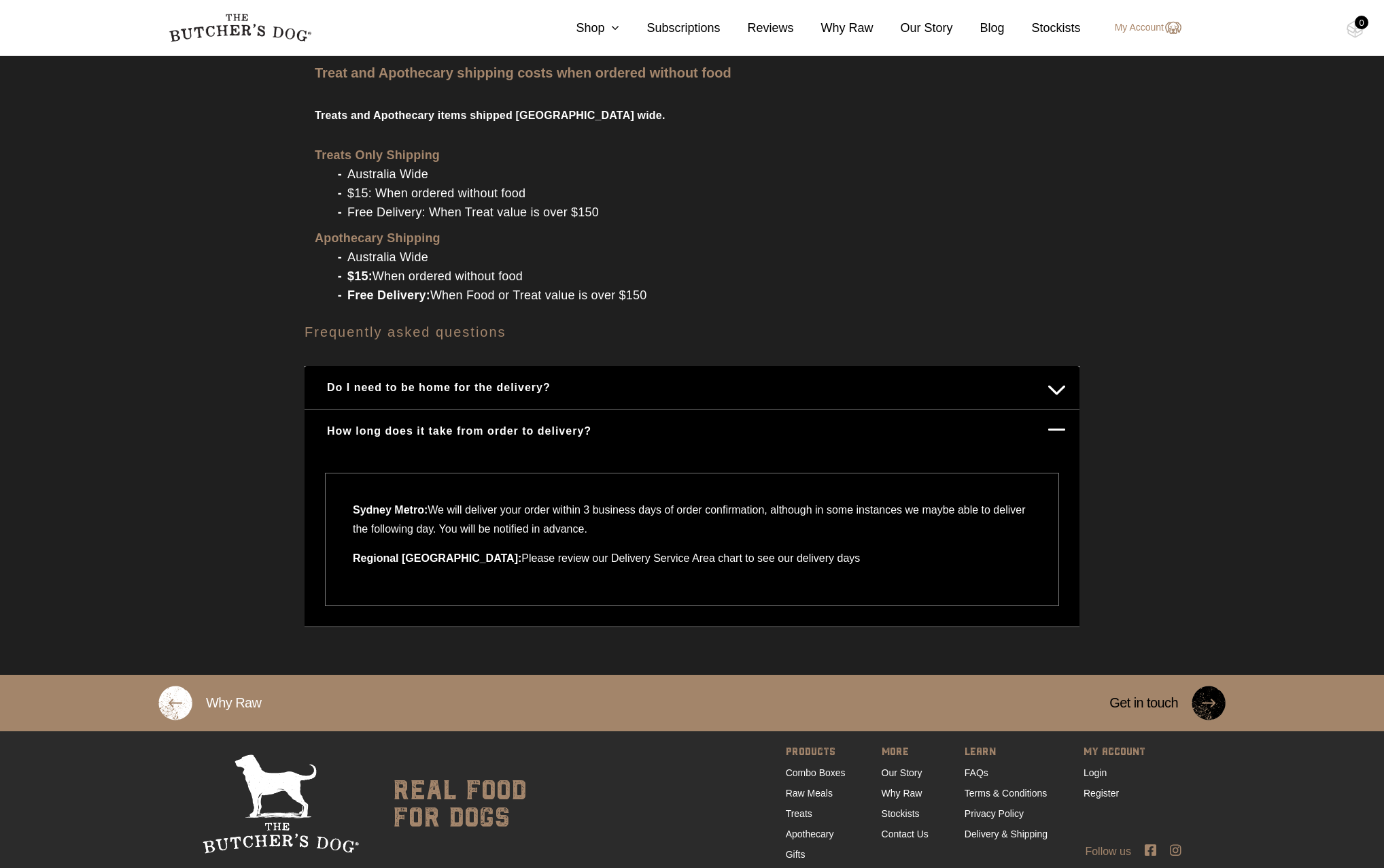
click at [990, 418] on button "How long does it take from order to delivery?" at bounding box center [692, 430] width 748 height 26
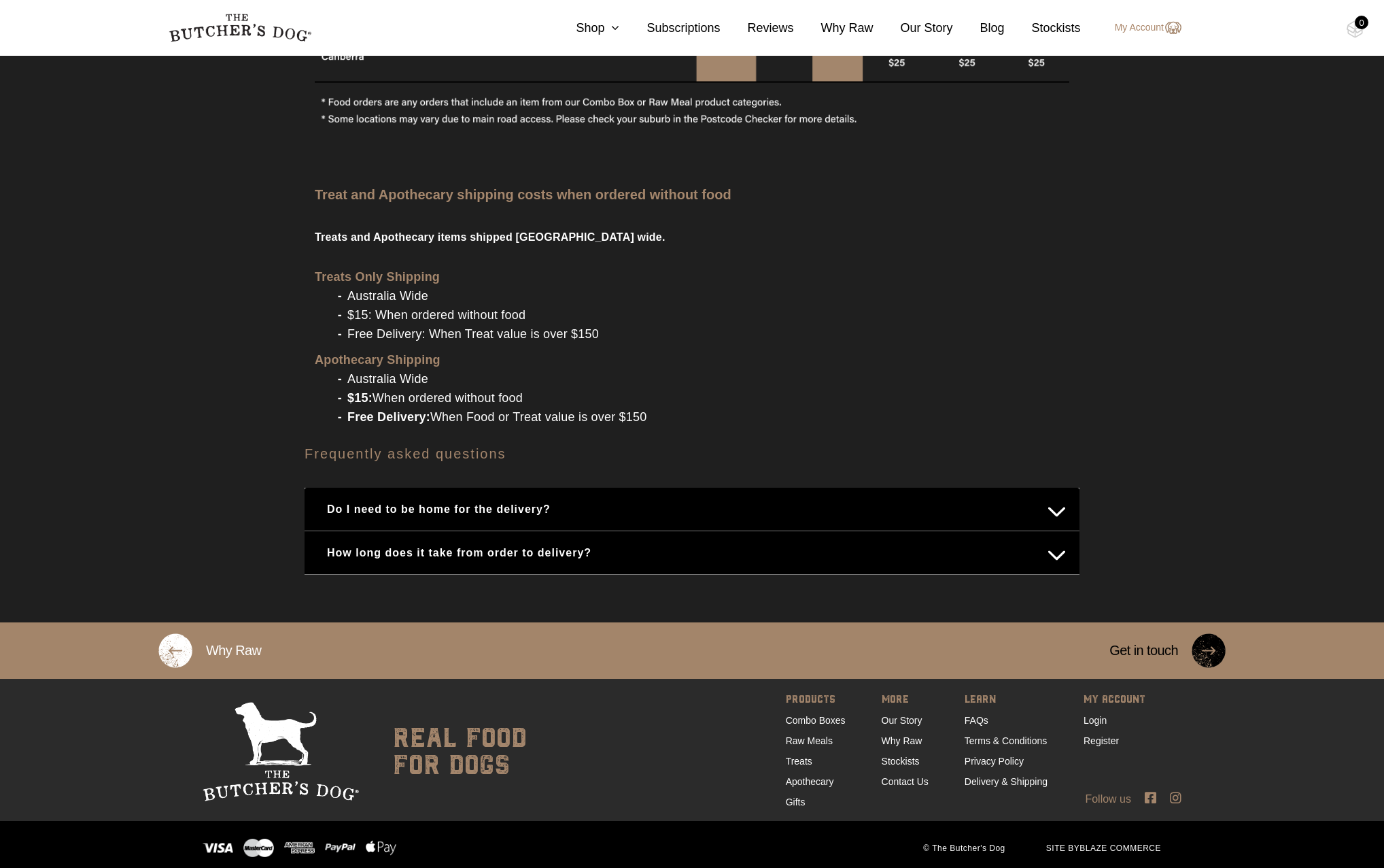
scroll to position [1501, 0]
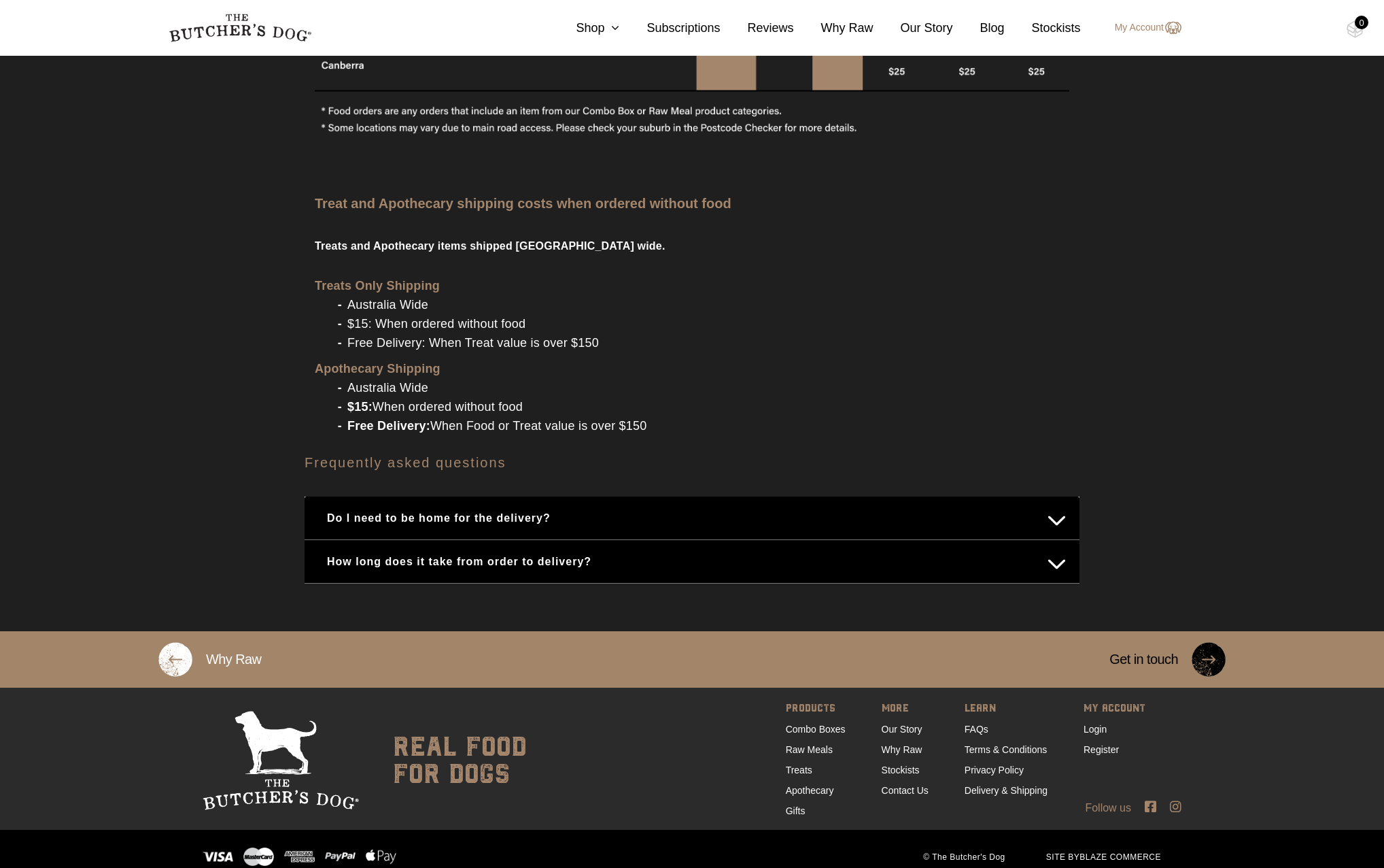
click at [1039, 504] on button "Do I need to be home for the delivery?" at bounding box center [692, 517] width 748 height 26
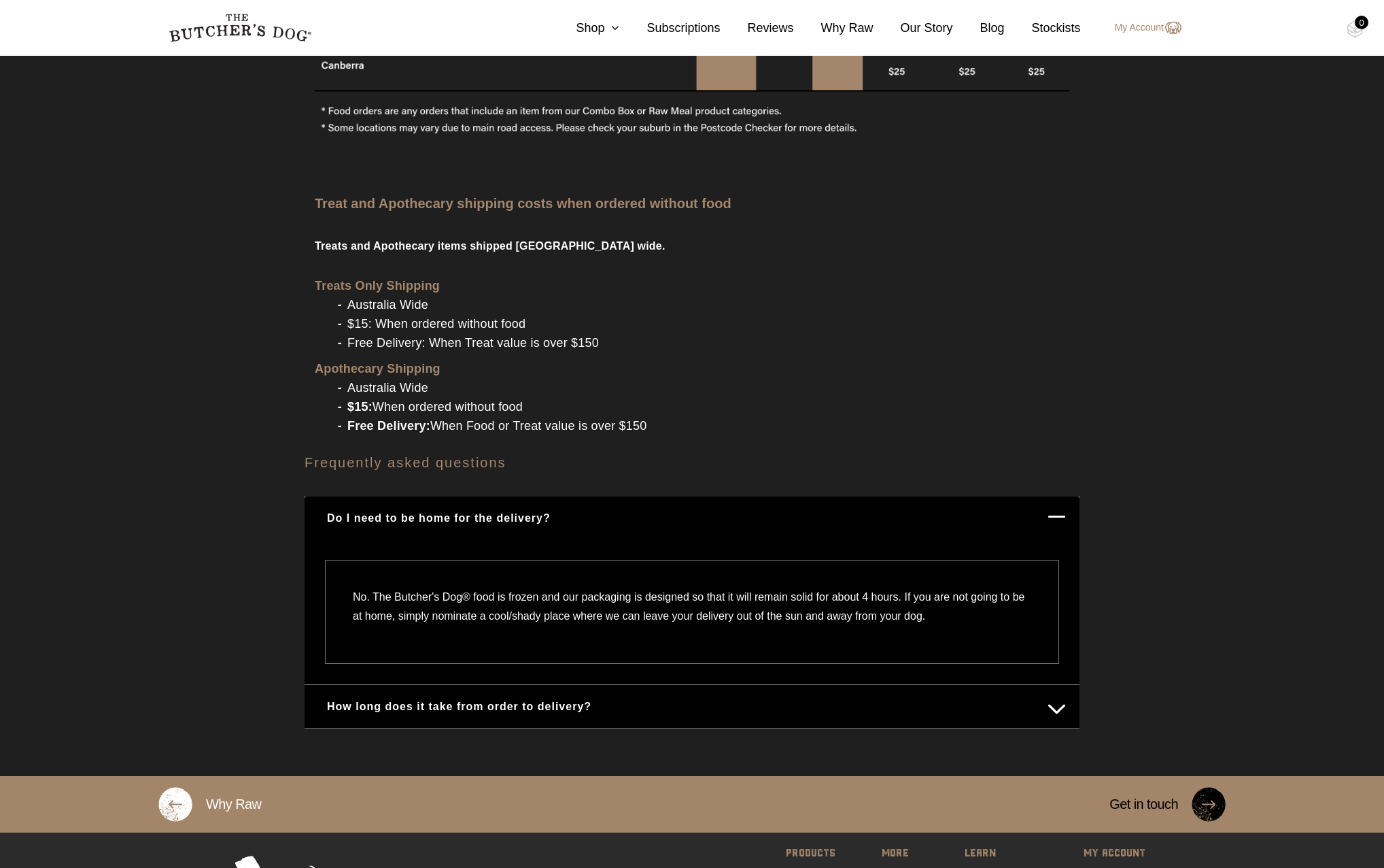
click at [726, 314] on li "$15: When ordered without food" at bounding box center [706, 323] width 728 height 19
